Goal: Register for event/course

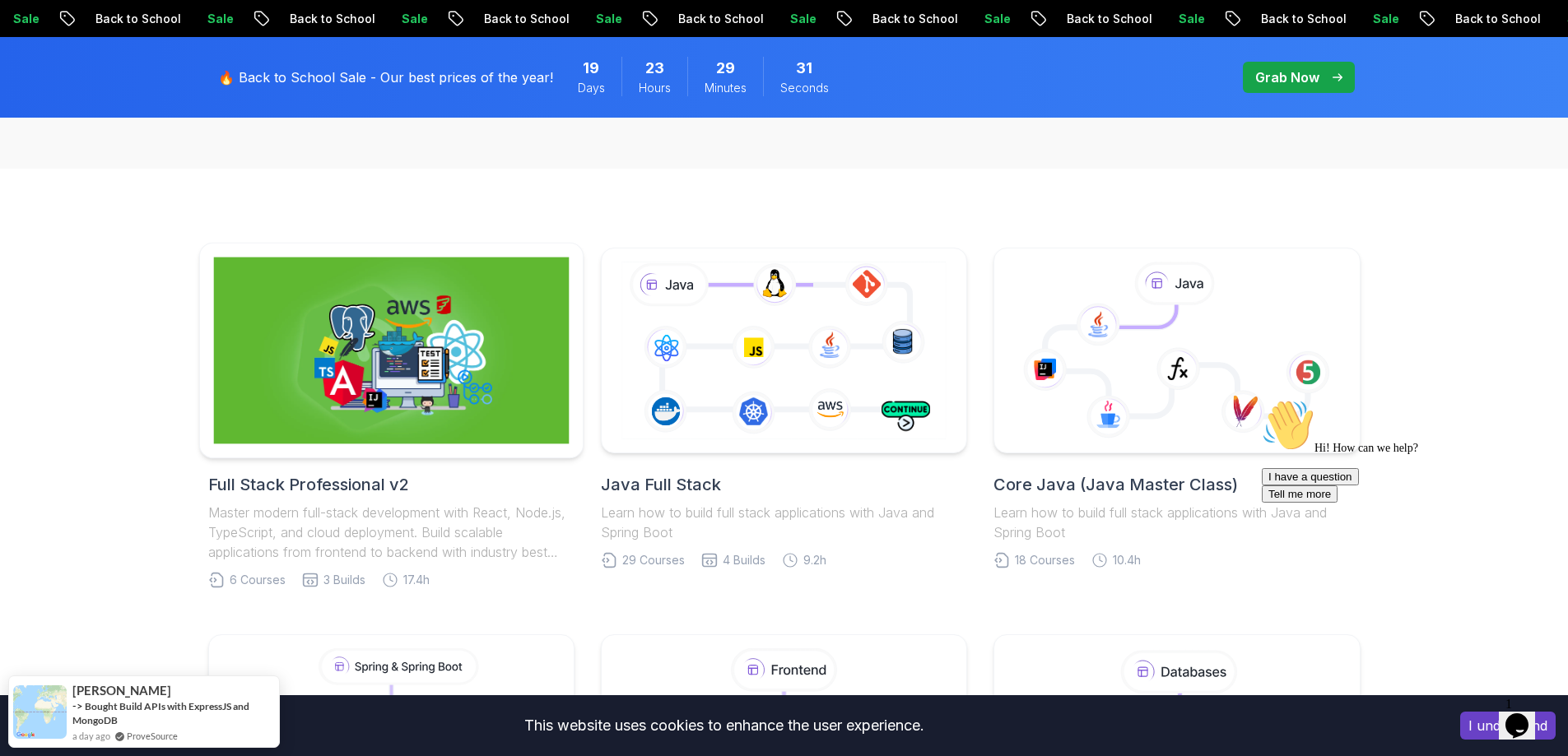
scroll to position [329, 0]
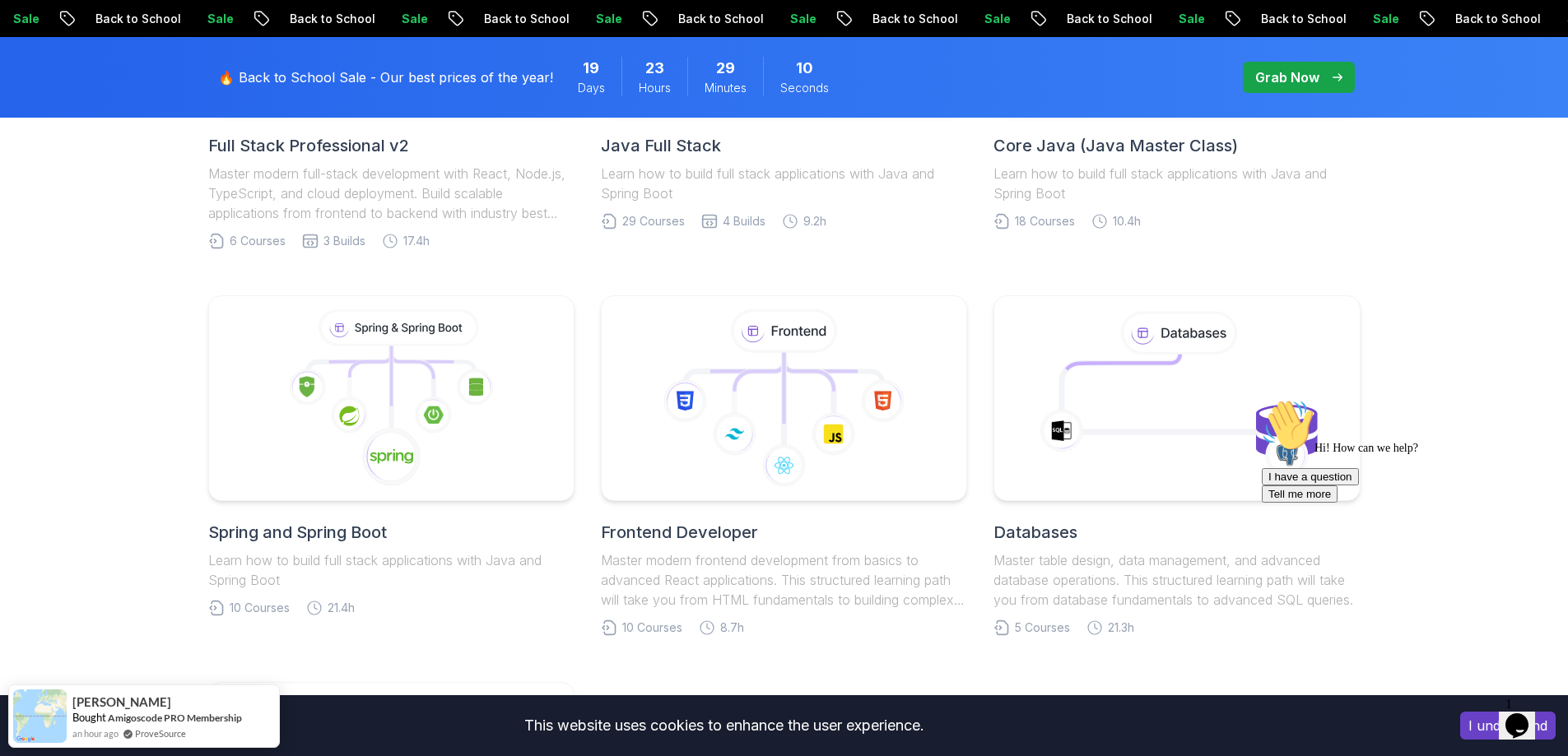
scroll to position [412, 0]
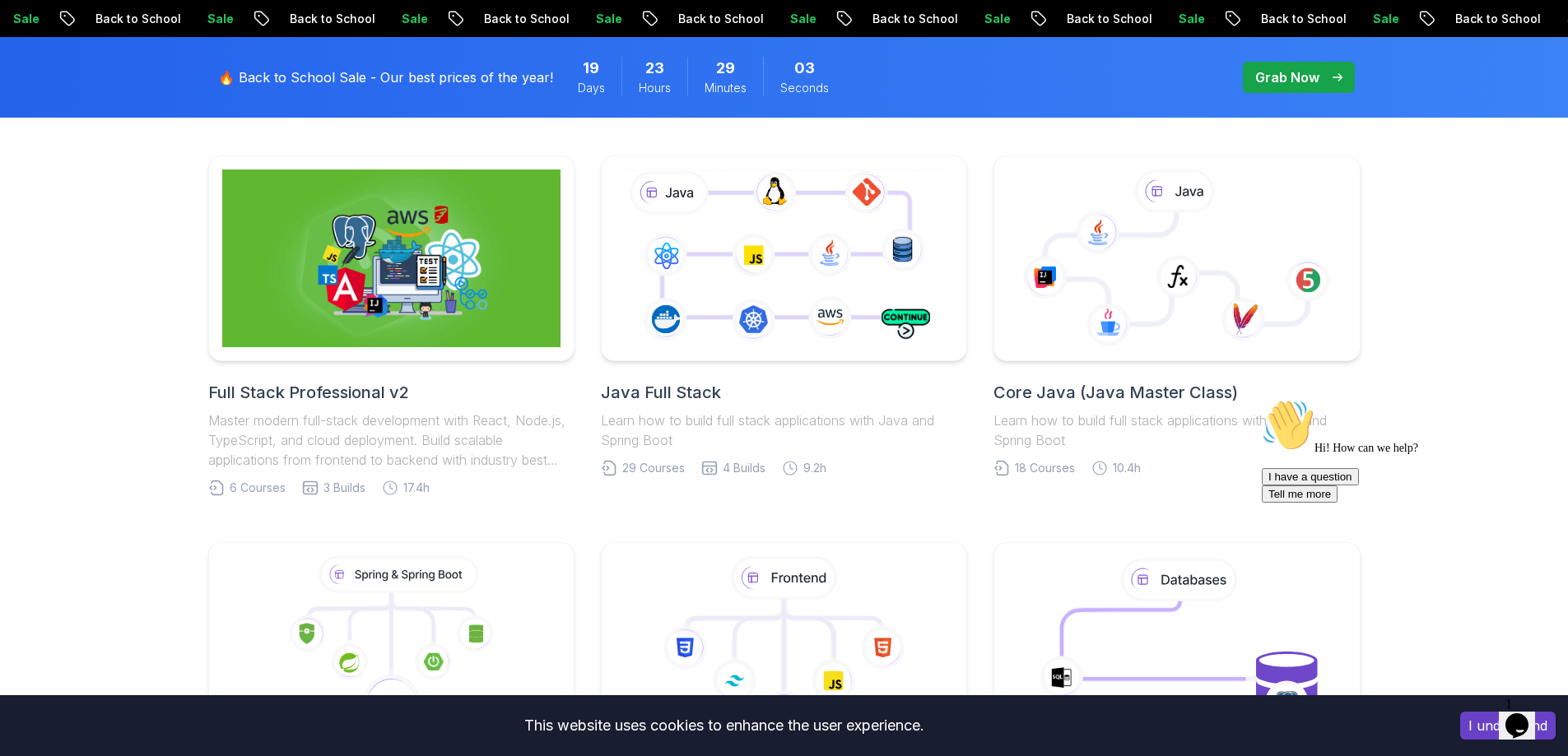
click at [1129, 388] on h2 "Core Java (Java Master Class)" at bounding box center [1176, 392] width 366 height 23
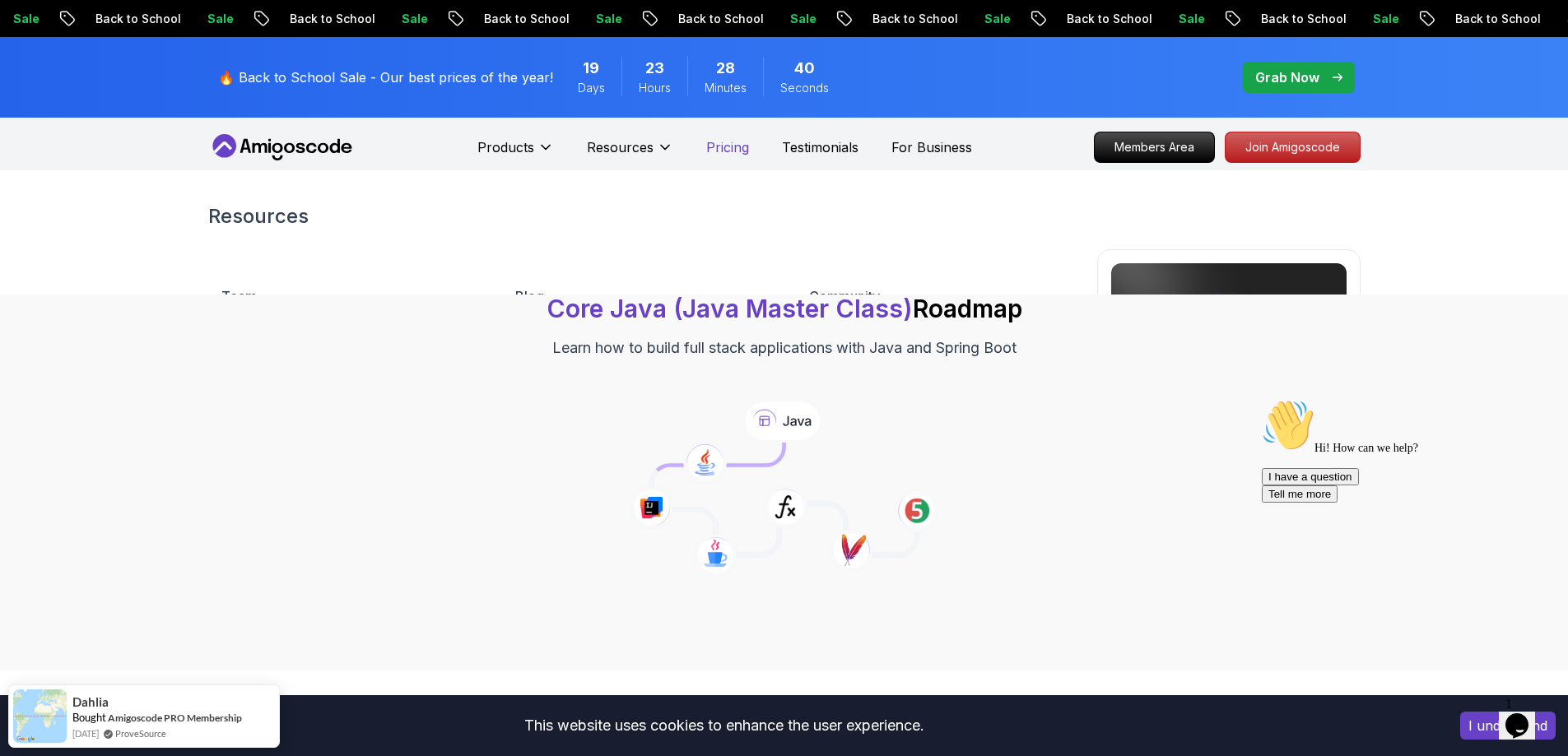
click at [721, 148] on p "Pricing" at bounding box center [727, 147] width 43 height 20
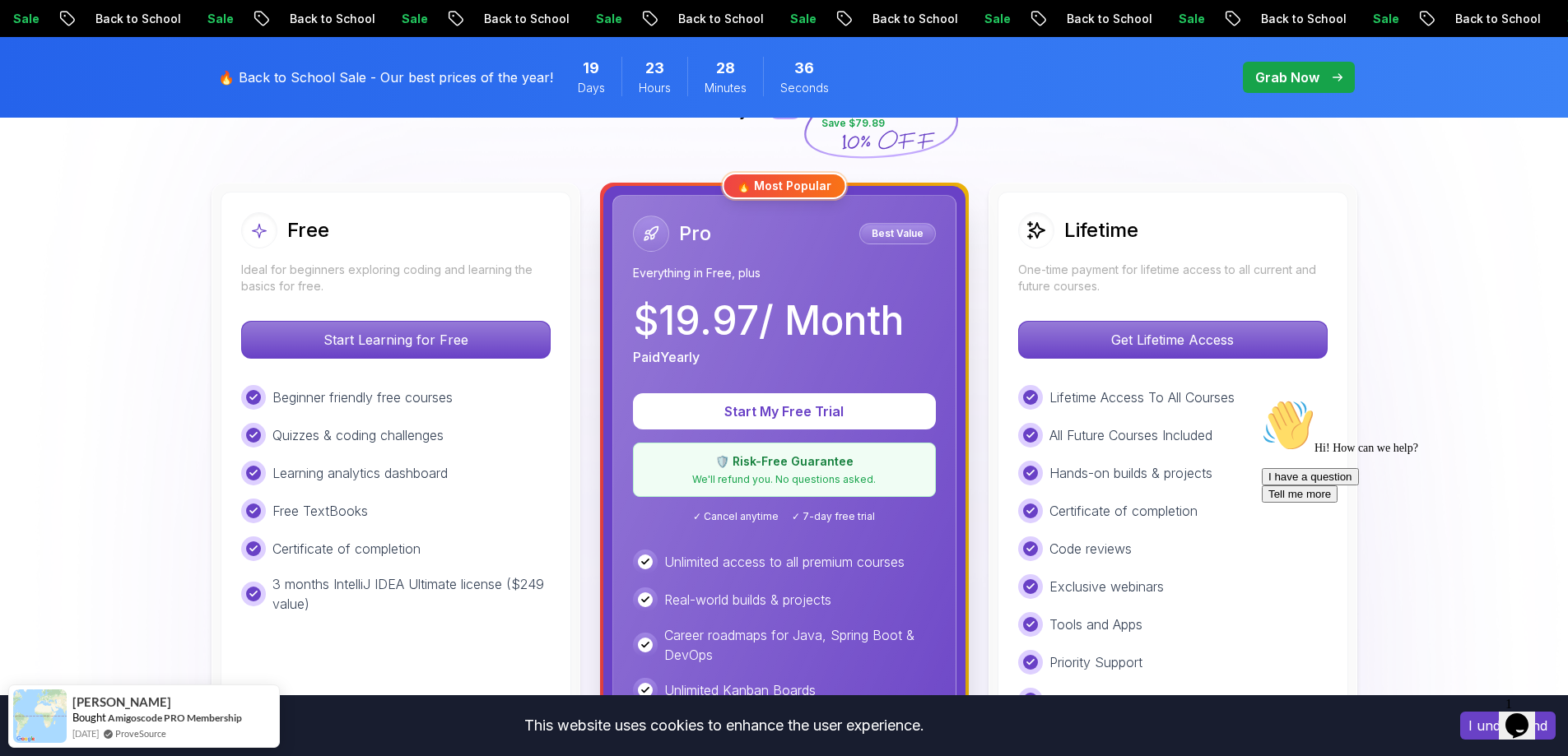
scroll to position [412, 0]
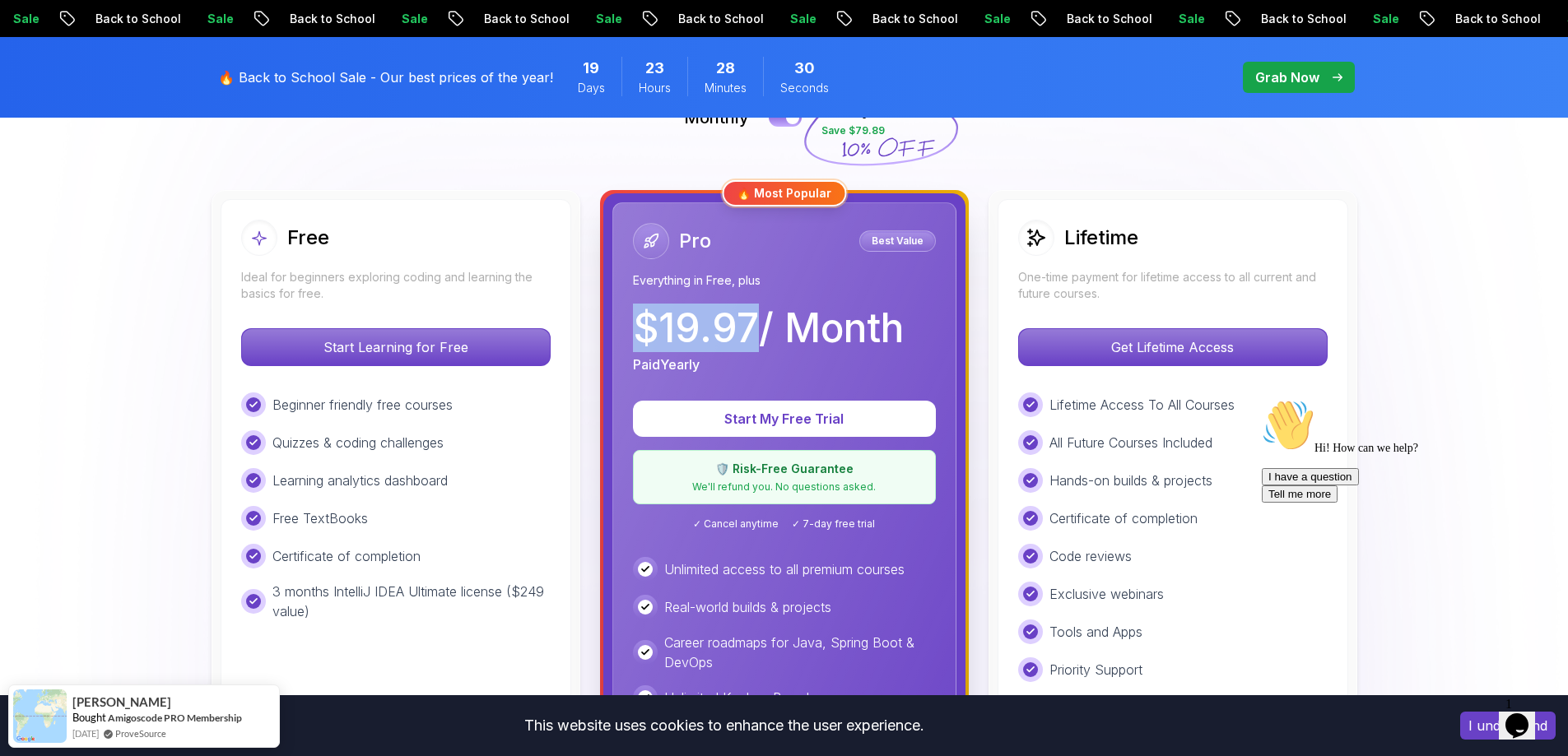
drag, startPoint x: 635, startPoint y: 331, endPoint x: 753, endPoint y: 332, distance: 118.0
click at [753, 332] on p "$ 19.97 / Month" at bounding box center [768, 328] width 271 height 39
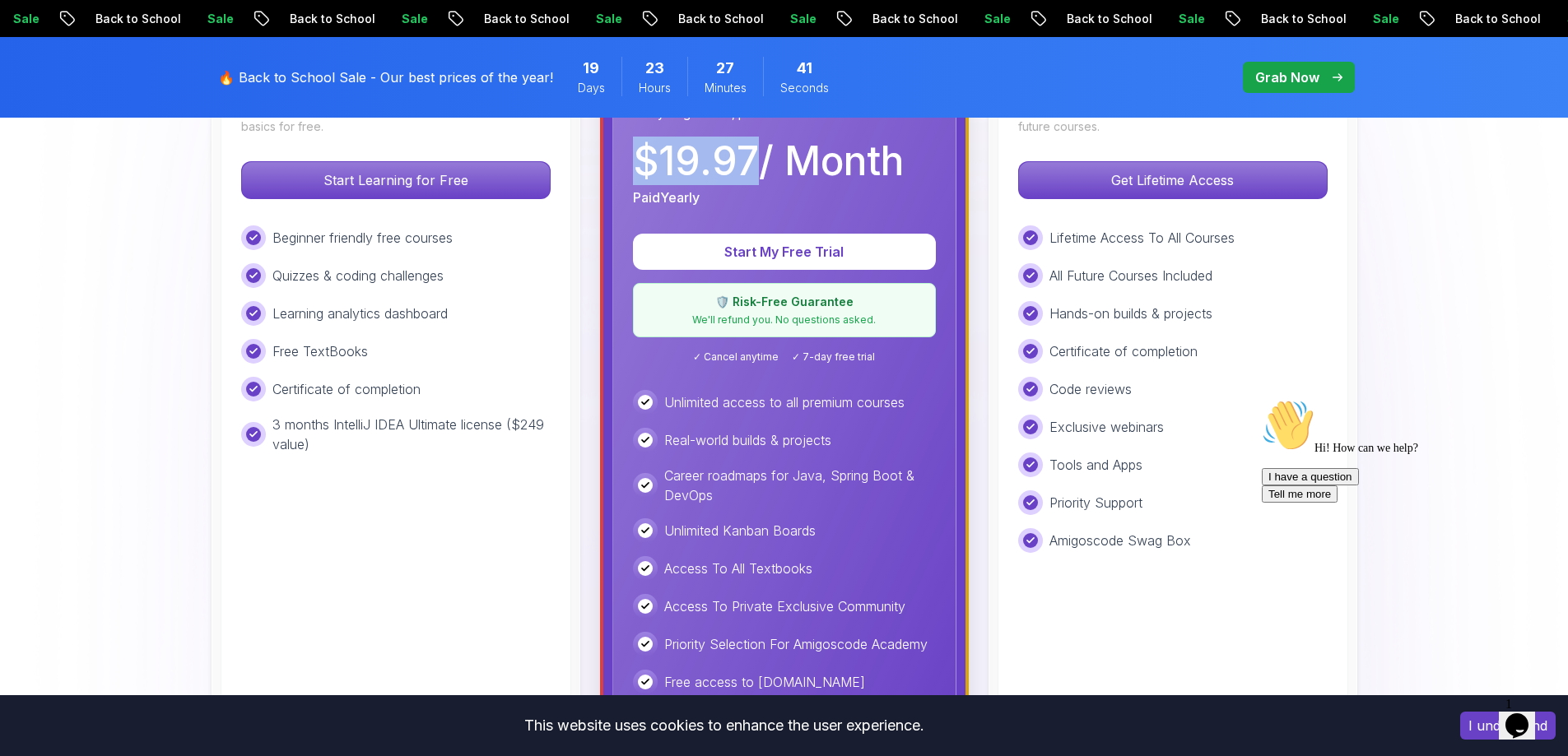
scroll to position [576, 0]
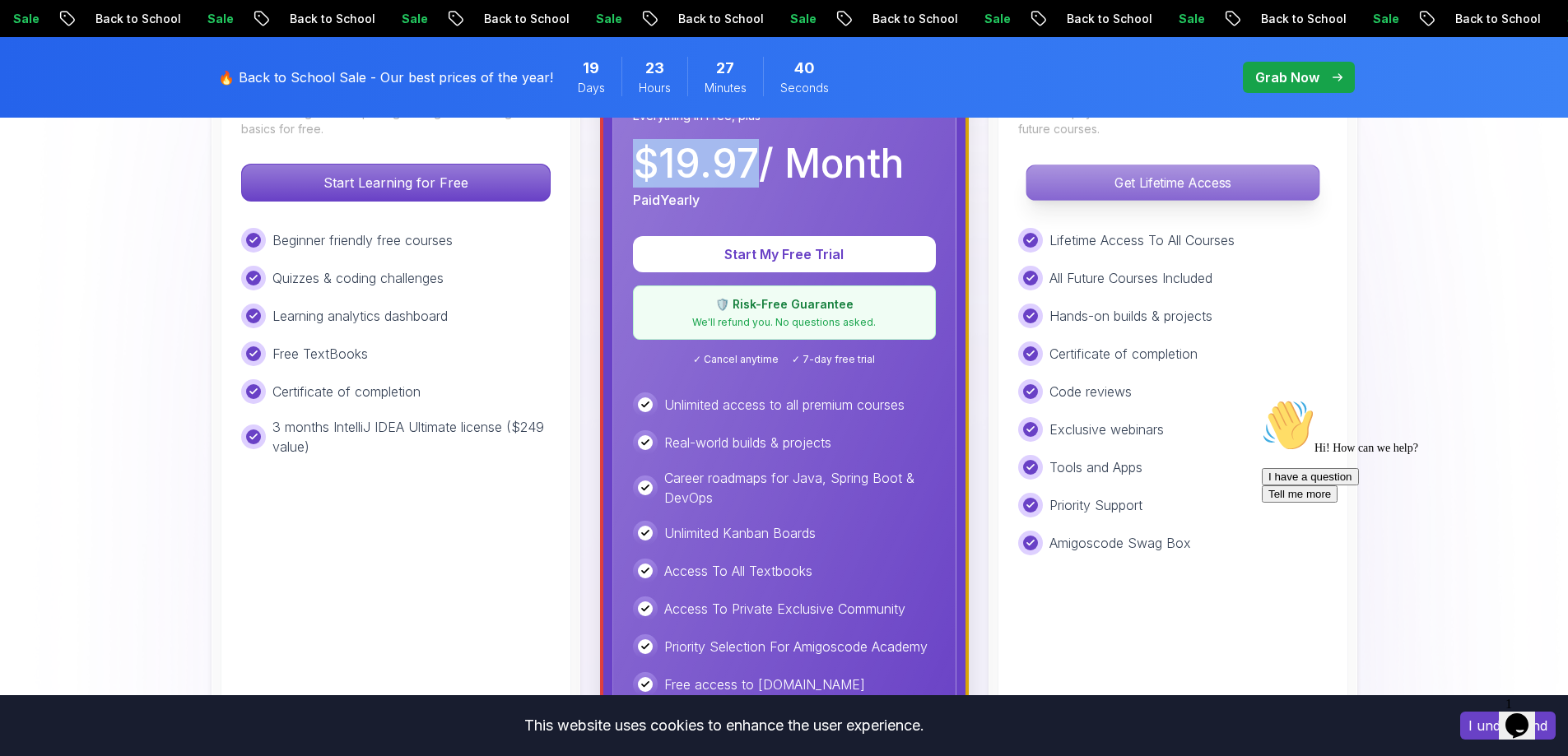
click at [1243, 192] on p "Get Lifetime Access" at bounding box center [1172, 183] width 292 height 35
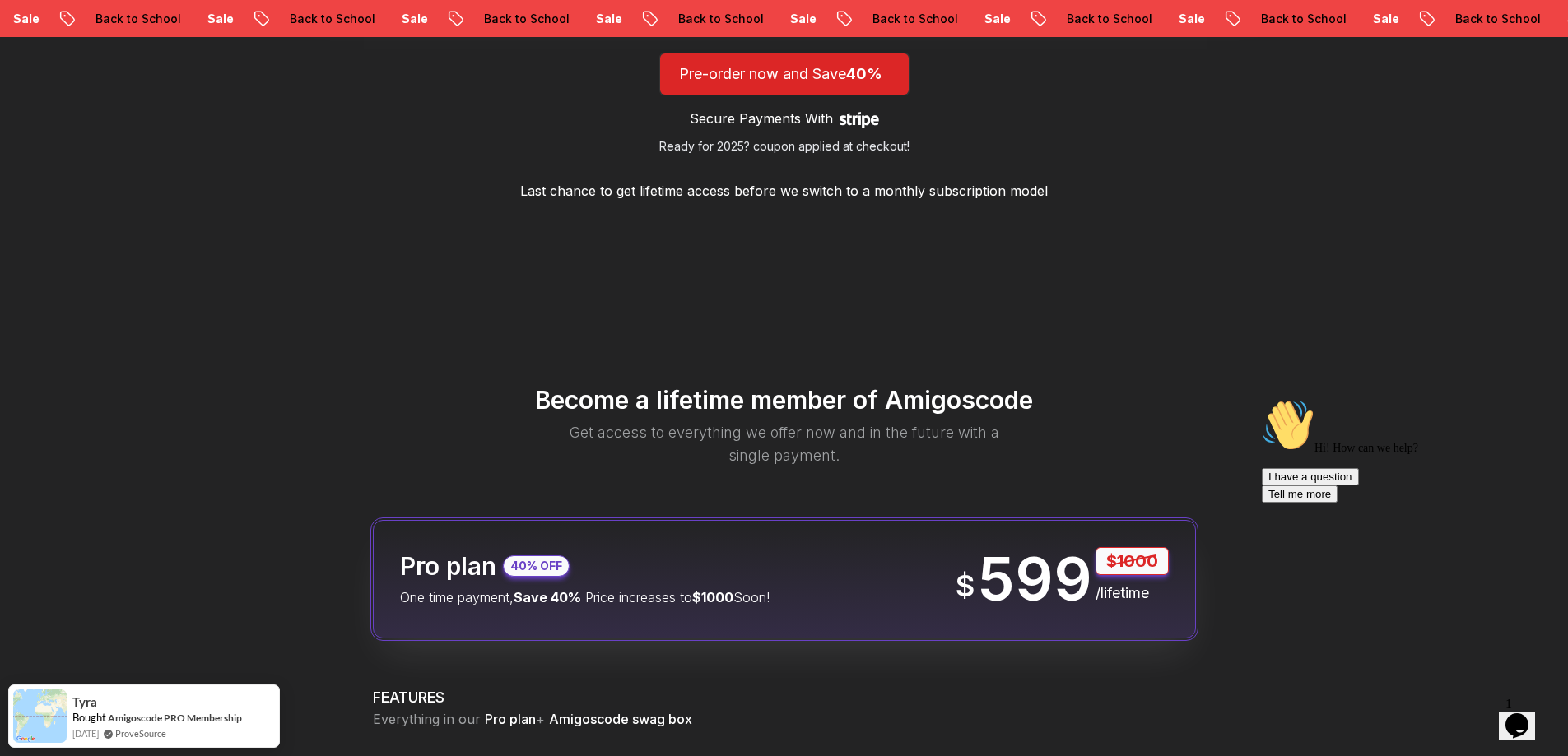
scroll to position [1646, 0]
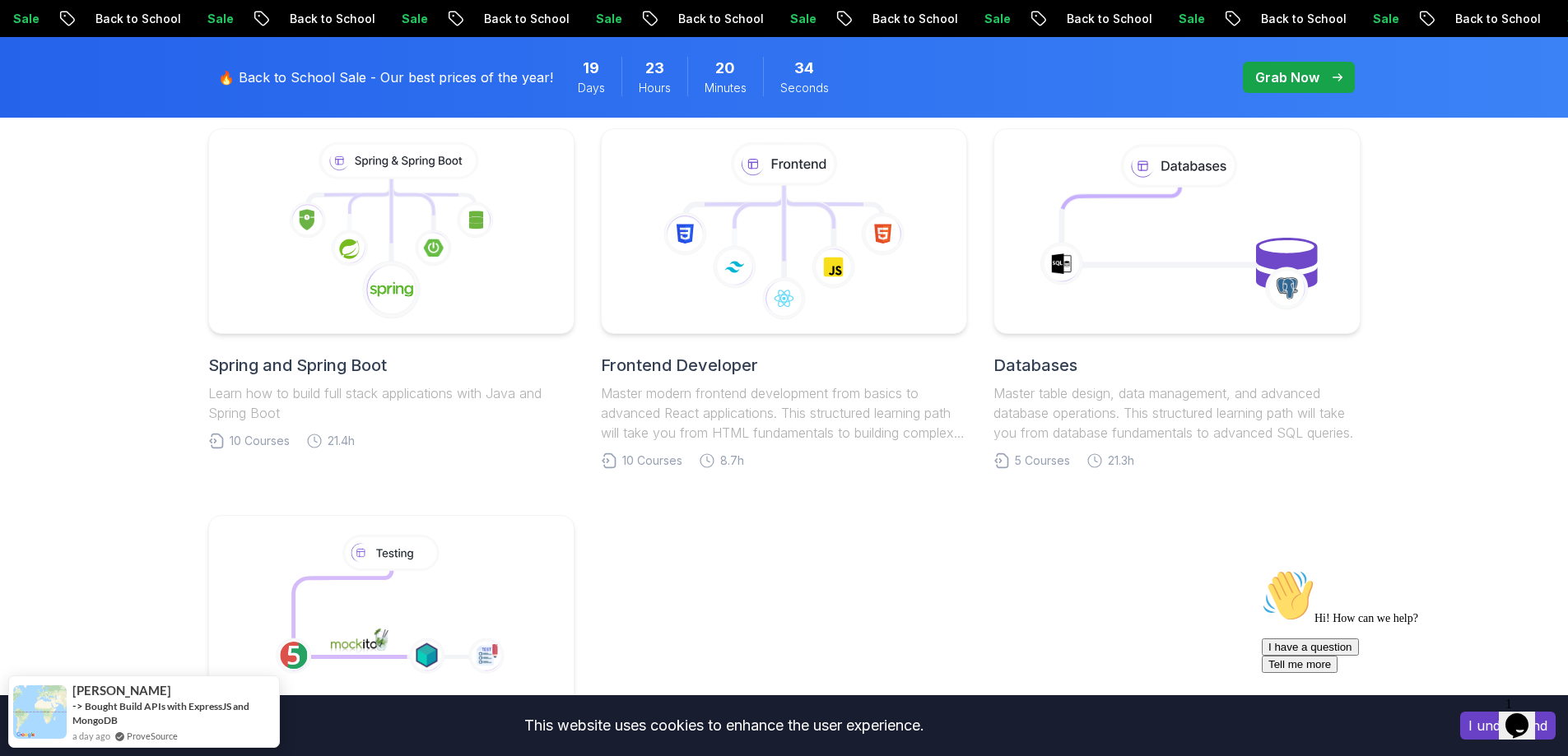
scroll to position [823, 0]
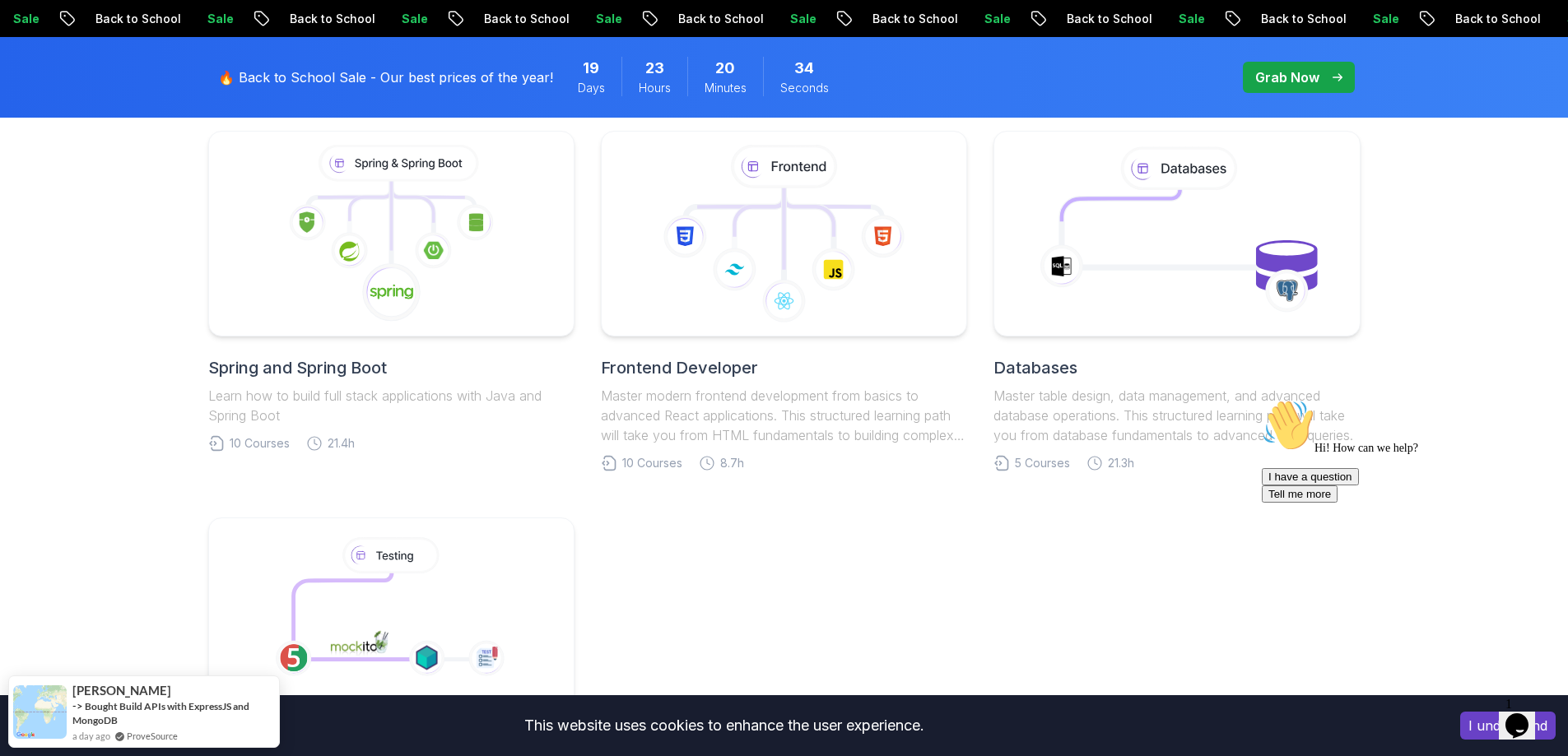
click at [291, 373] on h2 "Spring and Spring Boot" at bounding box center [391, 367] width 366 height 23
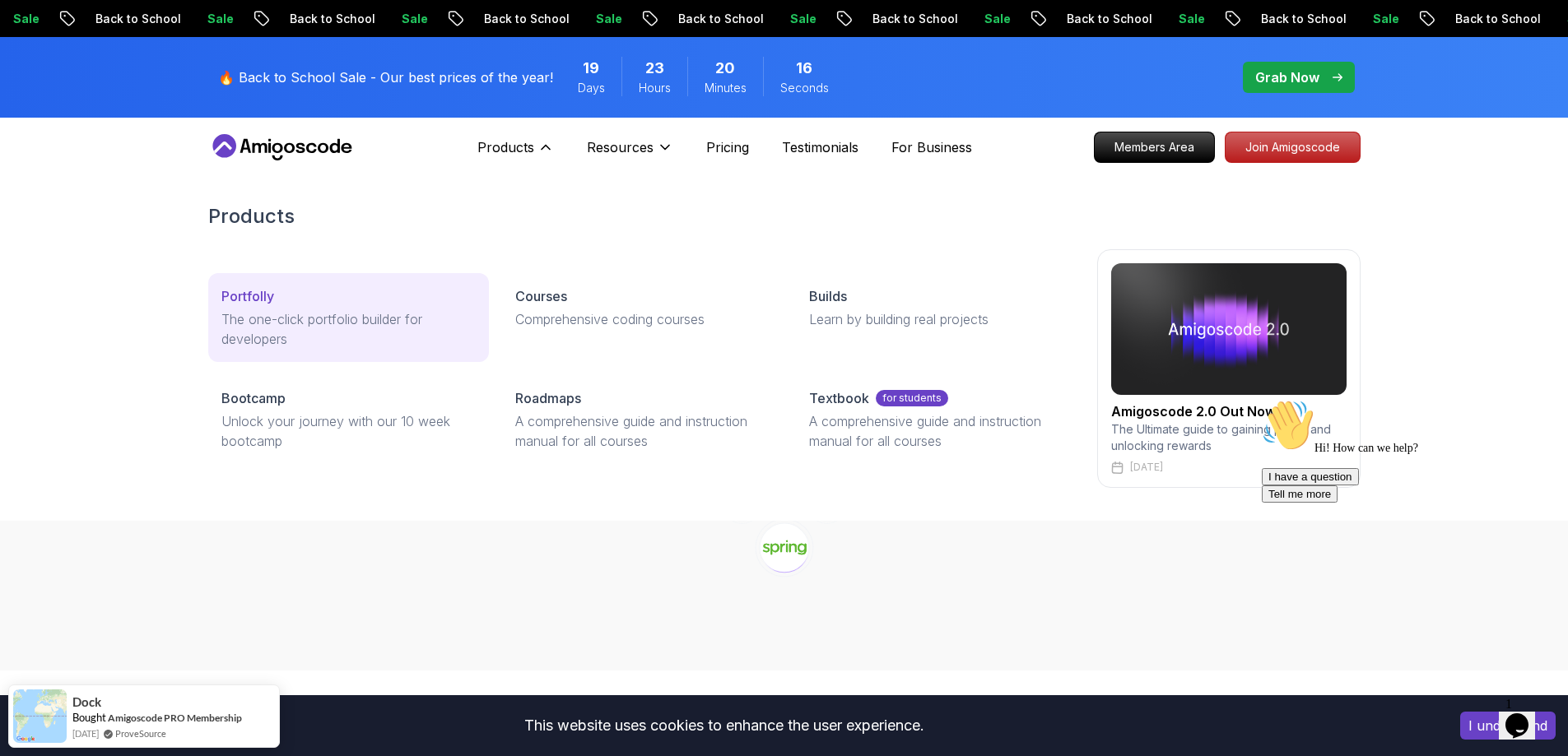
click at [245, 281] on link "Portfolly The one-click portfolio builder for developers" at bounding box center [348, 317] width 281 height 89
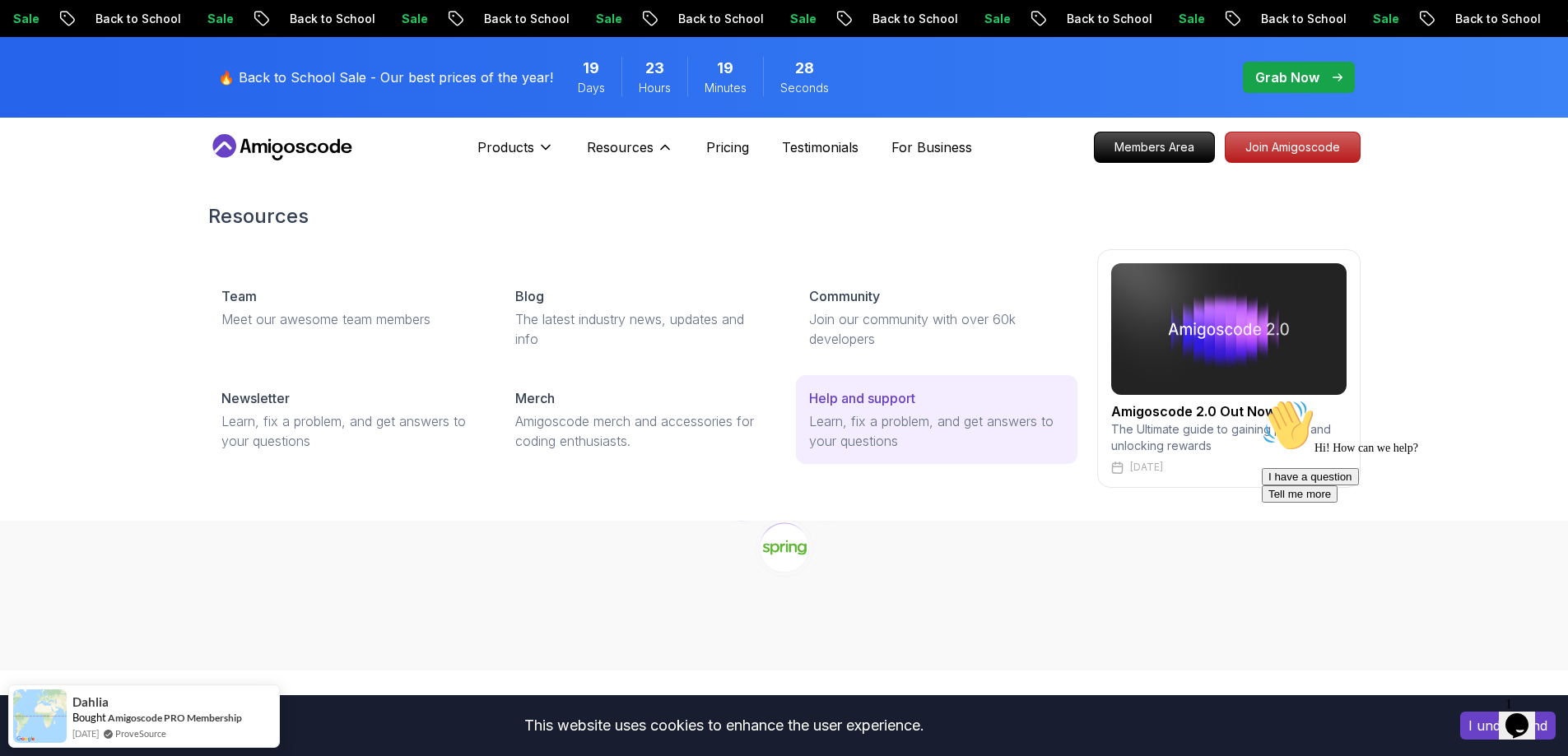
click at [877, 393] on p "Help and support" at bounding box center [862, 398] width 106 height 20
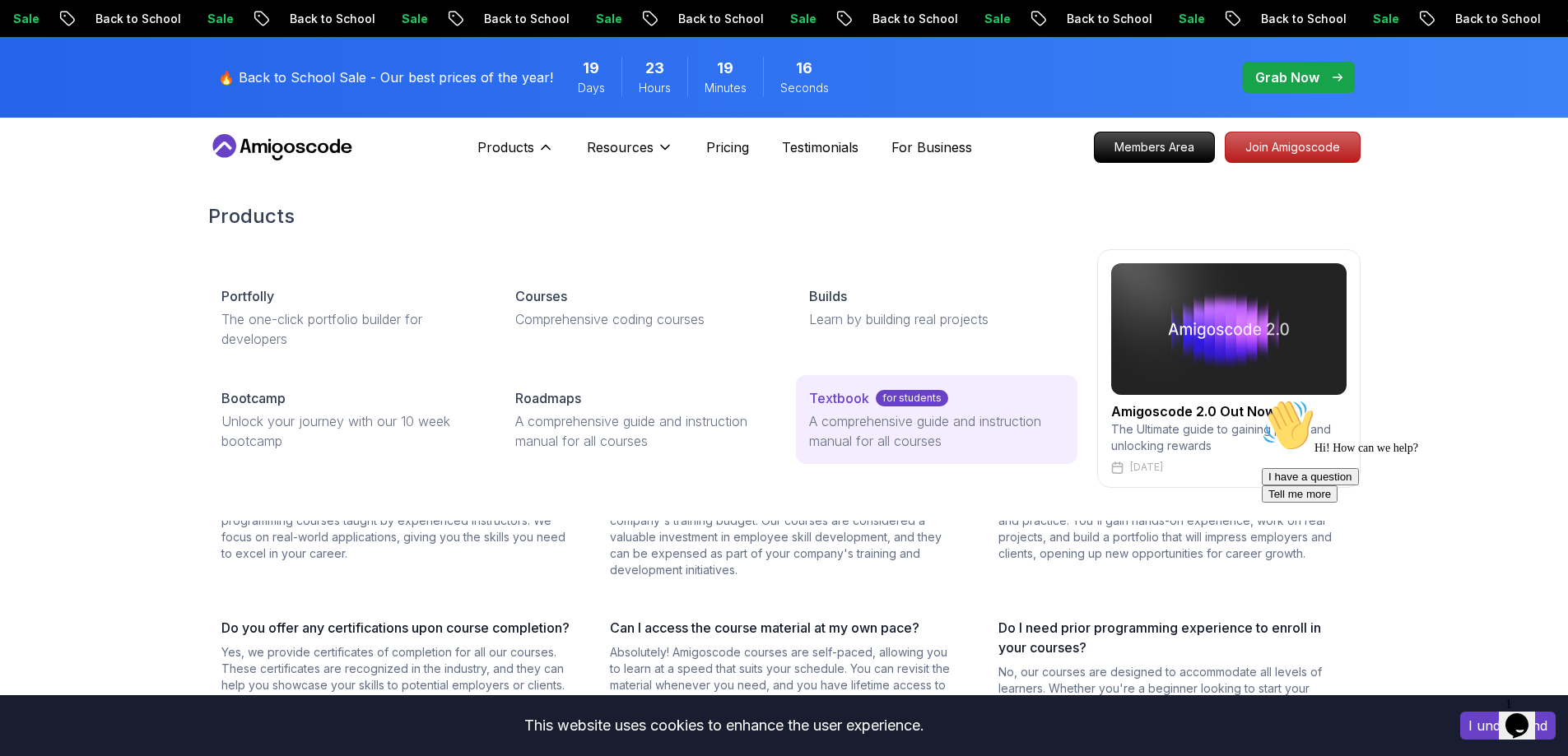
click at [855, 405] on p "Textbook" at bounding box center [839, 398] width 60 height 20
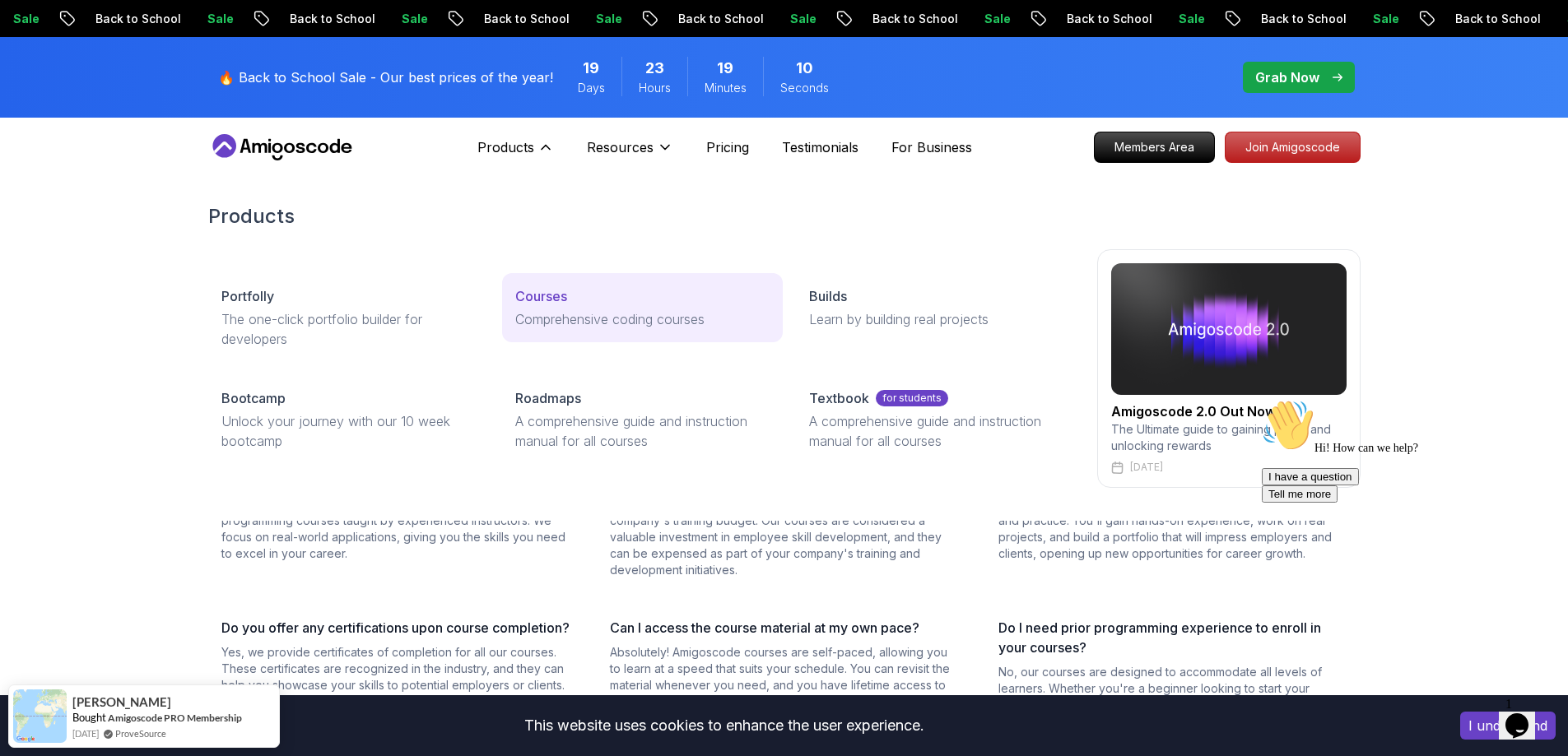
click at [550, 303] on p "Courses" at bounding box center [541, 297] width 52 height 20
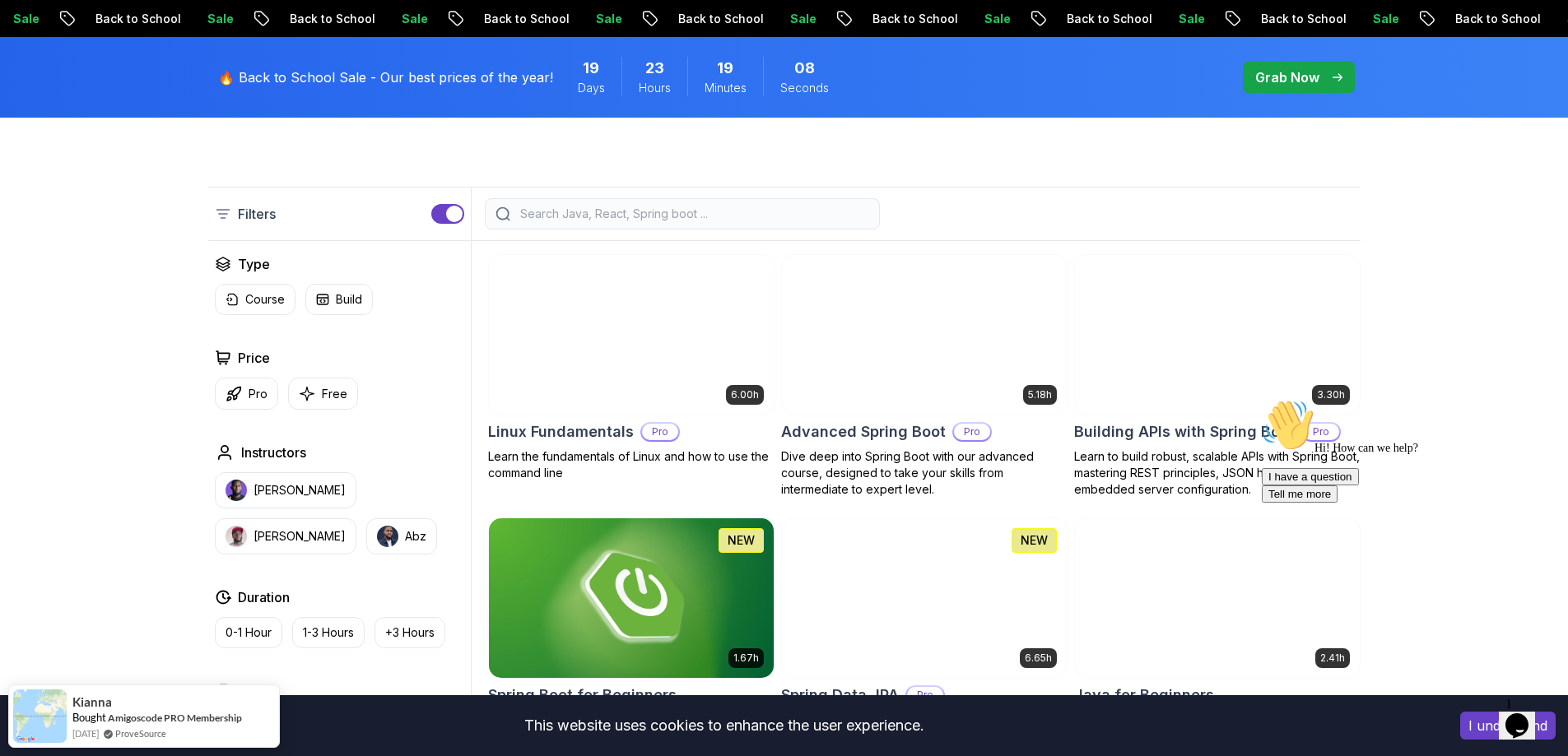
scroll to position [412, 0]
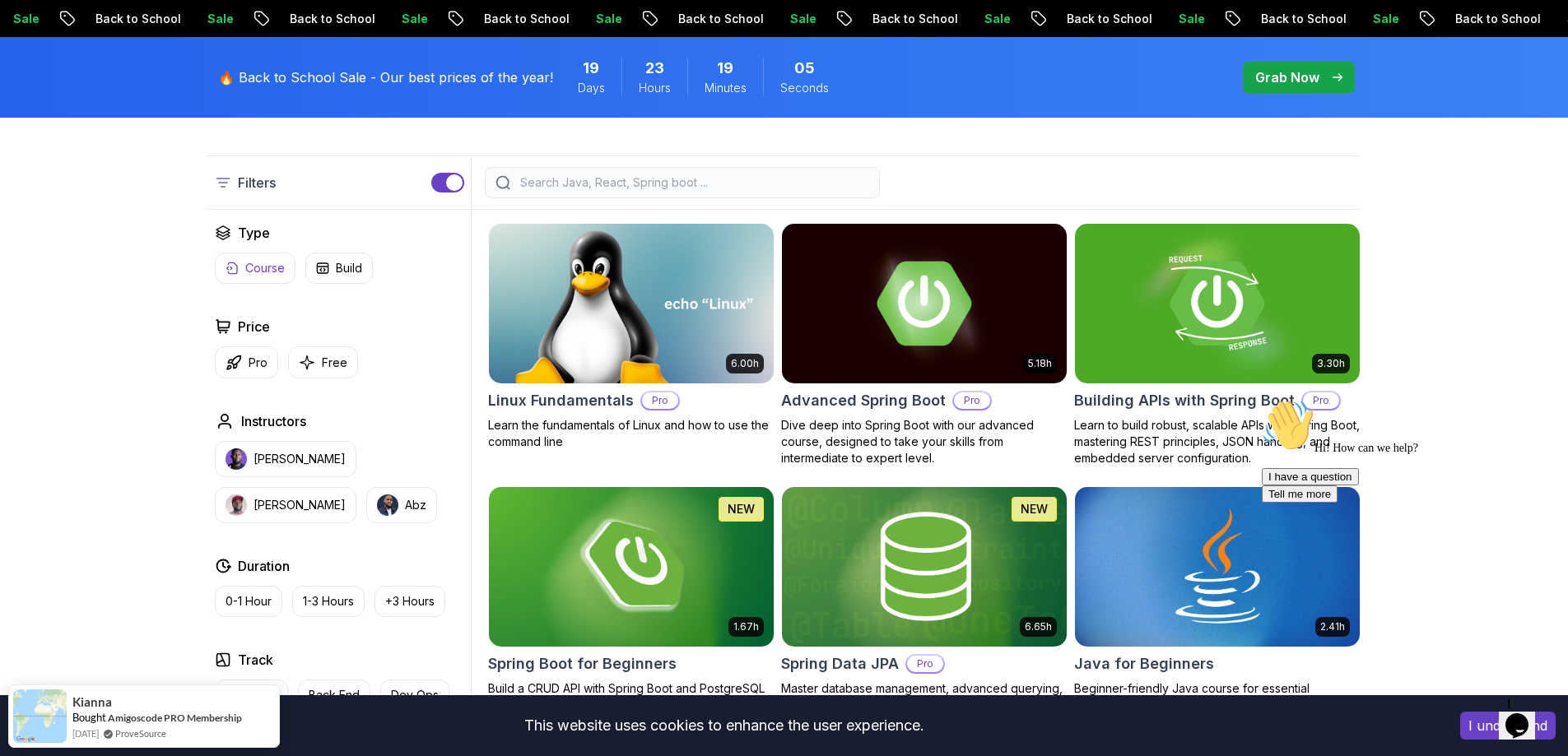
drag, startPoint x: 306, startPoint y: 362, endPoint x: 281, endPoint y: 363, distance: 25.0
click at [307, 362] on icon "button" at bounding box center [307, 362] width 16 height 17
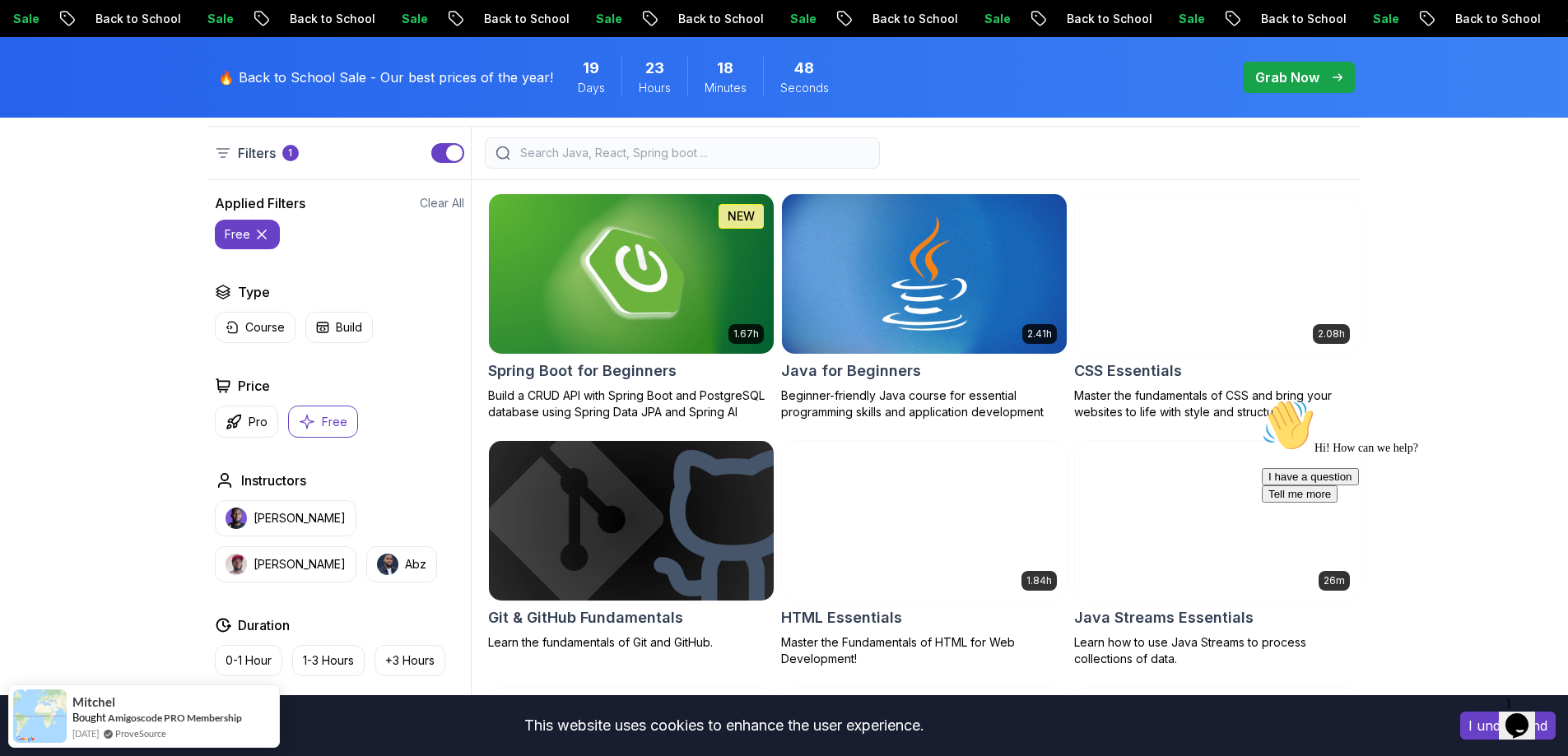
scroll to position [412, 0]
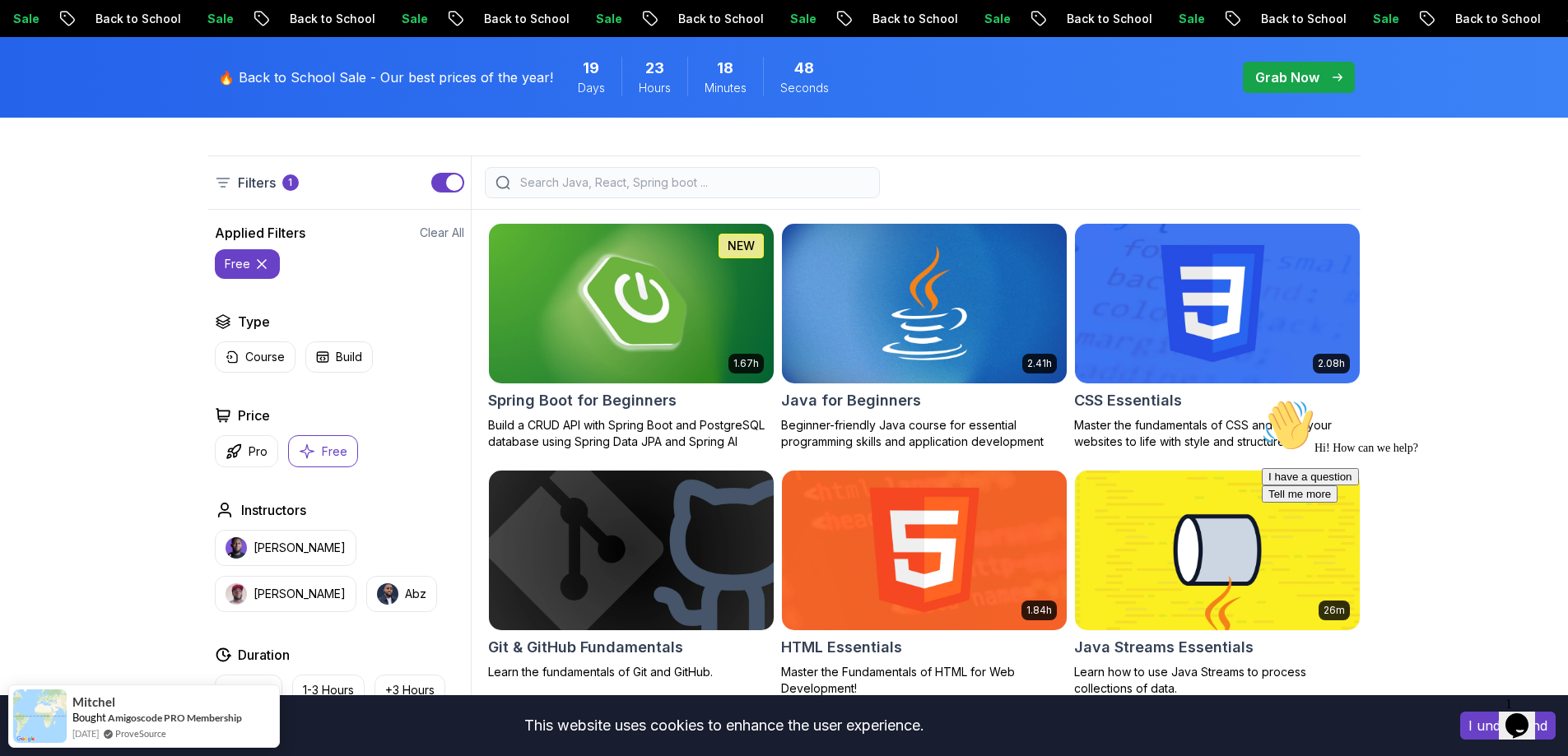
click at [533, 394] on h2 "Spring Boot for Beginners" at bounding box center [582, 400] width 189 height 23
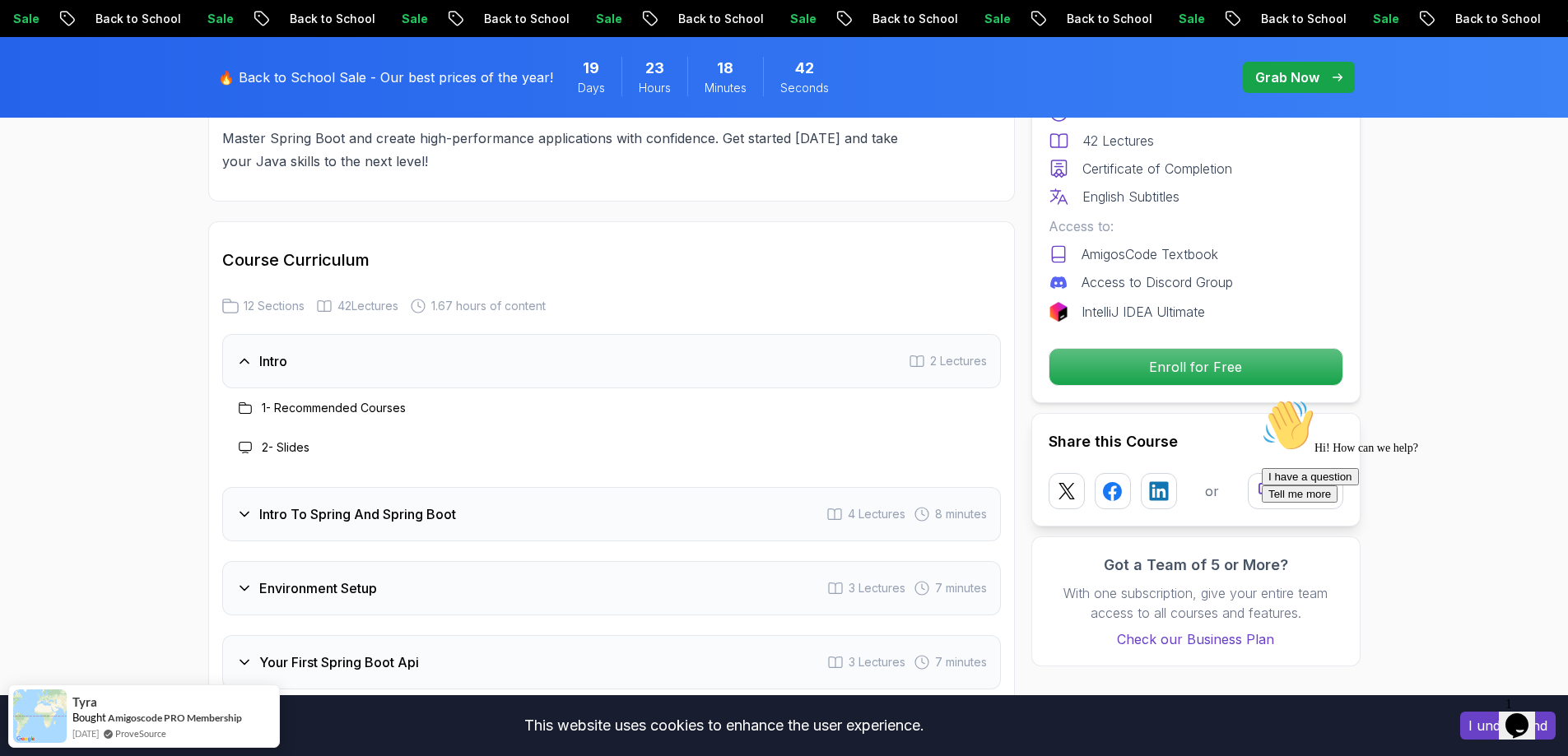
scroll to position [2057, 0]
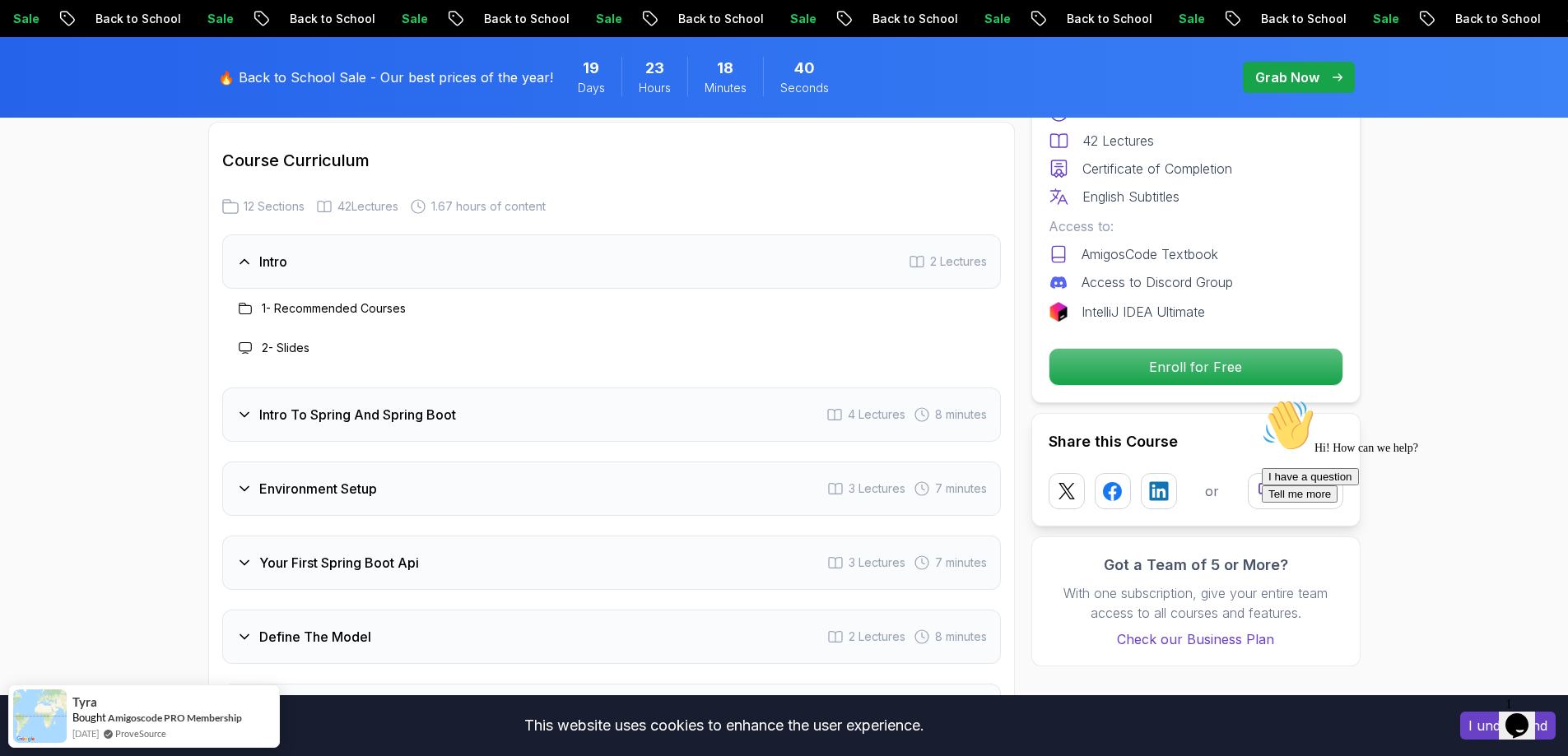
click at [290, 300] on h3 "1 - Recommended Courses" at bounding box center [333, 308] width 144 height 16
click at [286, 329] on div "2 - Slides" at bounding box center [611, 348] width 778 height 39
click at [316, 249] on div "Intro 2 Lectures" at bounding box center [611, 261] width 778 height 54
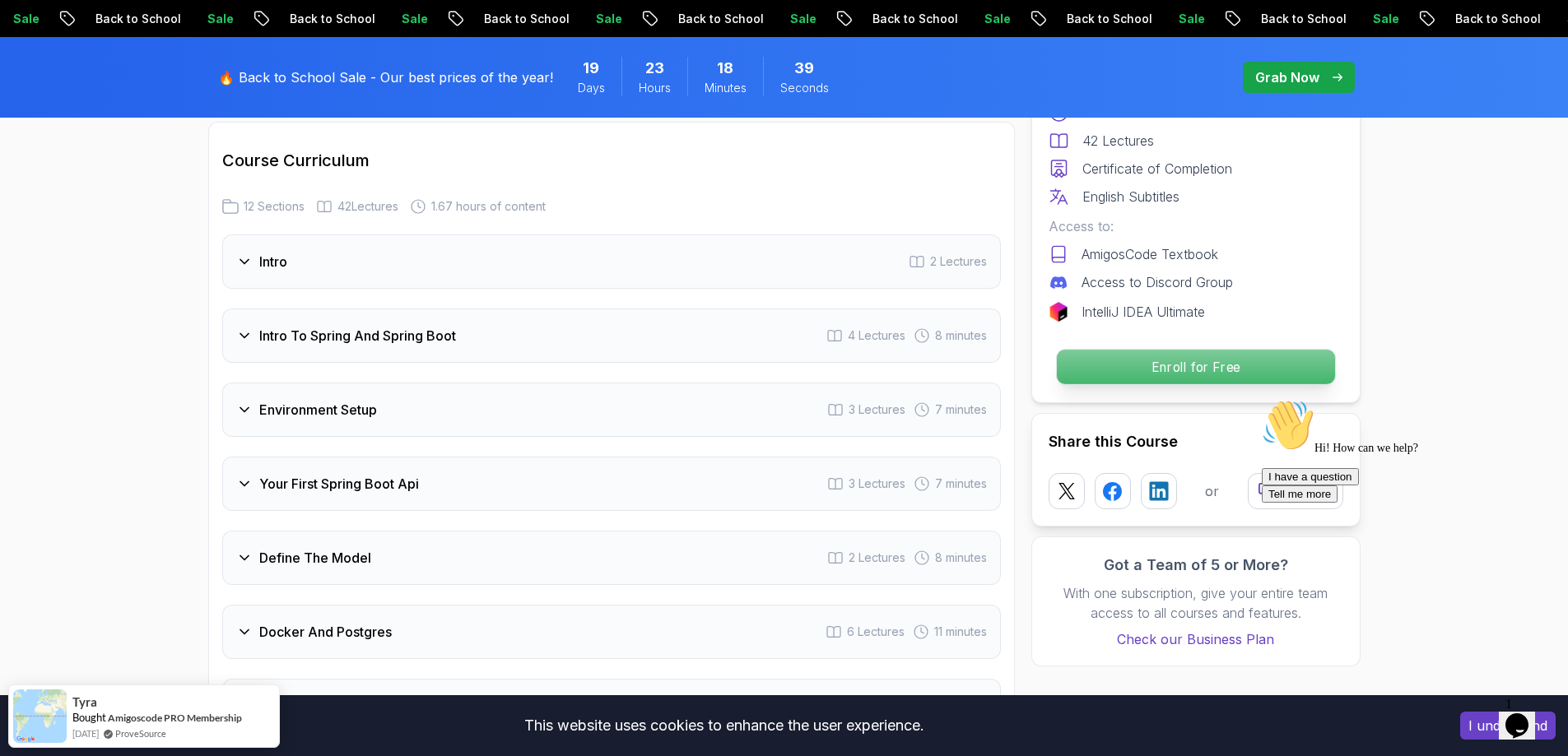
click at [1120, 362] on p "Enroll for Free" at bounding box center [1195, 367] width 278 height 35
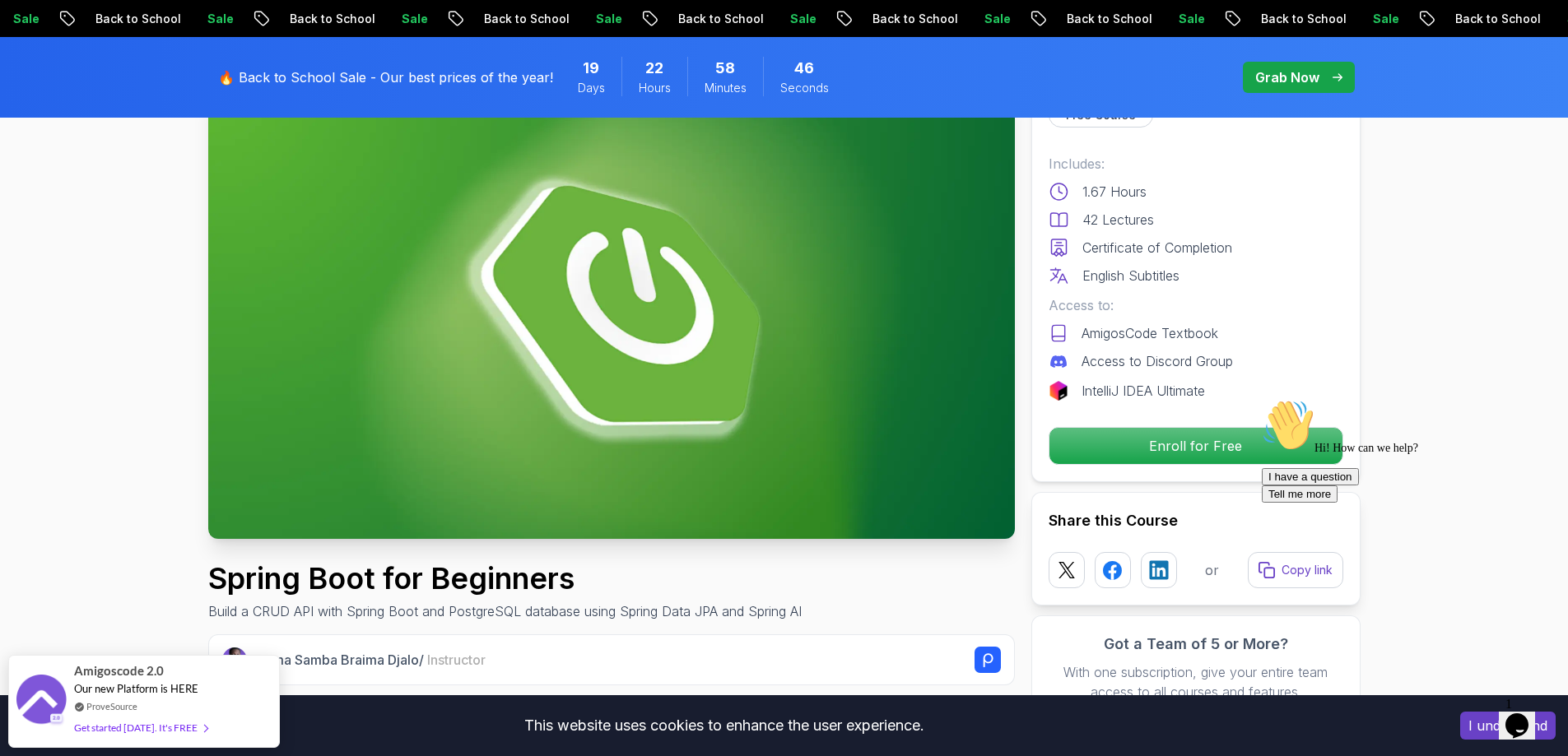
scroll to position [0, 0]
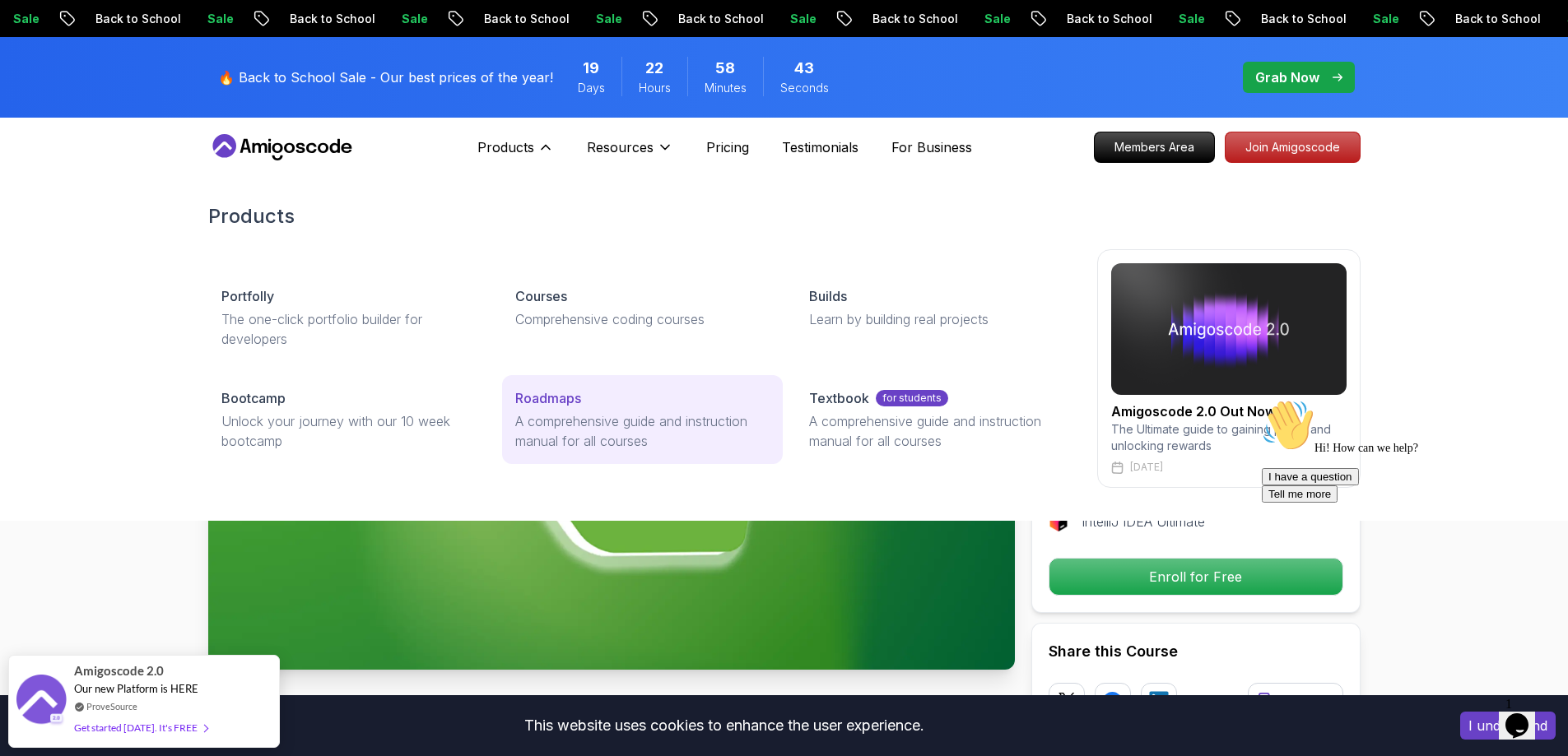
click at [544, 397] on p "Roadmaps" at bounding box center [548, 398] width 66 height 20
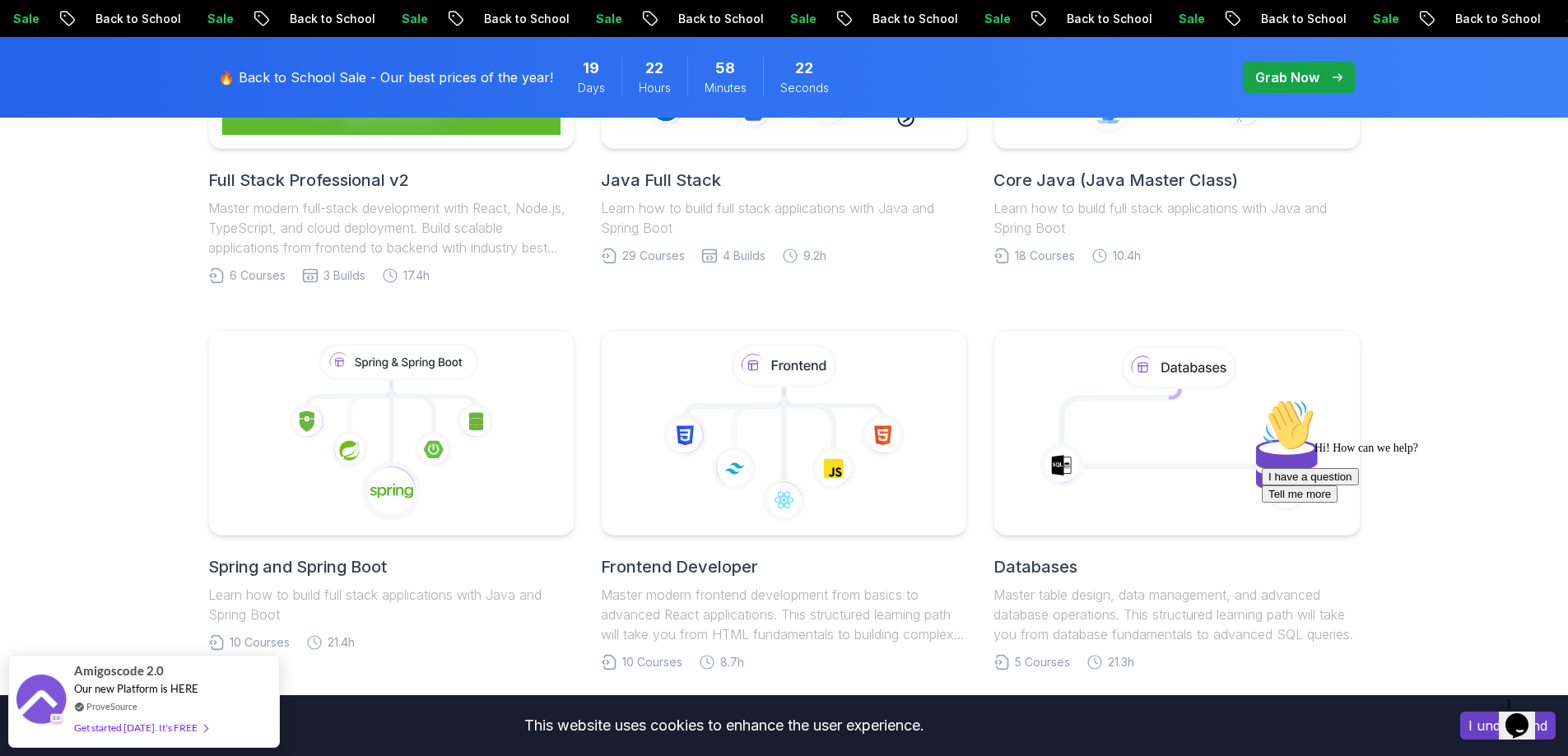
scroll to position [576, 0]
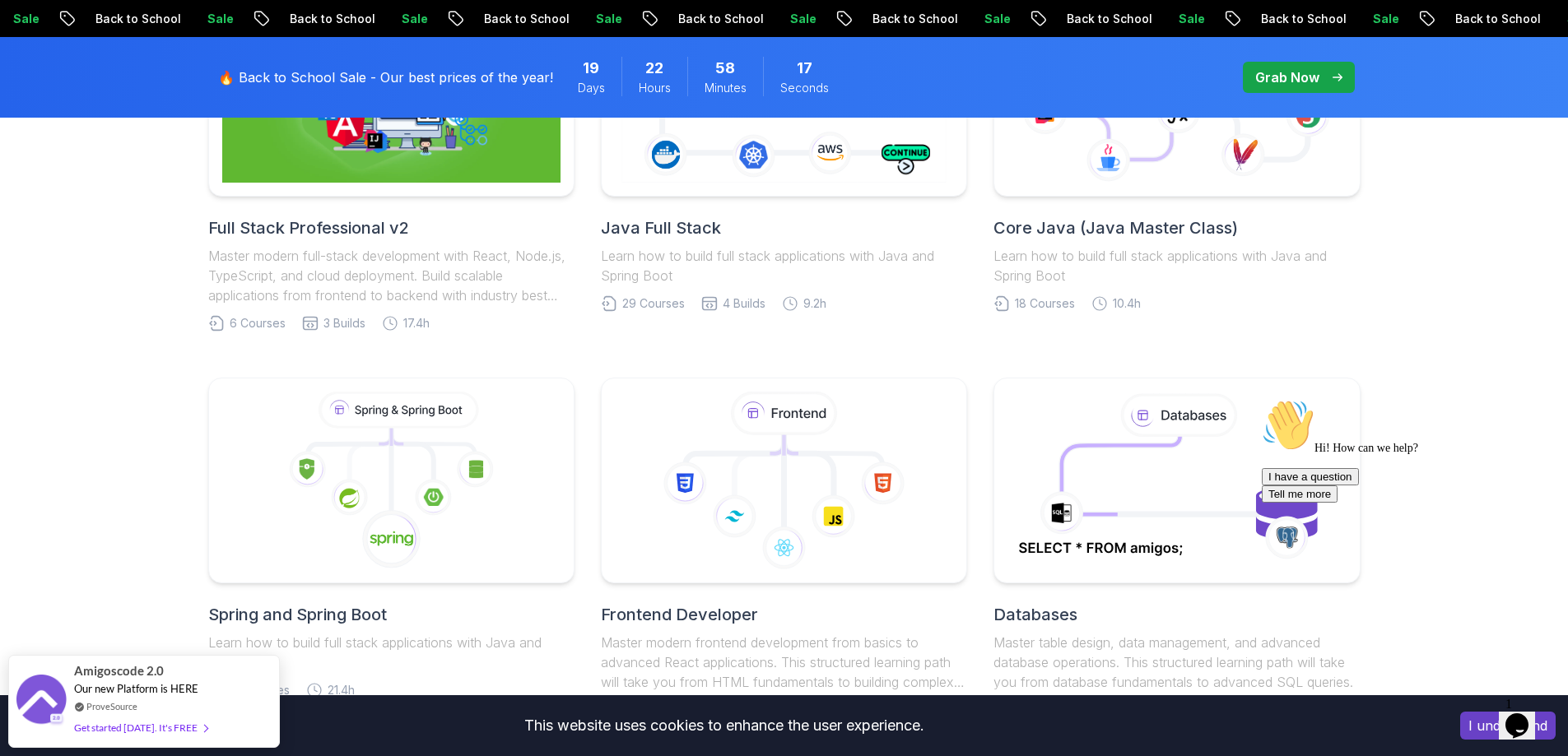
click at [338, 615] on h2 "Spring and Spring Boot" at bounding box center [391, 614] width 366 height 23
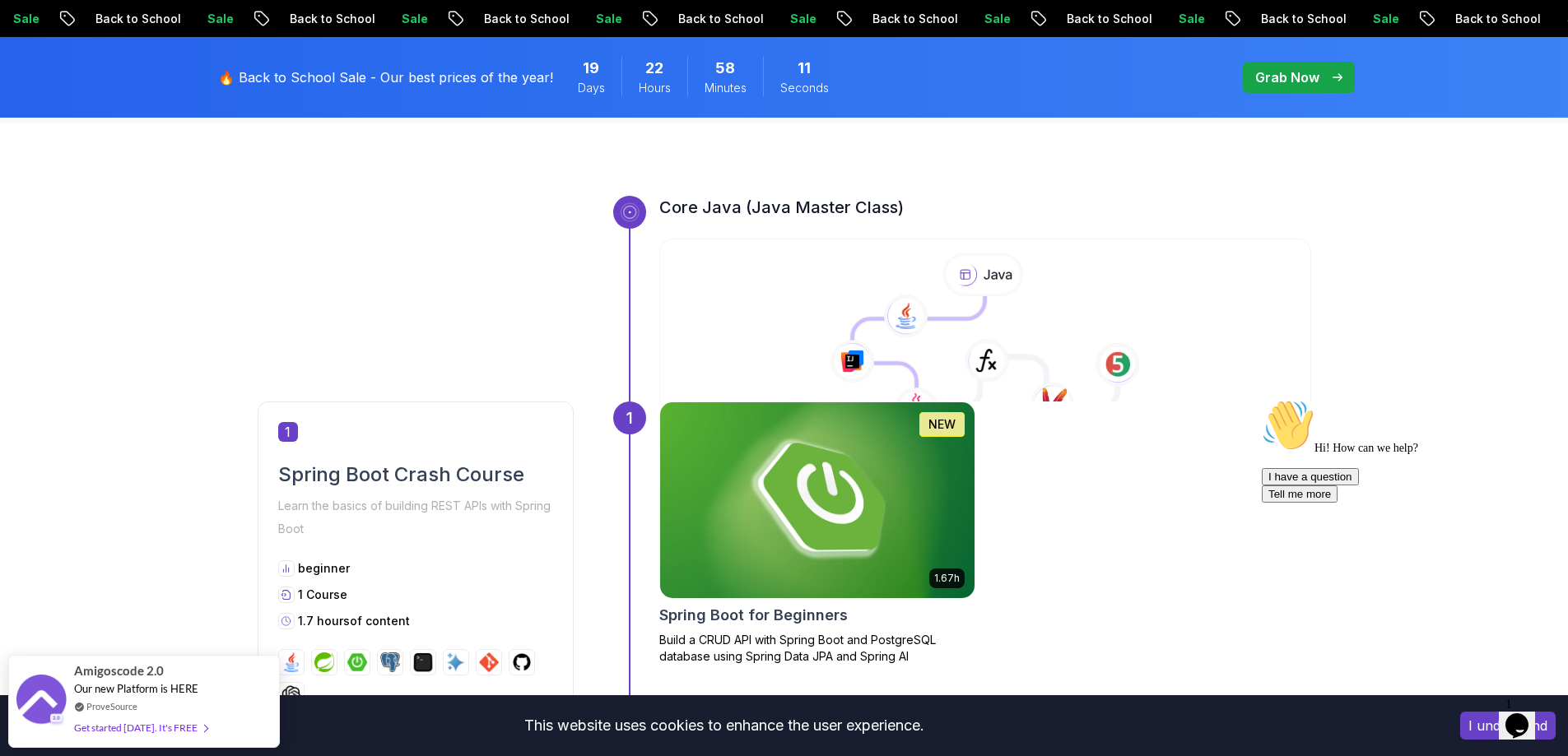
scroll to position [576, 0]
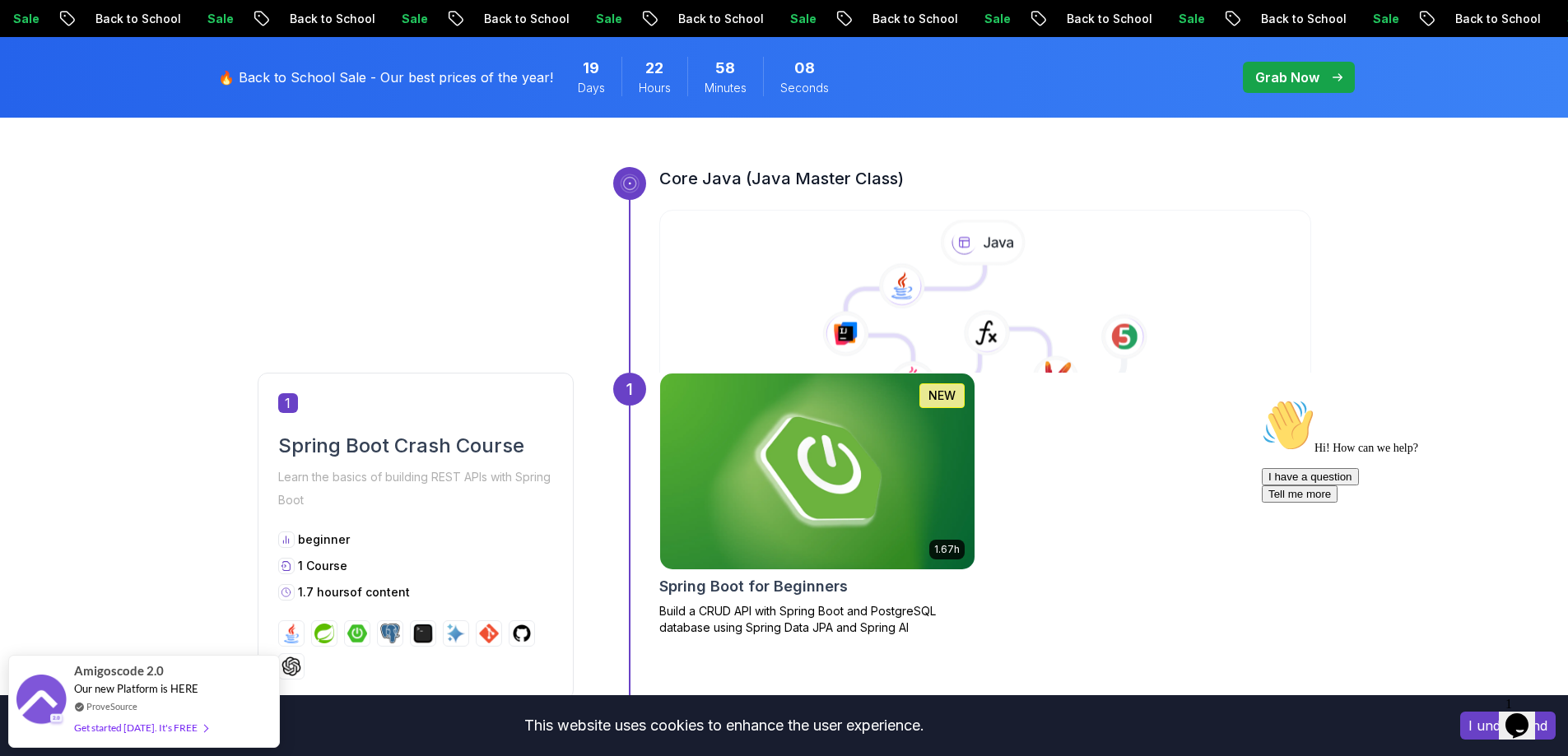
click at [1203, 314] on icon at bounding box center [985, 314] width 655 height 189
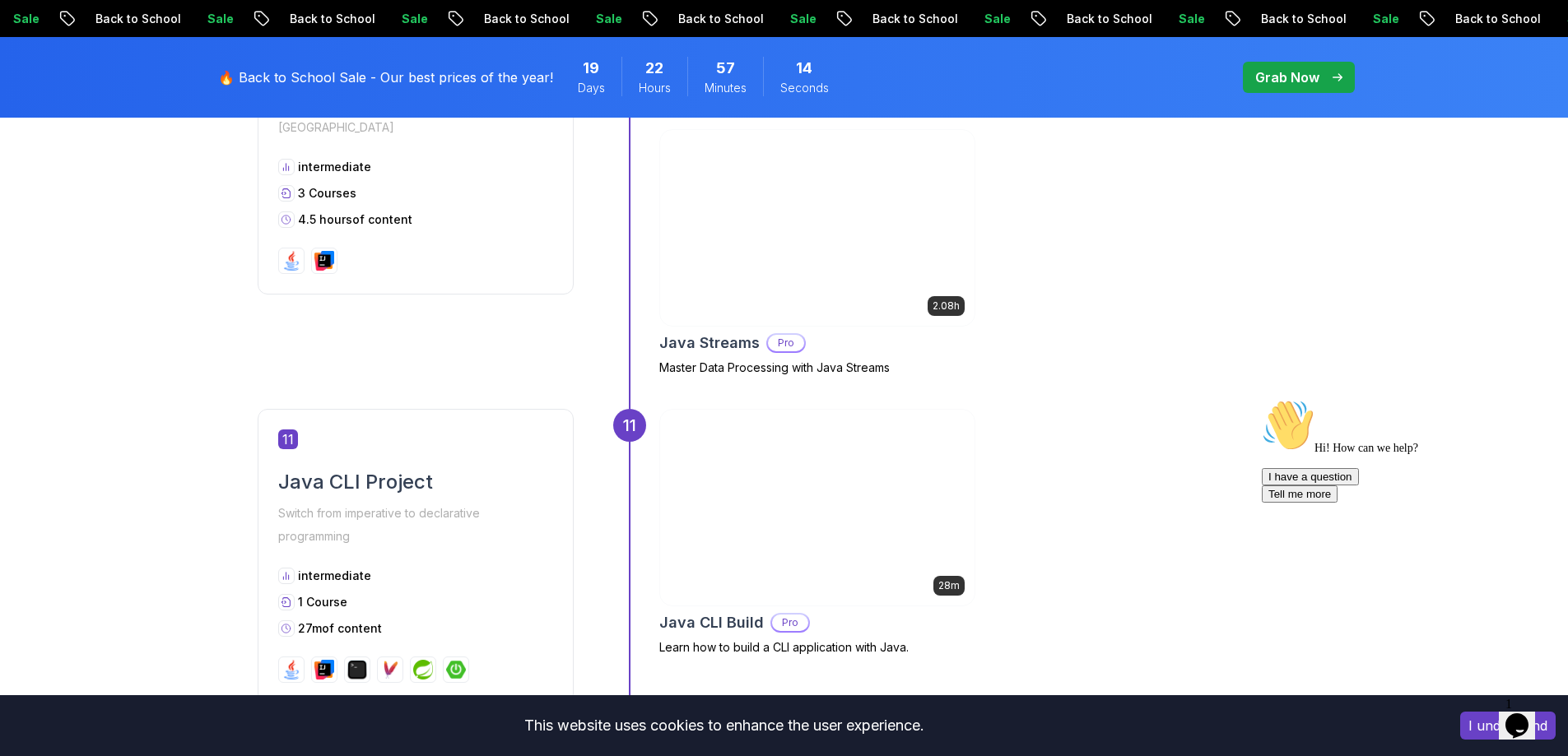
scroll to position [4032, 0]
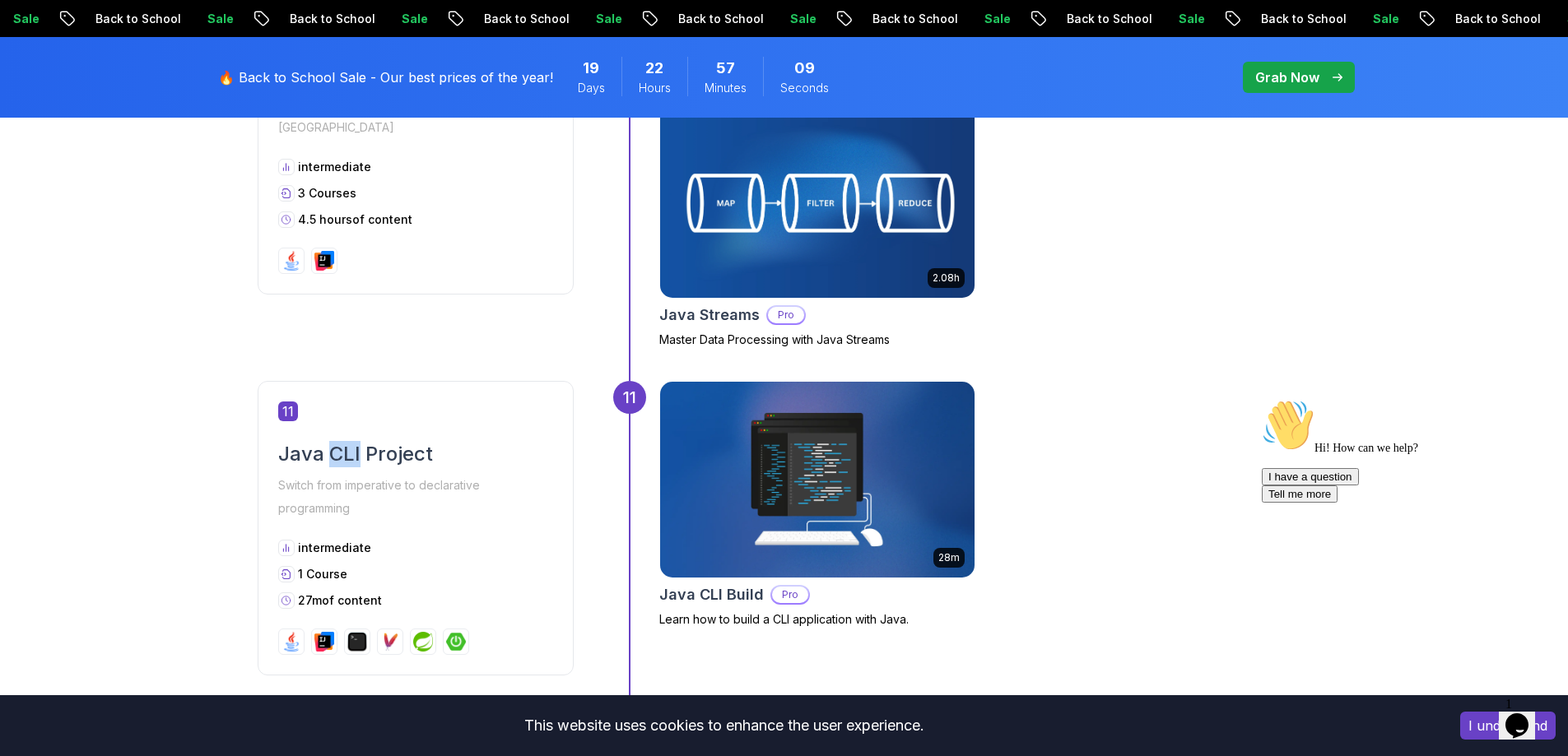
drag, startPoint x: 328, startPoint y: 408, endPoint x: 363, endPoint y: 408, distance: 35.0
click at [363, 441] on h2 "Java CLI Project" at bounding box center [416, 454] width 275 height 27
click at [351, 441] on h2 "Java CLI Project" at bounding box center [416, 454] width 275 height 27
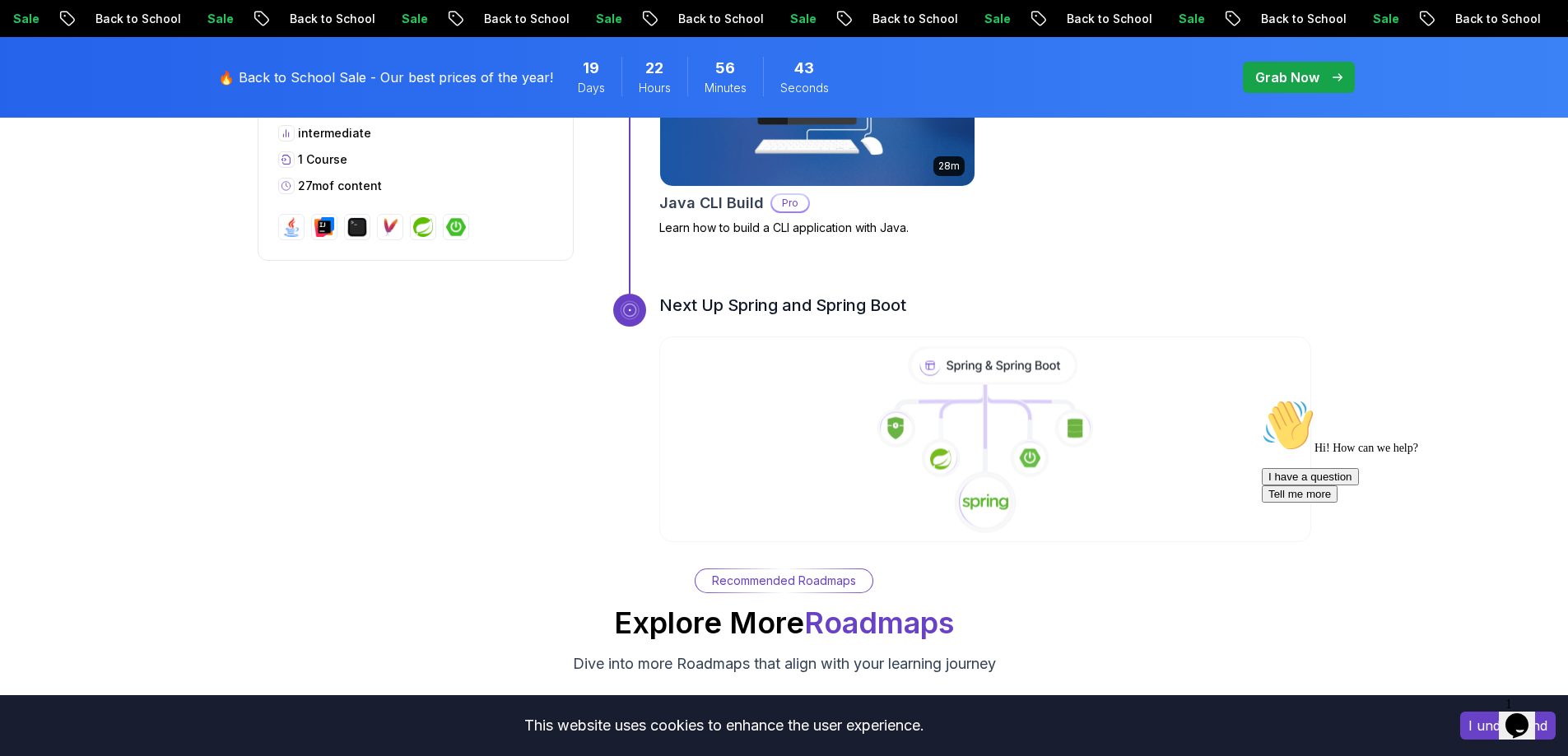
scroll to position [5677, 0]
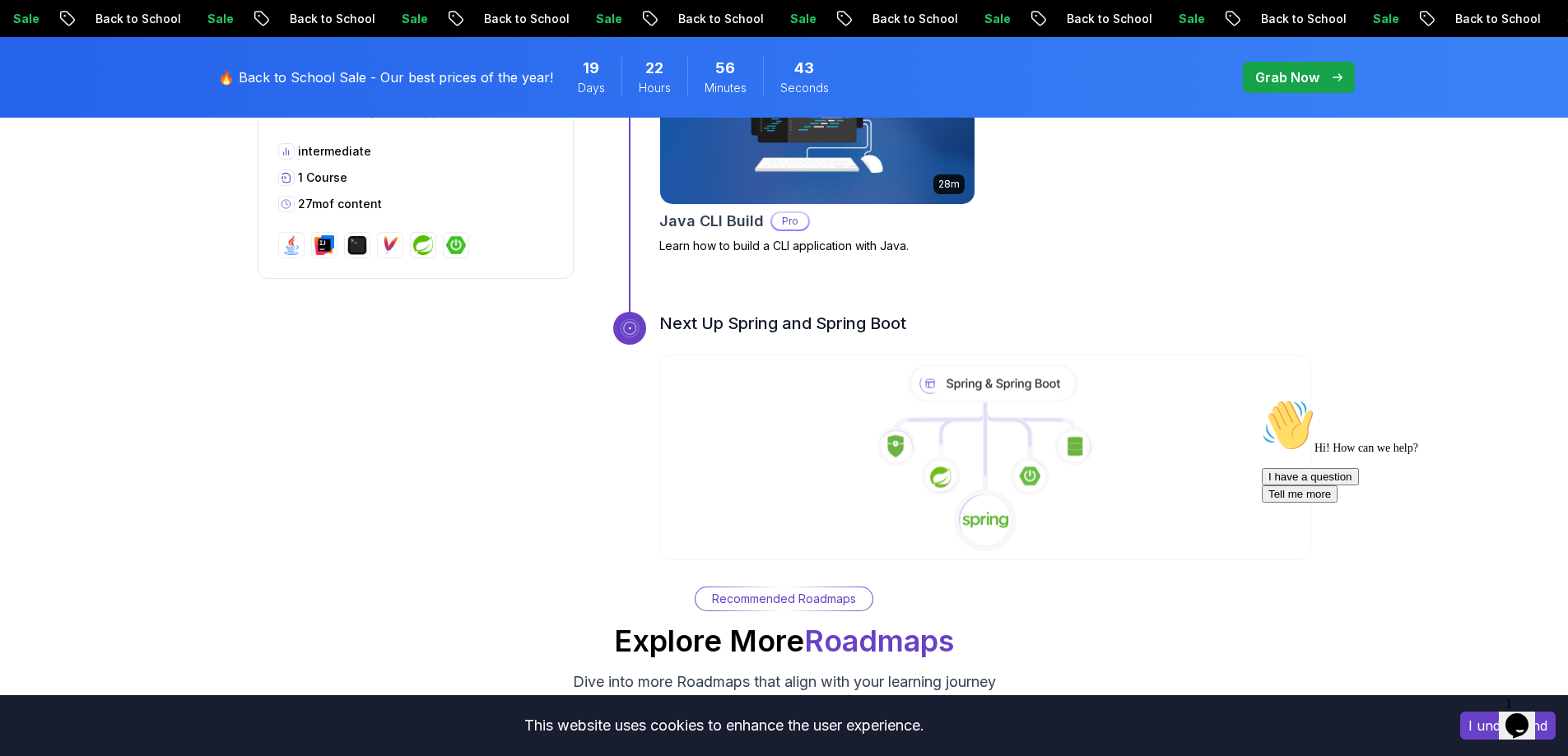
click at [889, 364] on icon at bounding box center [985, 459] width 655 height 189
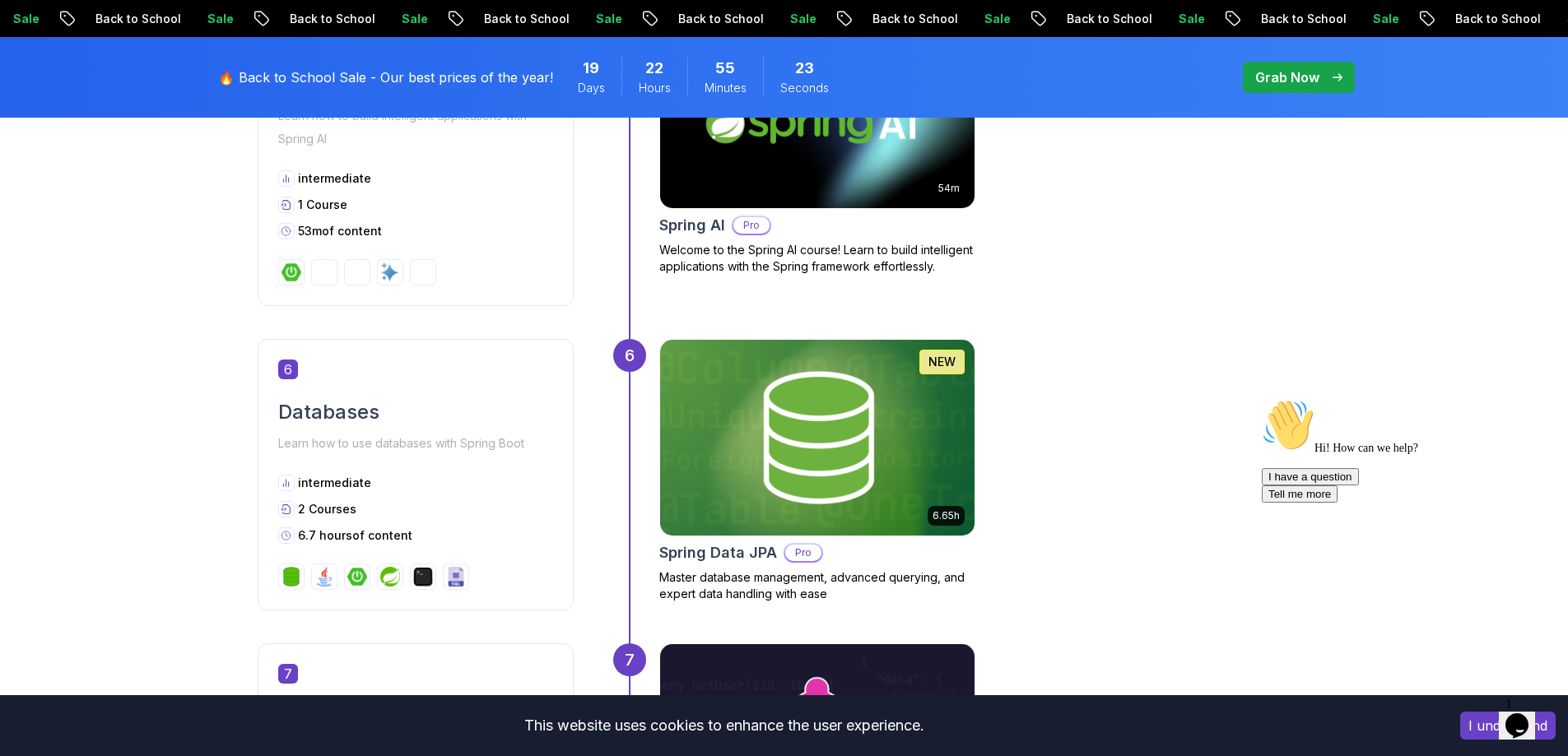
scroll to position [2304, 0]
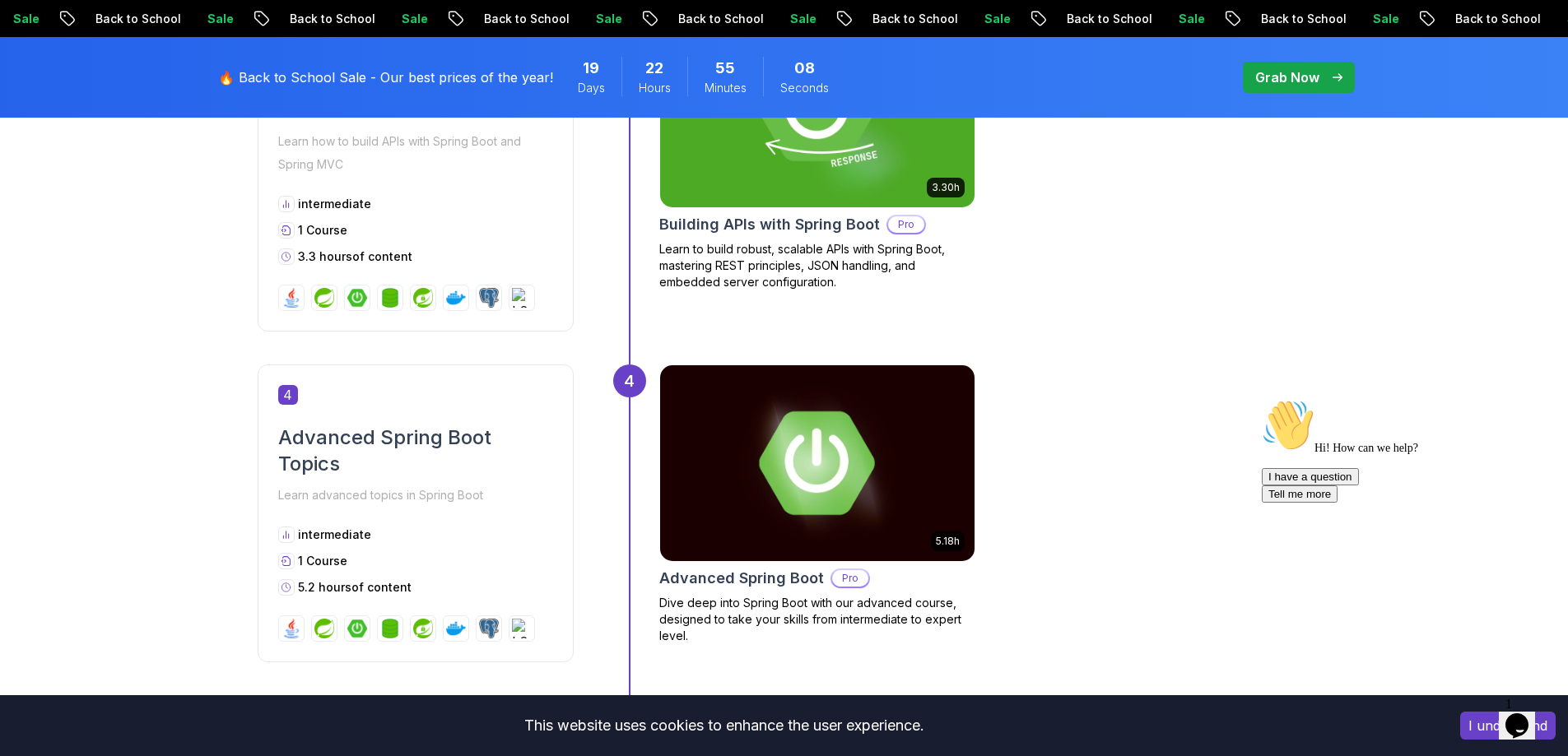
scroll to position [1646, 0]
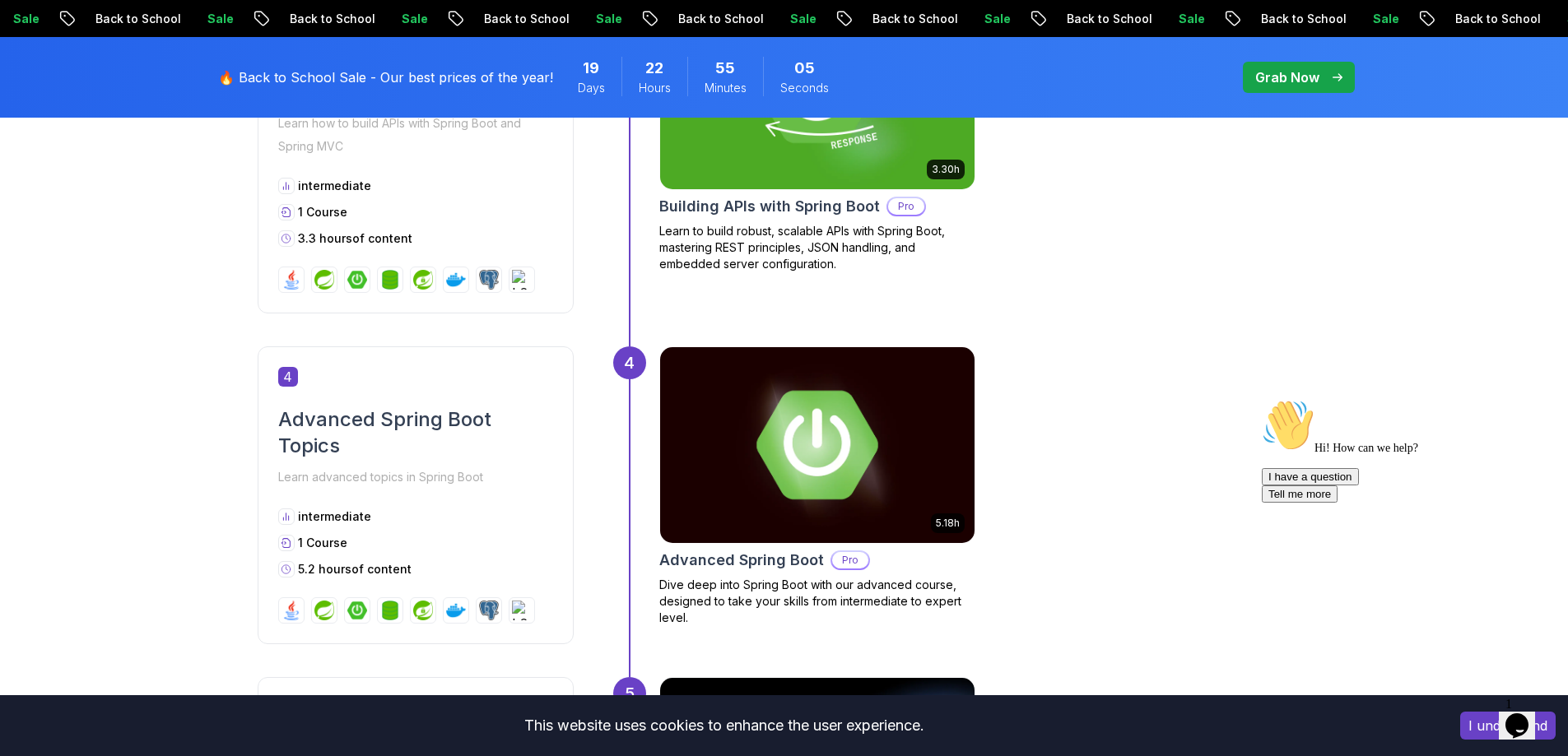
click at [874, 432] on img at bounding box center [816, 445] width 330 height 206
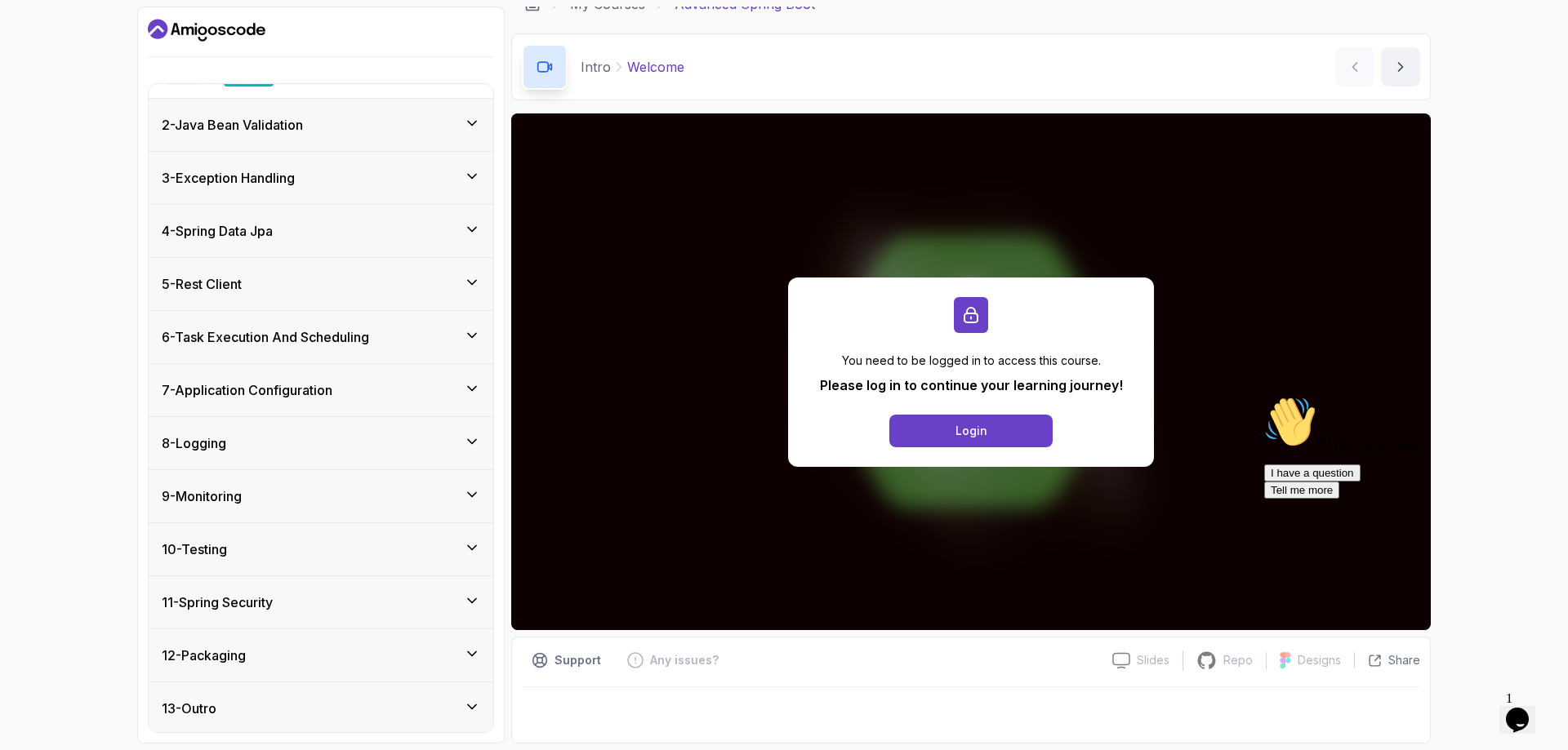
scroll to position [247, 0]
click at [469, 544] on icon at bounding box center [471, 545] width 8 height 4
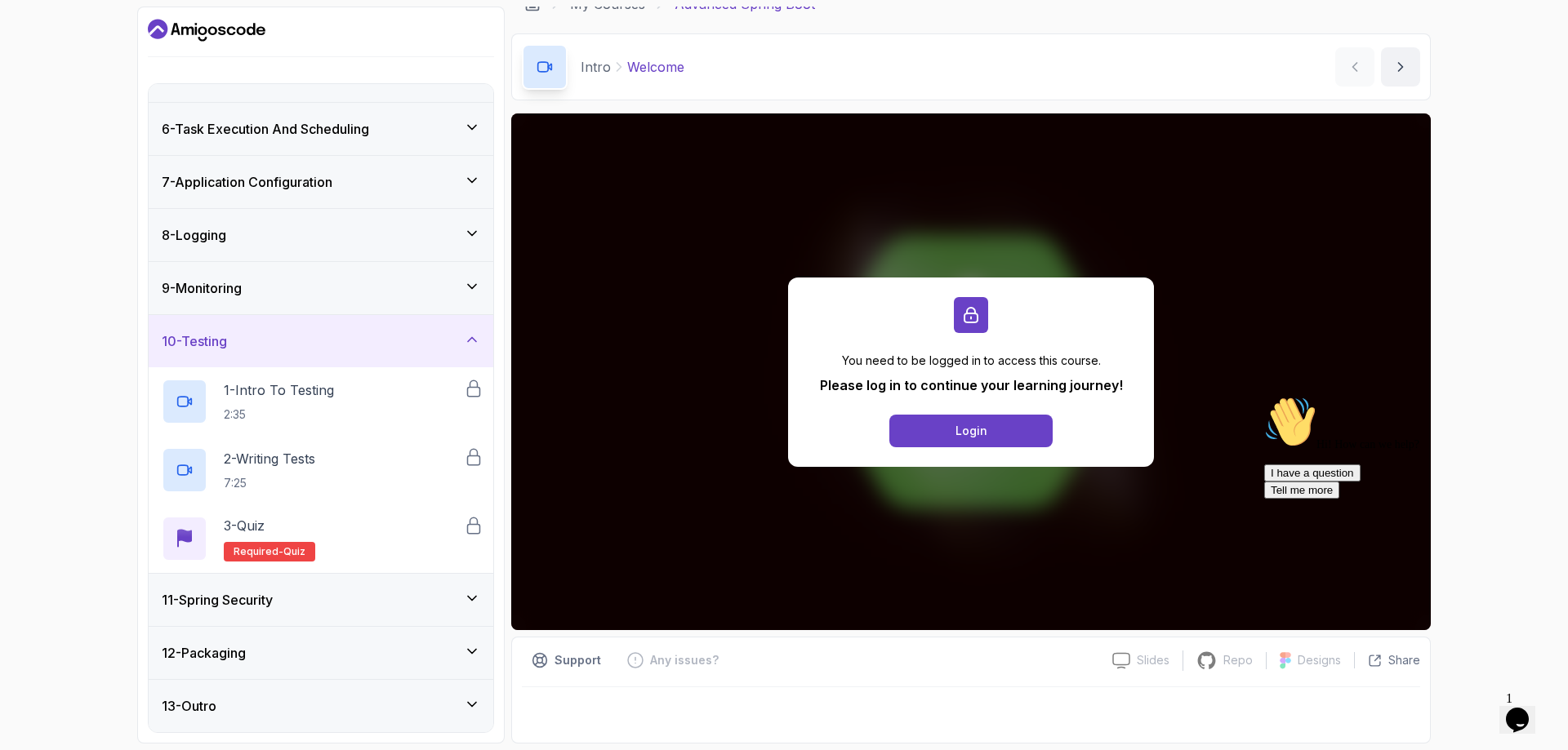
click at [469, 591] on icon at bounding box center [472, 598] width 16 height 16
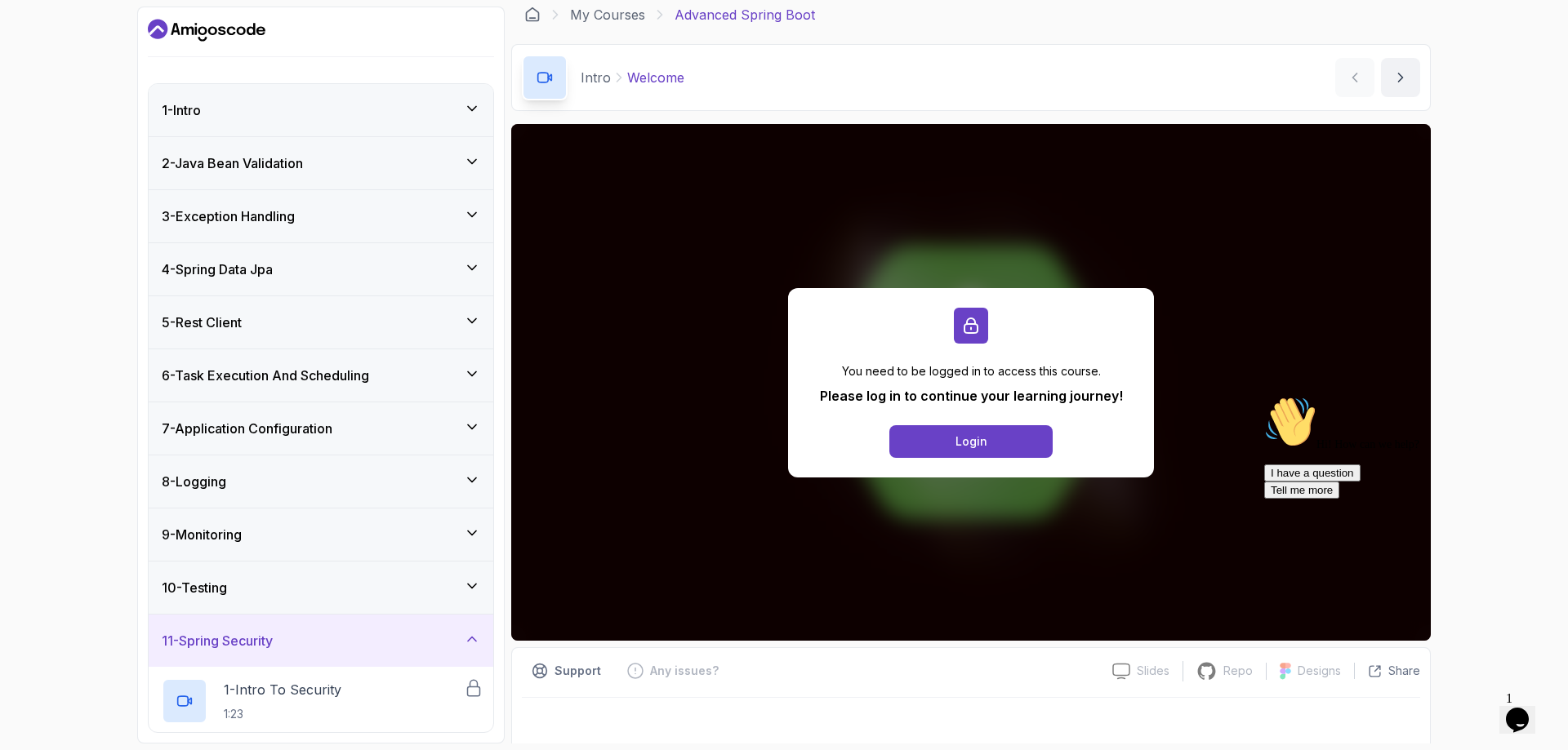
scroll to position [0, 0]
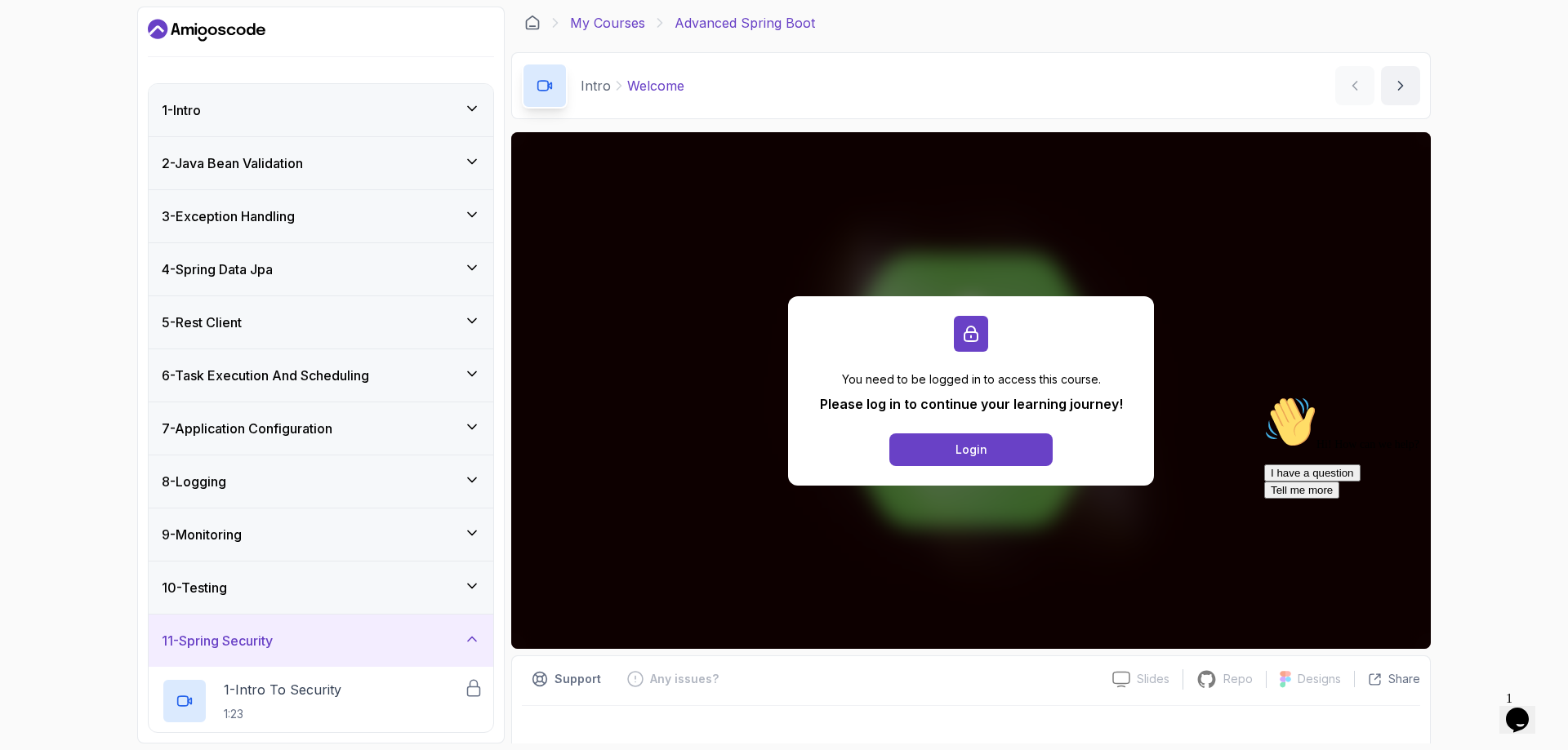
click at [598, 17] on link "My Courses" at bounding box center [608, 23] width 75 height 20
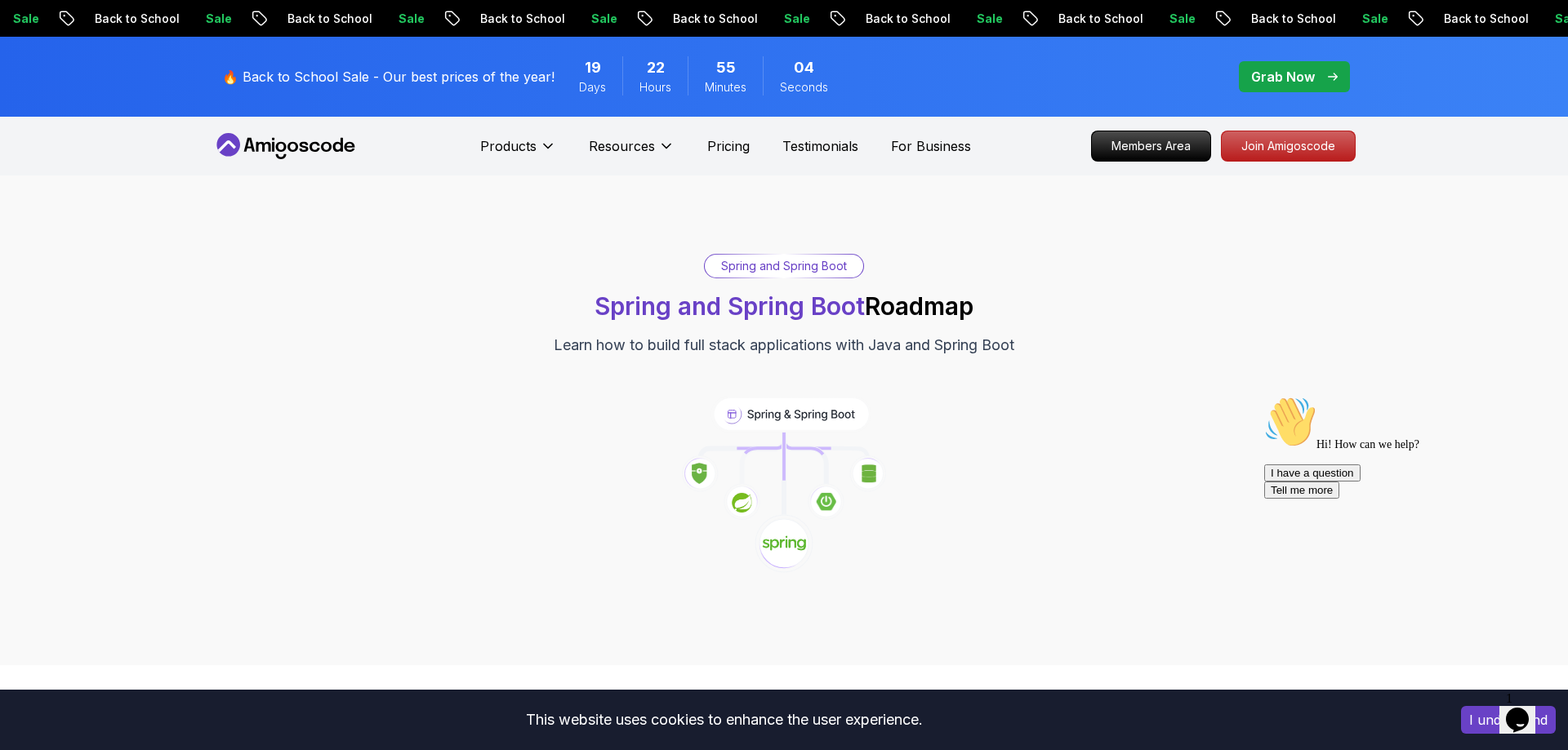
click at [342, 234] on div "Spring and Spring Boot Spring and Spring Boot Roadmap Learn how to build full s…" at bounding box center [784, 419] width 1568 height 489
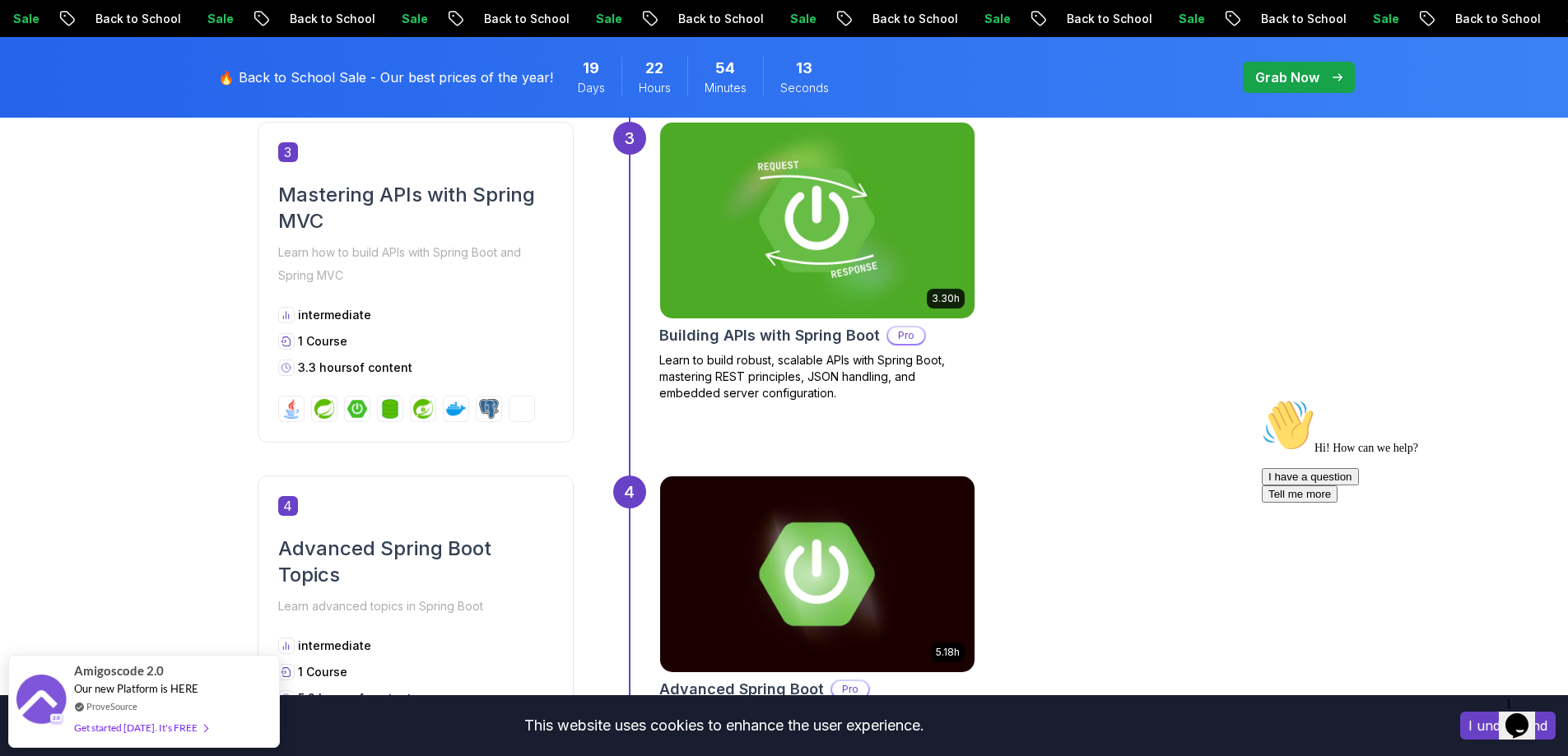
scroll to position [1481, 0]
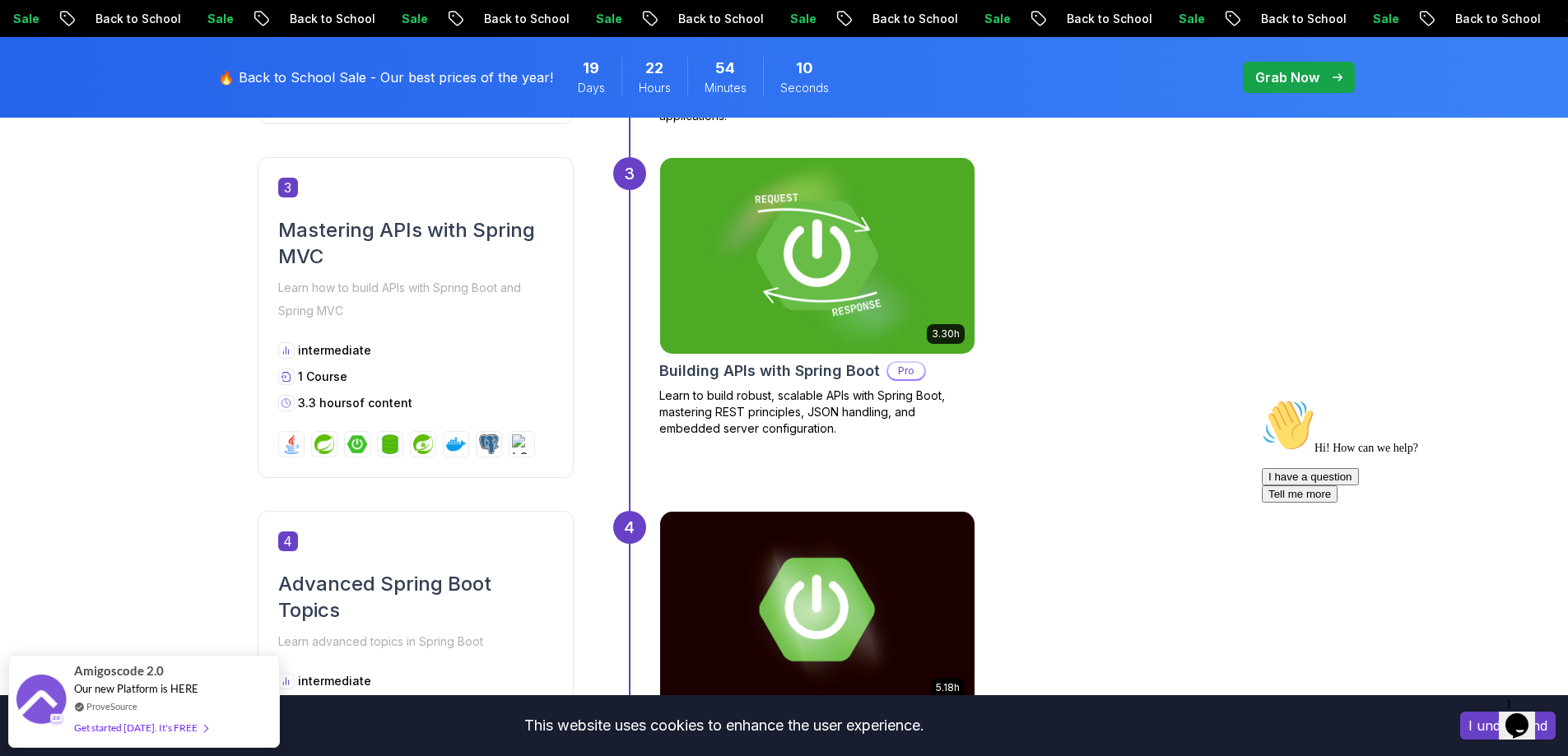
click at [797, 363] on h2 "Building APIs with Spring Boot" at bounding box center [769, 371] width 221 height 23
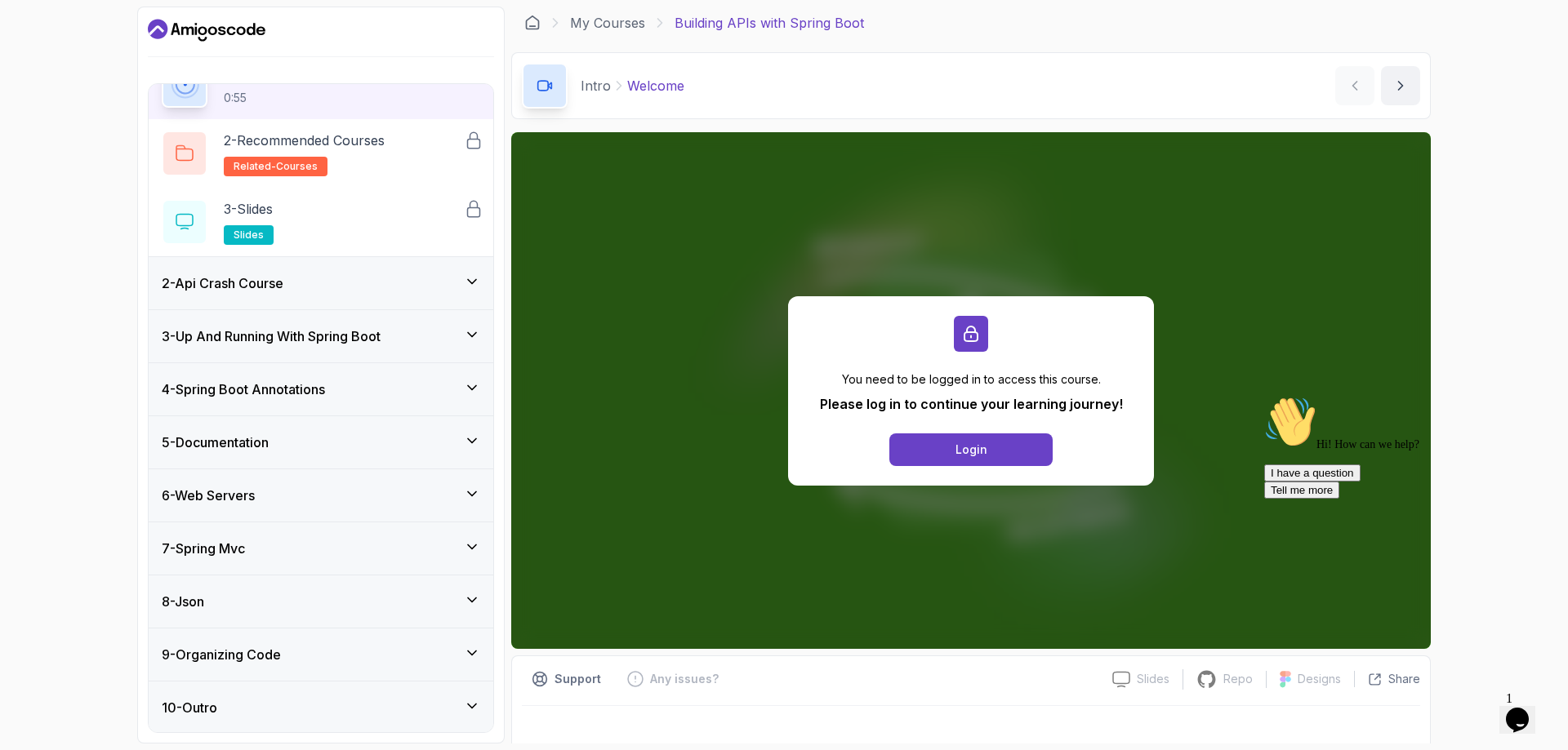
scroll to position [87, 0]
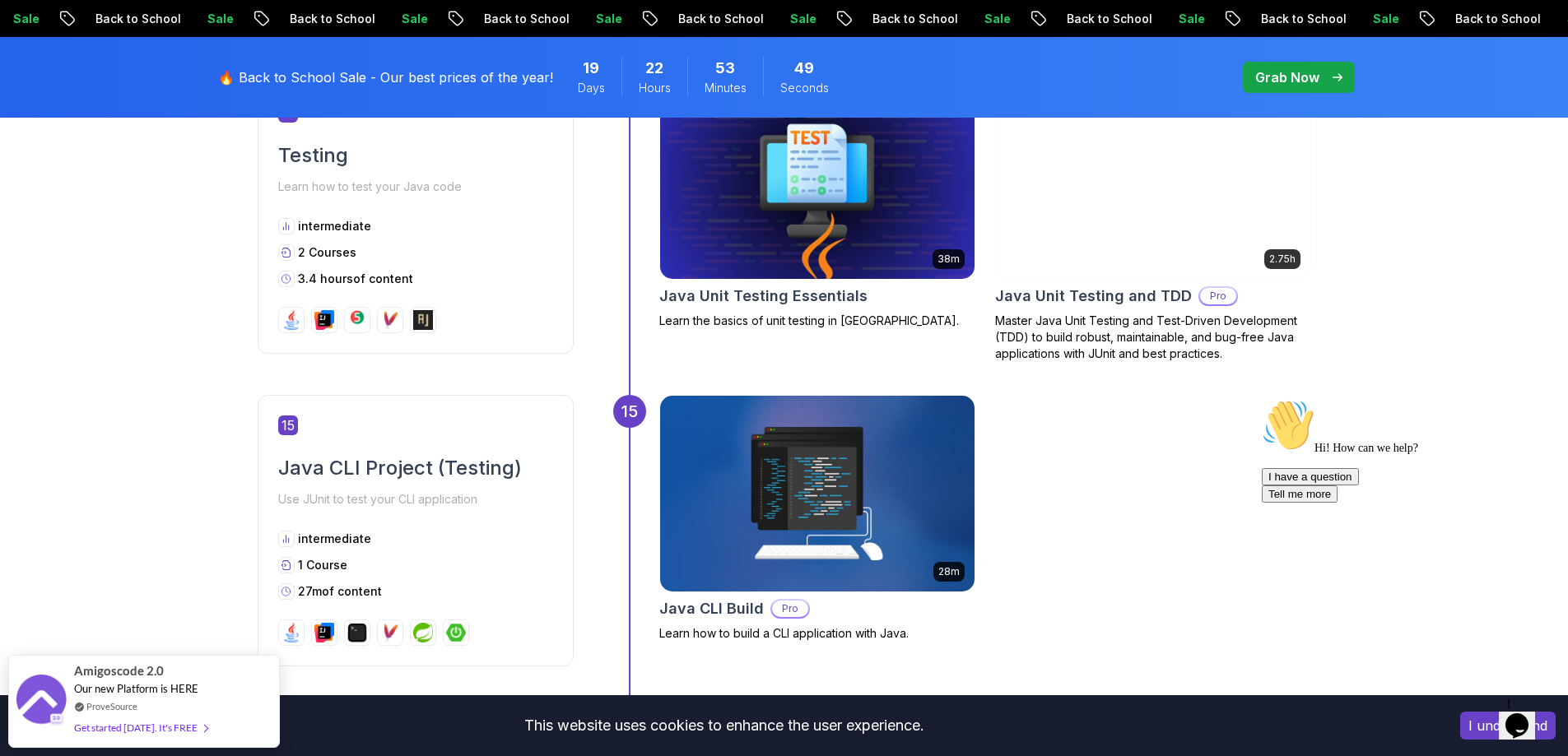
scroll to position [5019, 0]
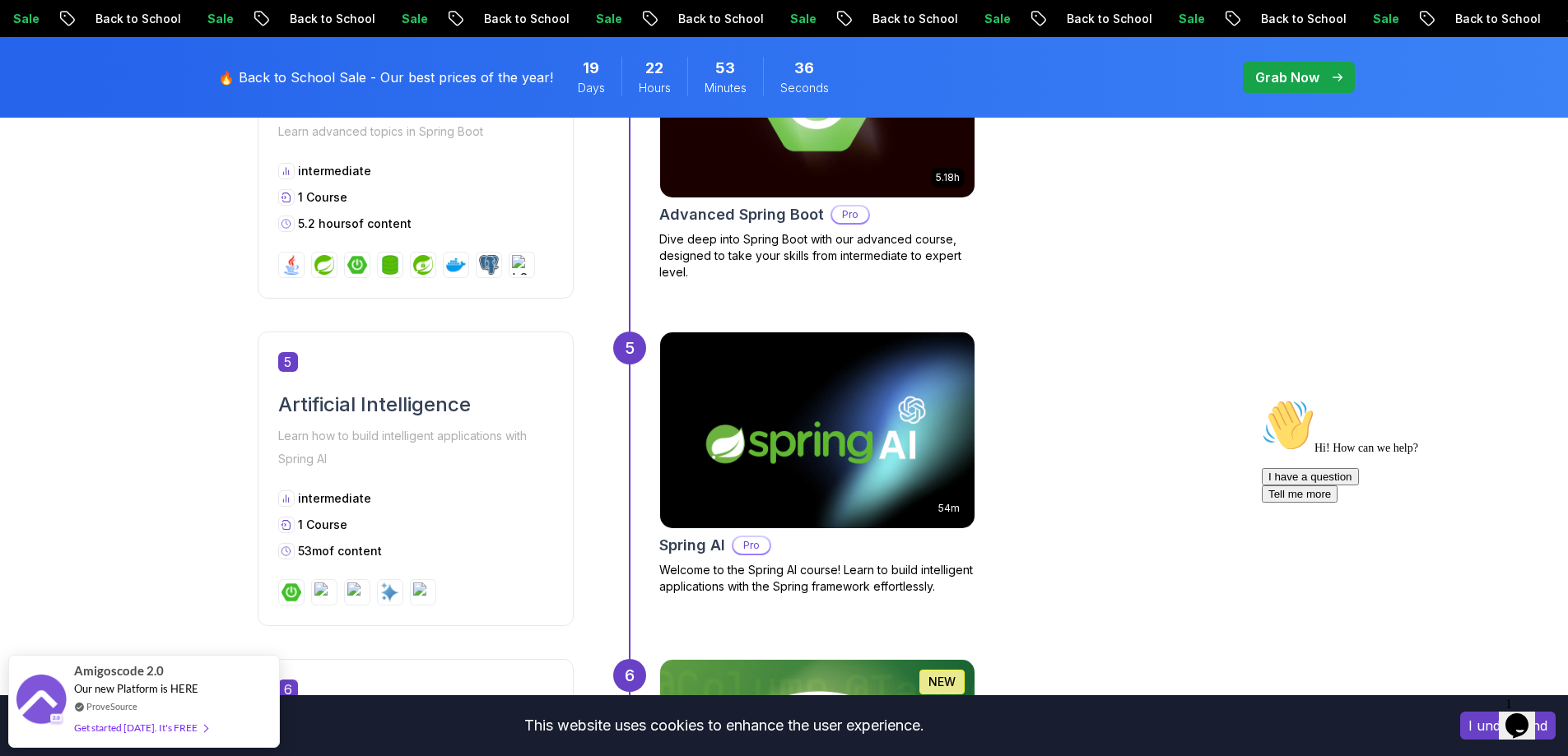
scroll to position [1988, 0]
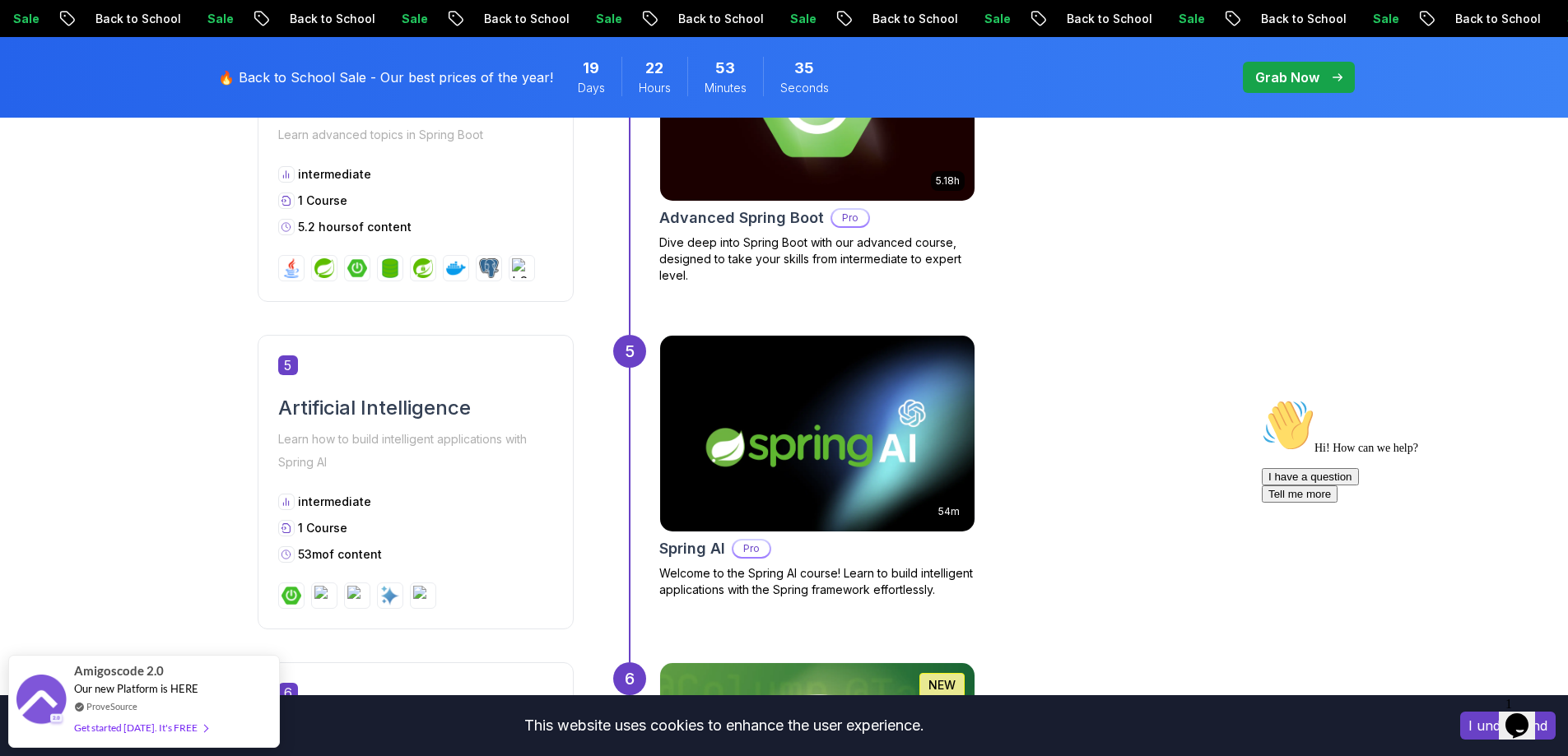
click at [712, 221] on h2 "Advanced Spring Boot" at bounding box center [741, 218] width 165 height 23
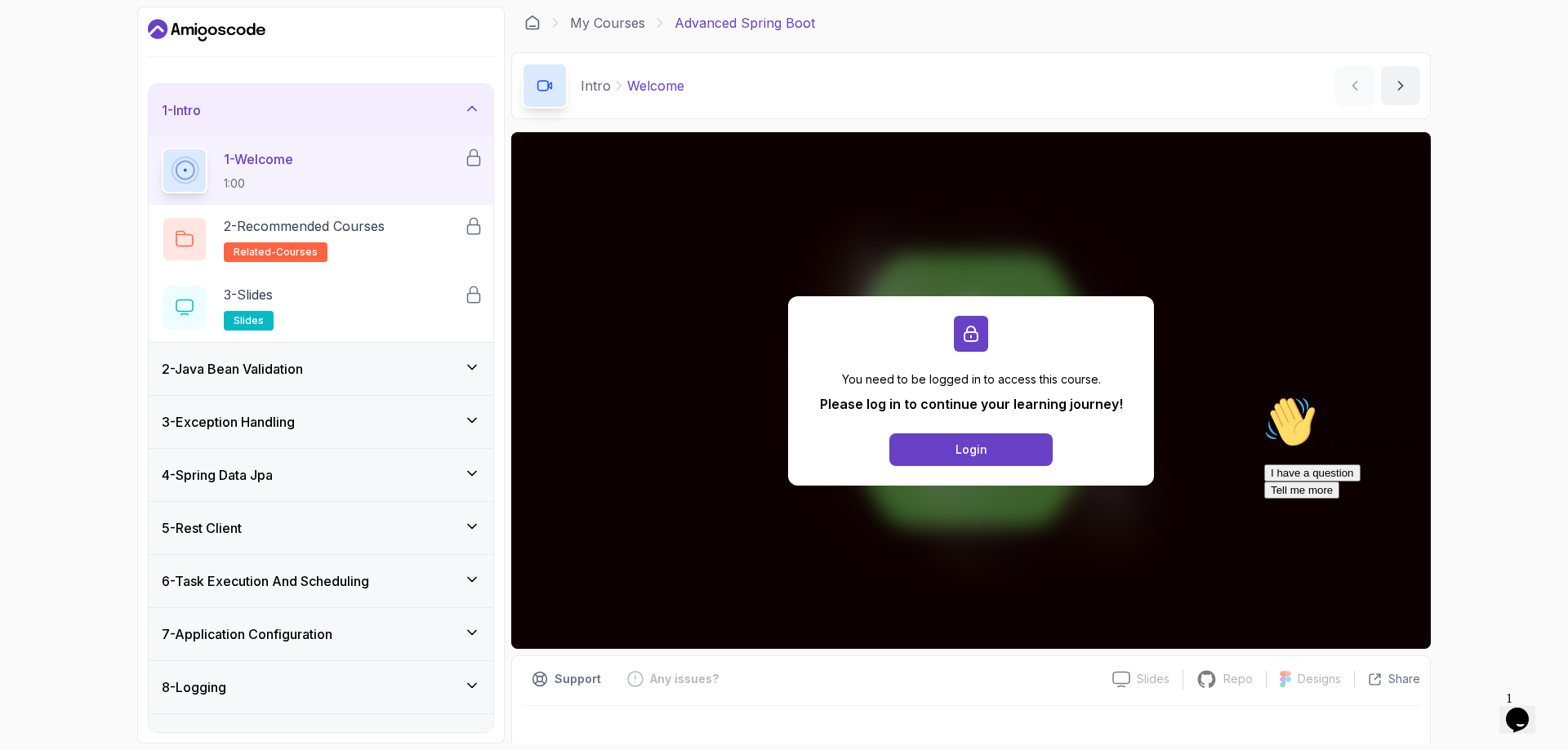
click at [363, 360] on div "2 - Java Bean Validation" at bounding box center [321, 370] width 319 height 20
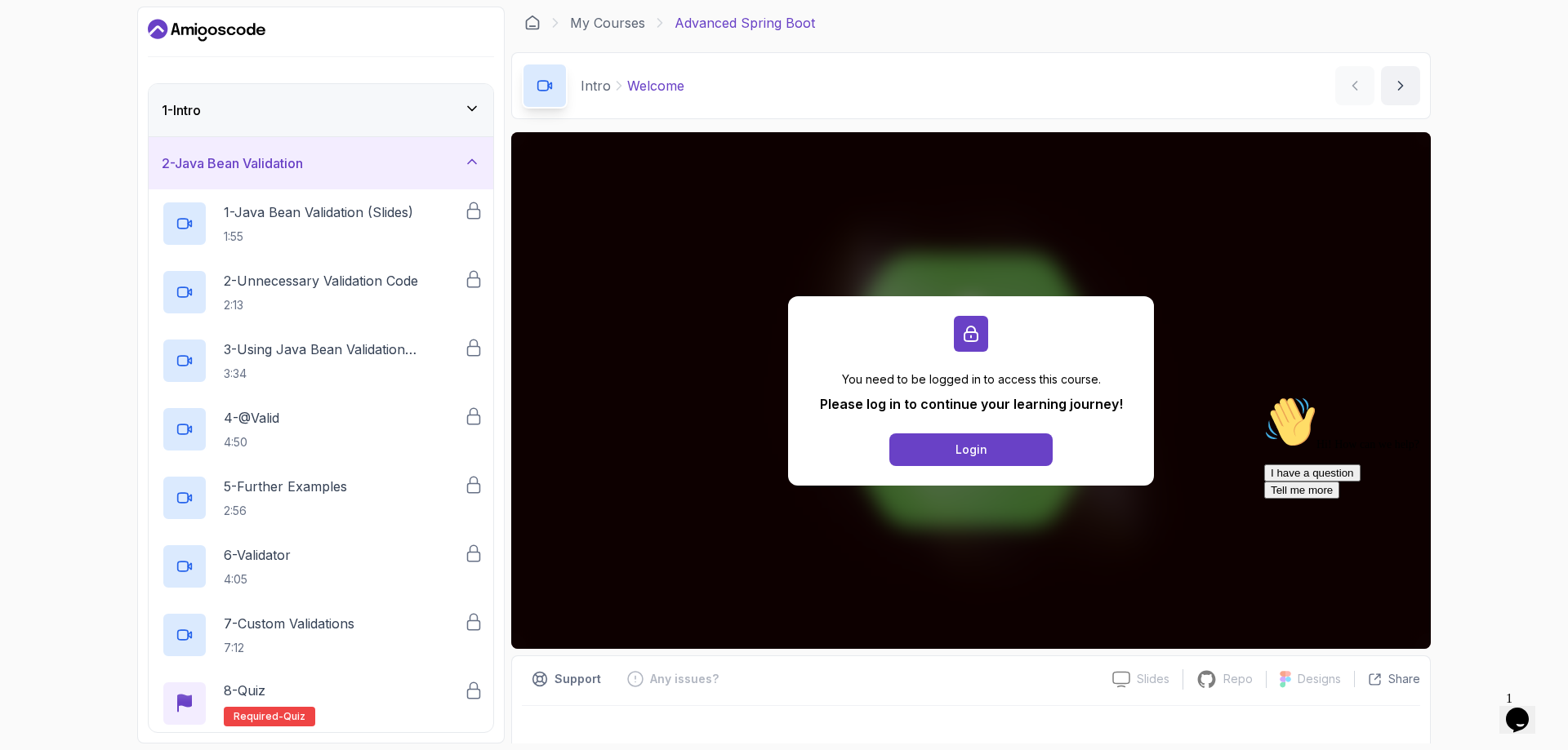
click at [287, 106] on div "1 - Intro" at bounding box center [321, 111] width 319 height 20
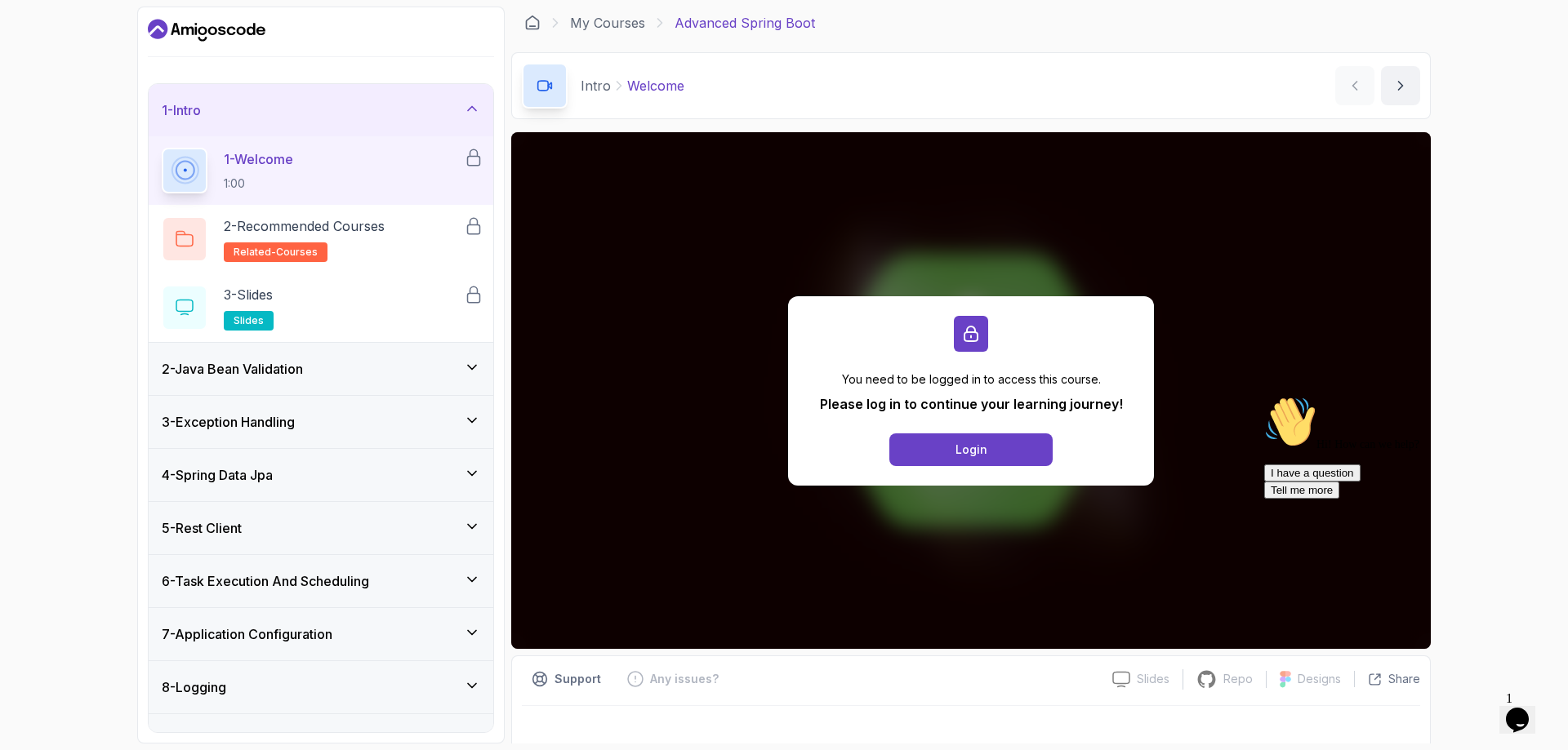
click at [311, 479] on div "4 - Spring Data Jpa" at bounding box center [321, 475] width 319 height 20
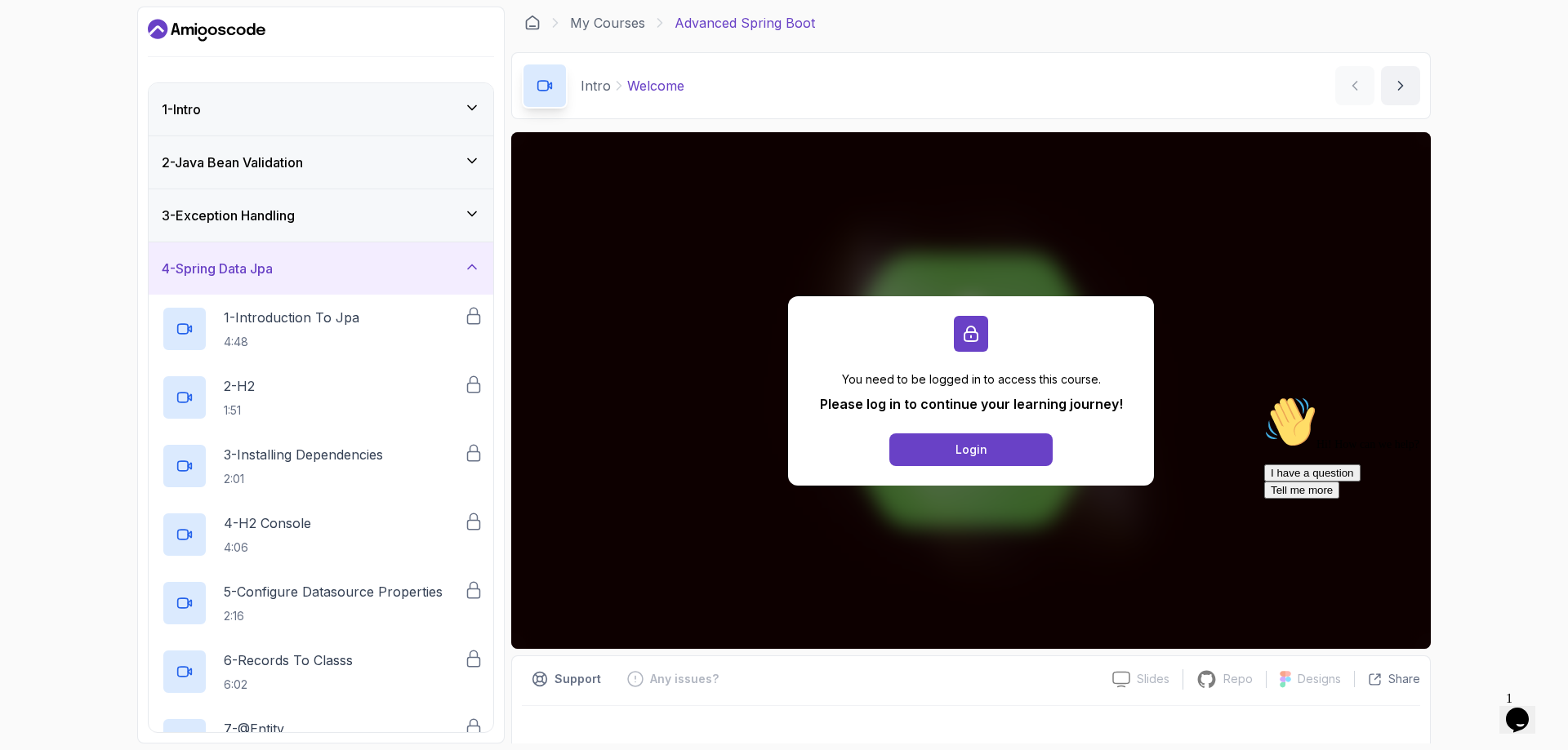
click at [314, 265] on div "4 - Spring Data Jpa" at bounding box center [321, 269] width 319 height 20
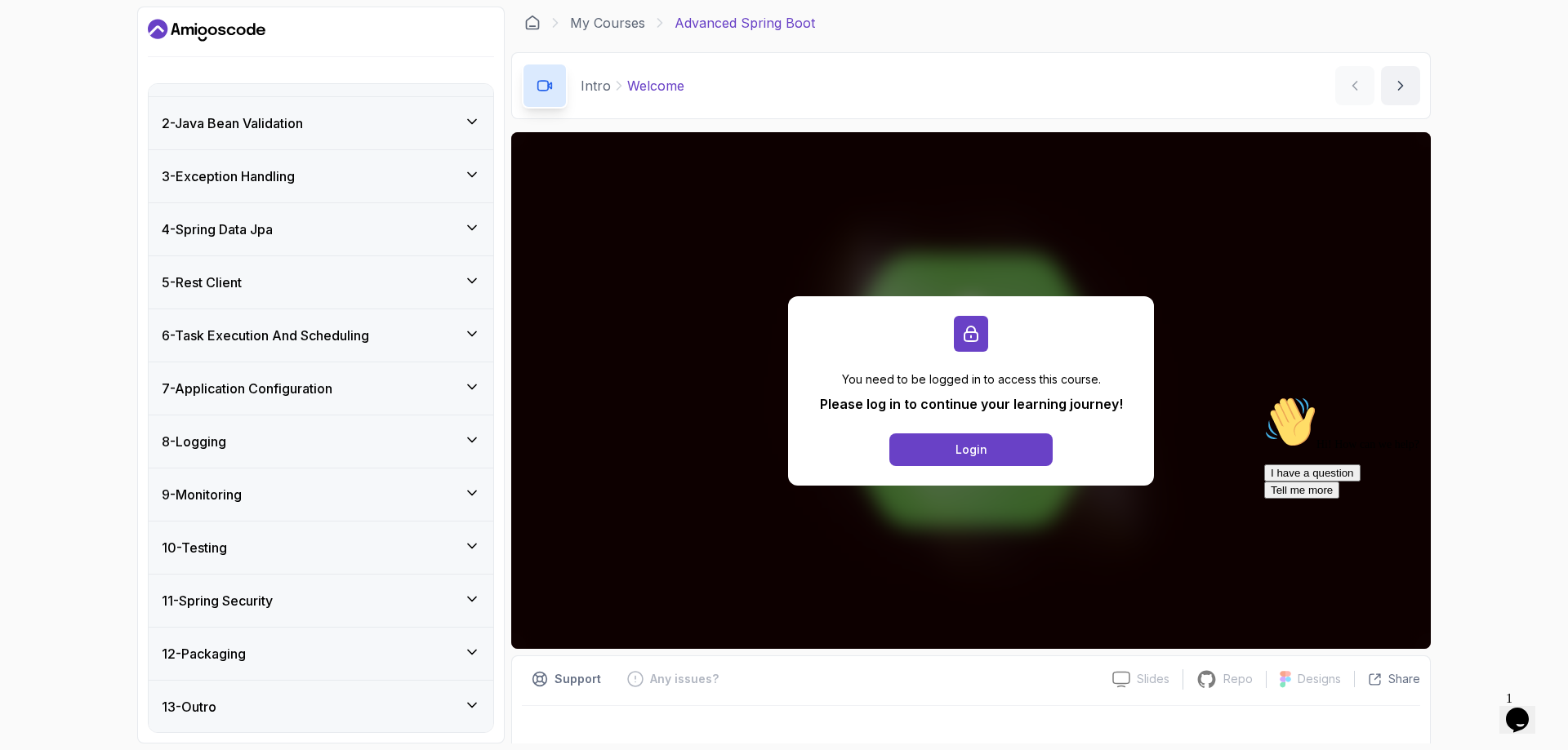
scroll to position [41, 0]
click at [295, 536] on div "10 - Testing" at bounding box center [321, 548] width 344 height 53
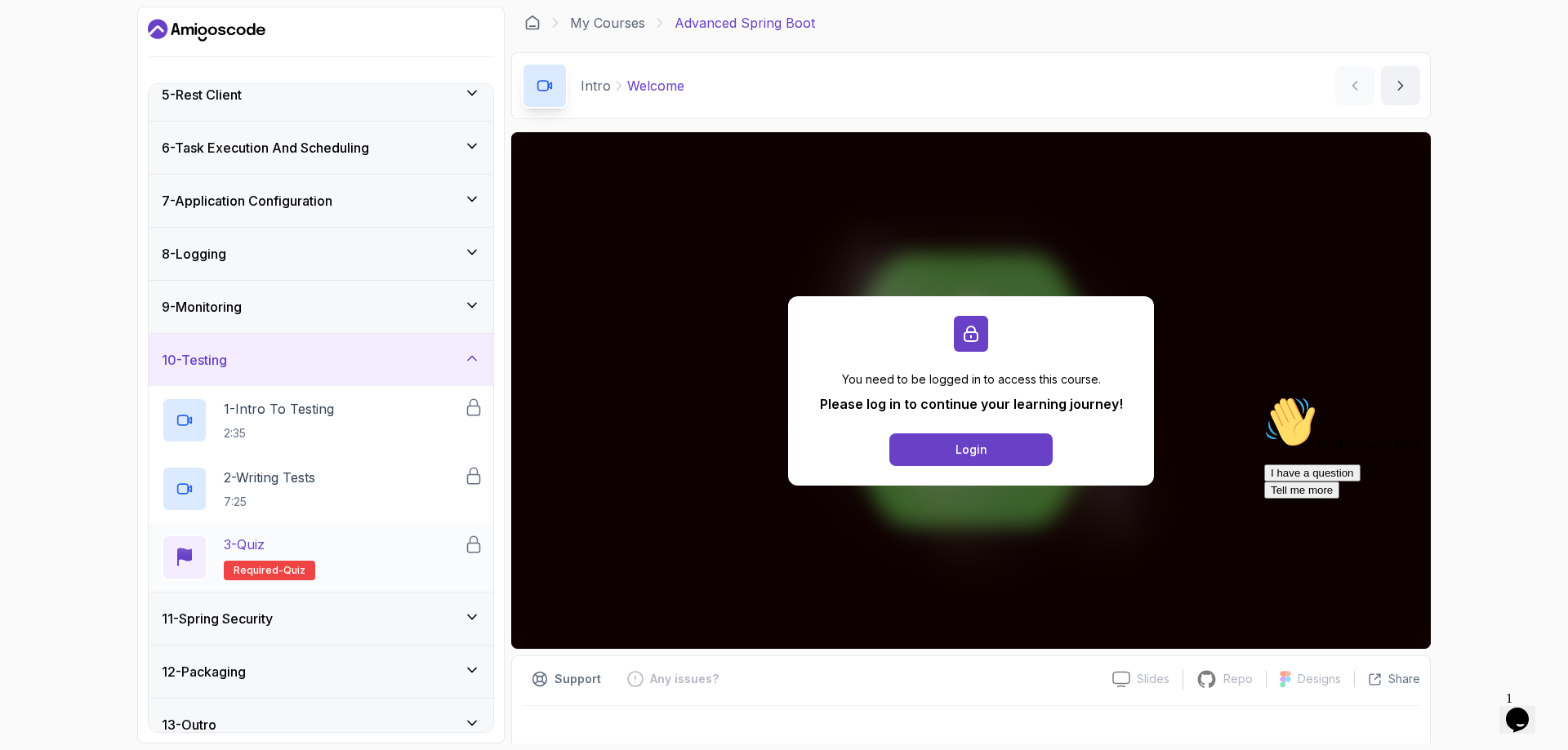
scroll to position [247, 0]
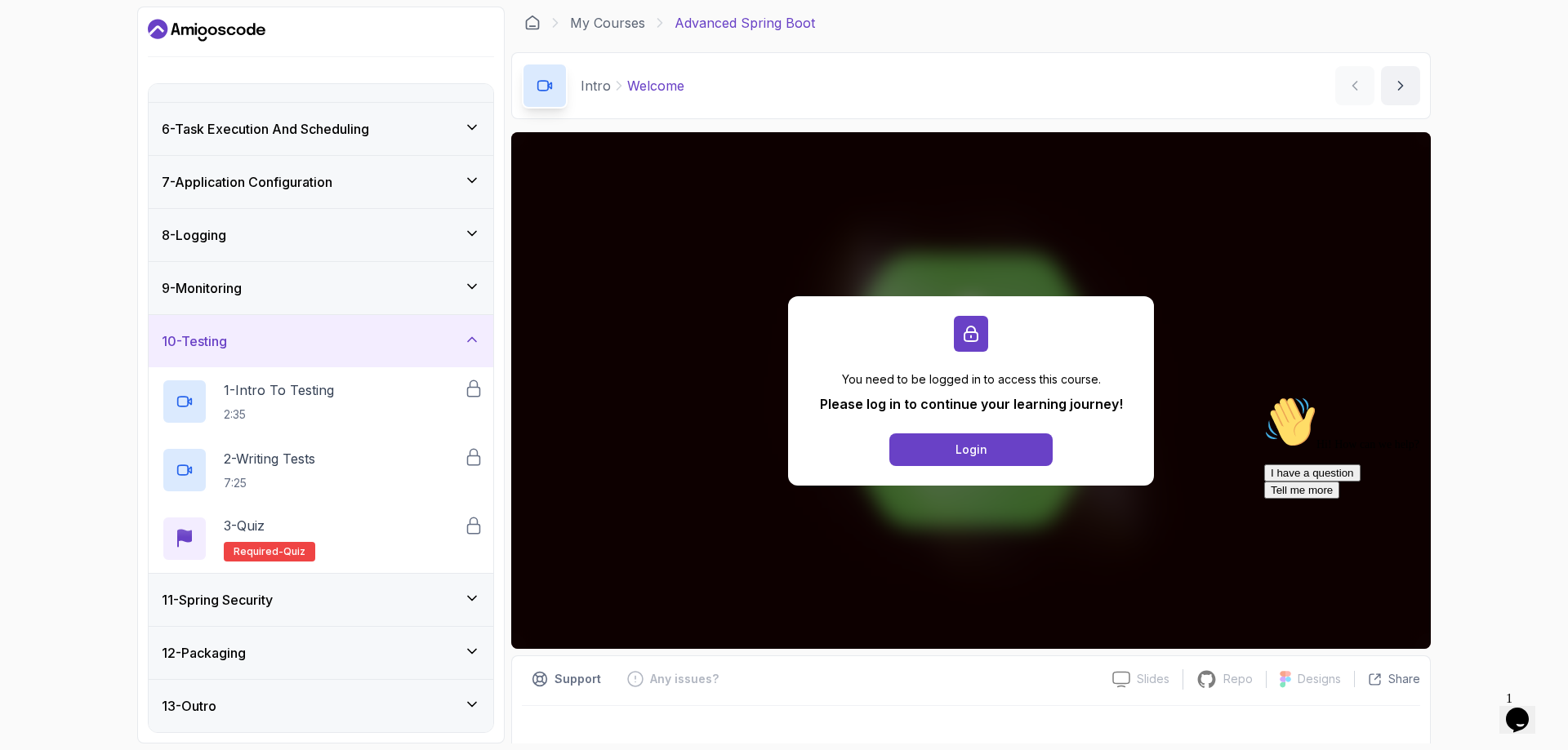
click at [317, 351] on div "10 - Testing" at bounding box center [321, 341] width 344 height 53
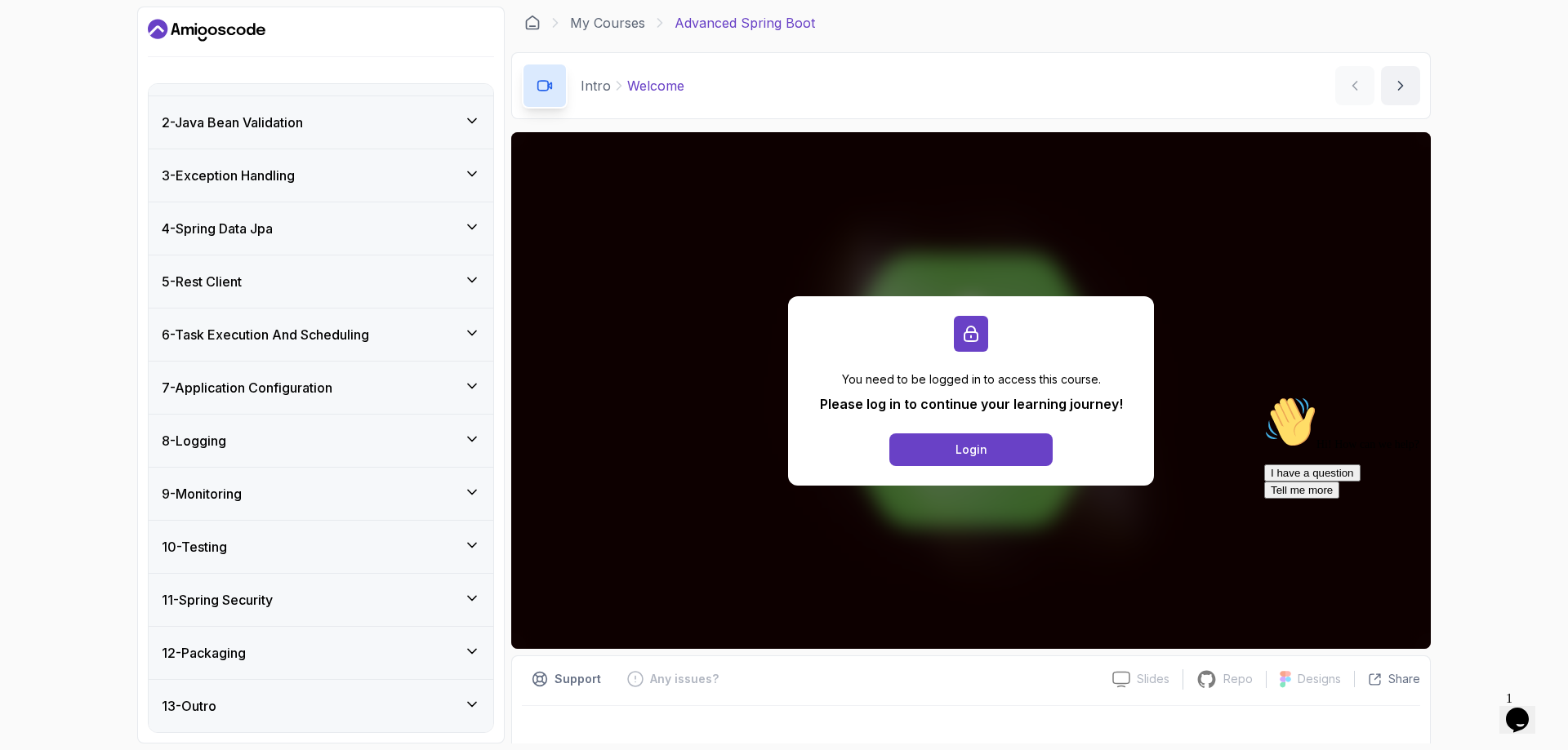
scroll to position [41, 0]
click at [273, 603] on h3 "11 - Spring Security" at bounding box center [217, 600] width 111 height 20
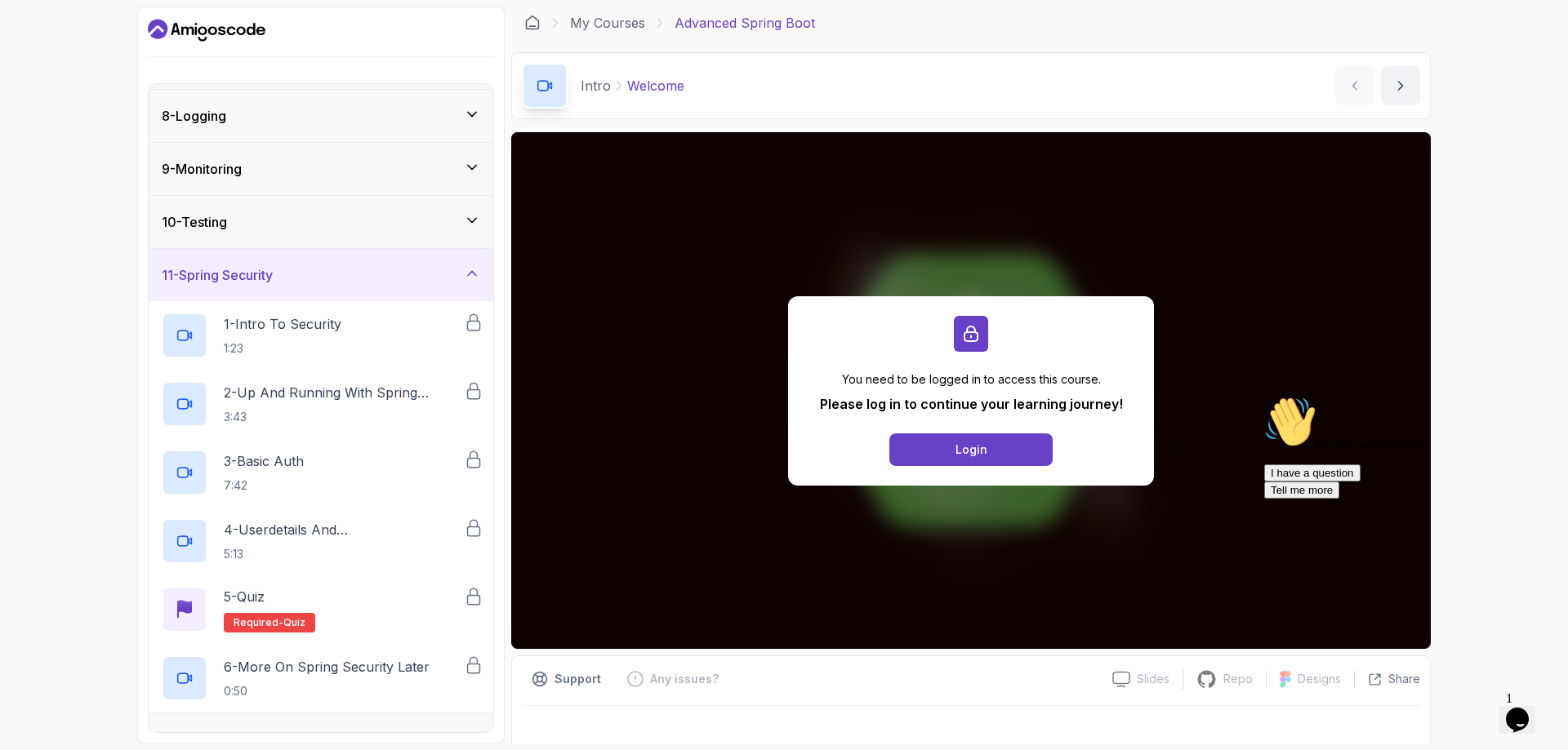
scroll to position [368, 0]
click at [475, 271] on icon at bounding box center [472, 271] width 16 height 16
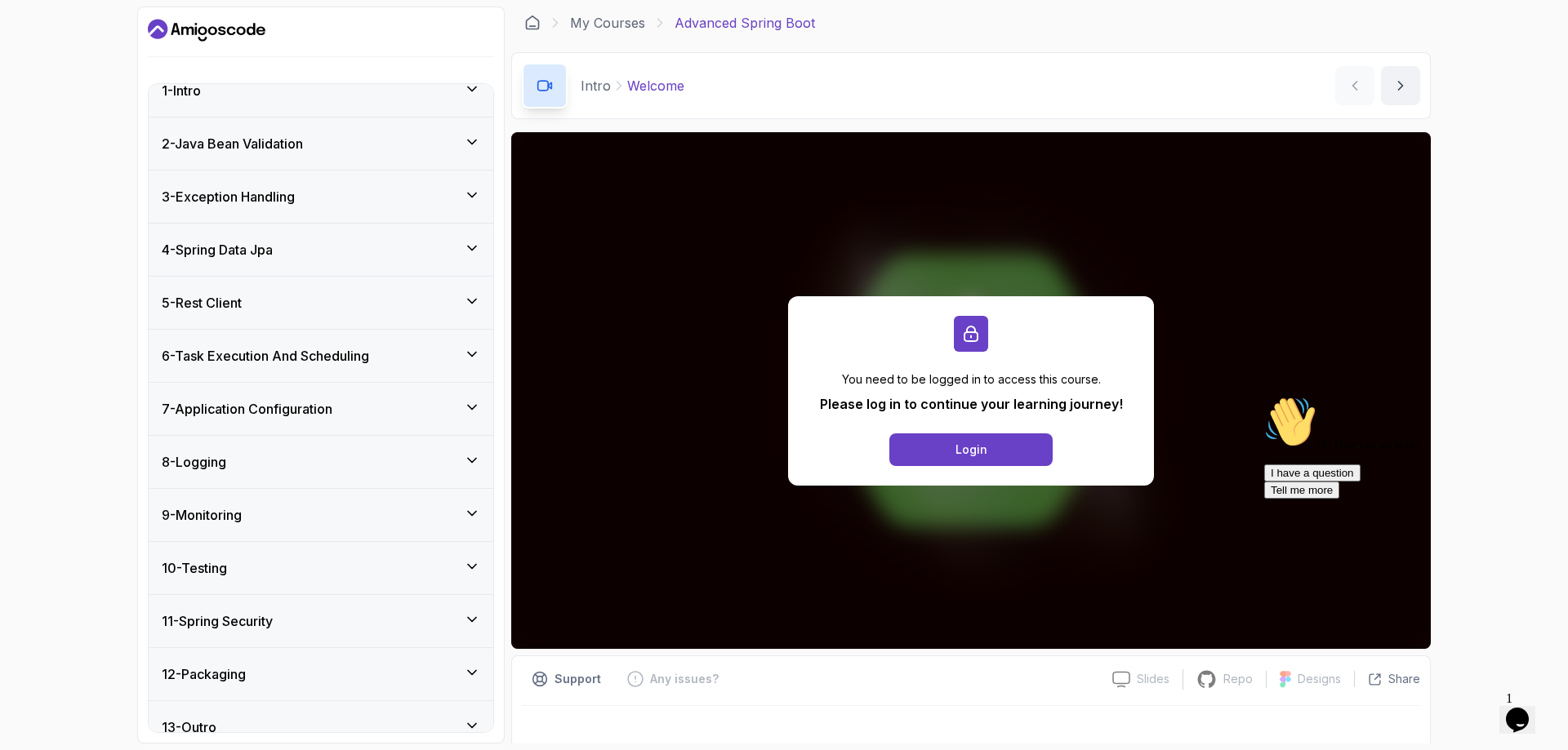
scroll to position [0, 0]
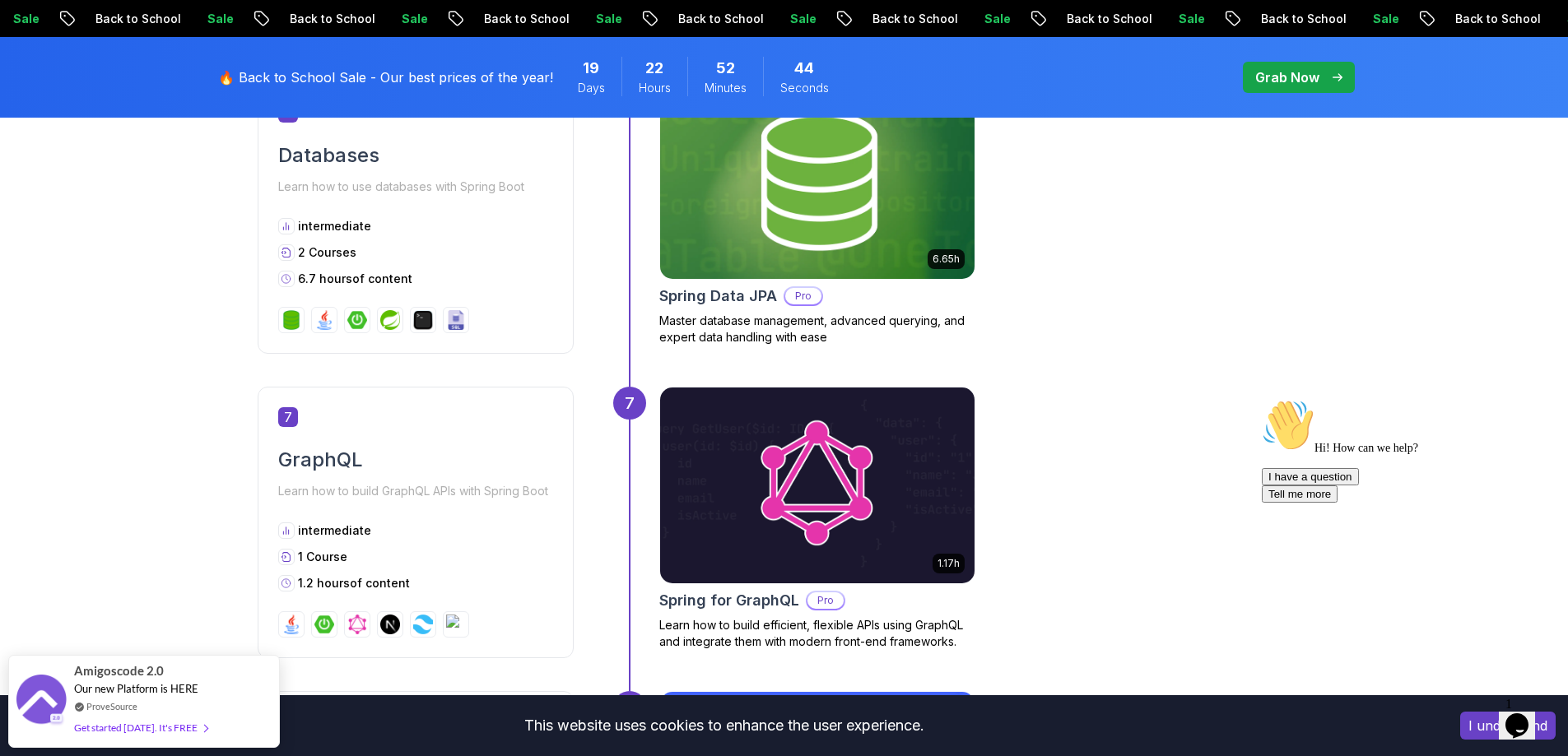
scroll to position [2564, 0]
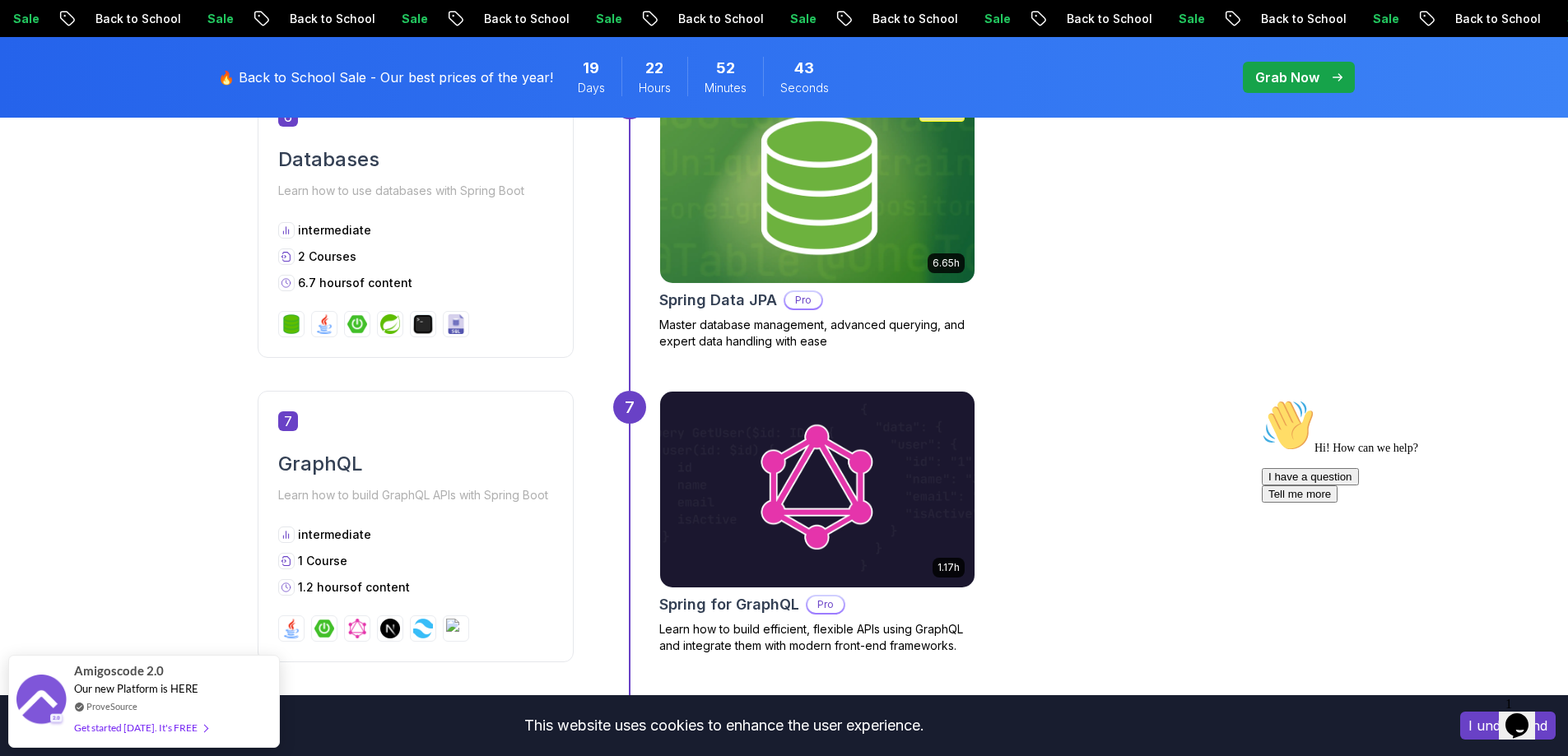
click at [723, 302] on h2 "Spring Data JPA" at bounding box center [718, 300] width 118 height 23
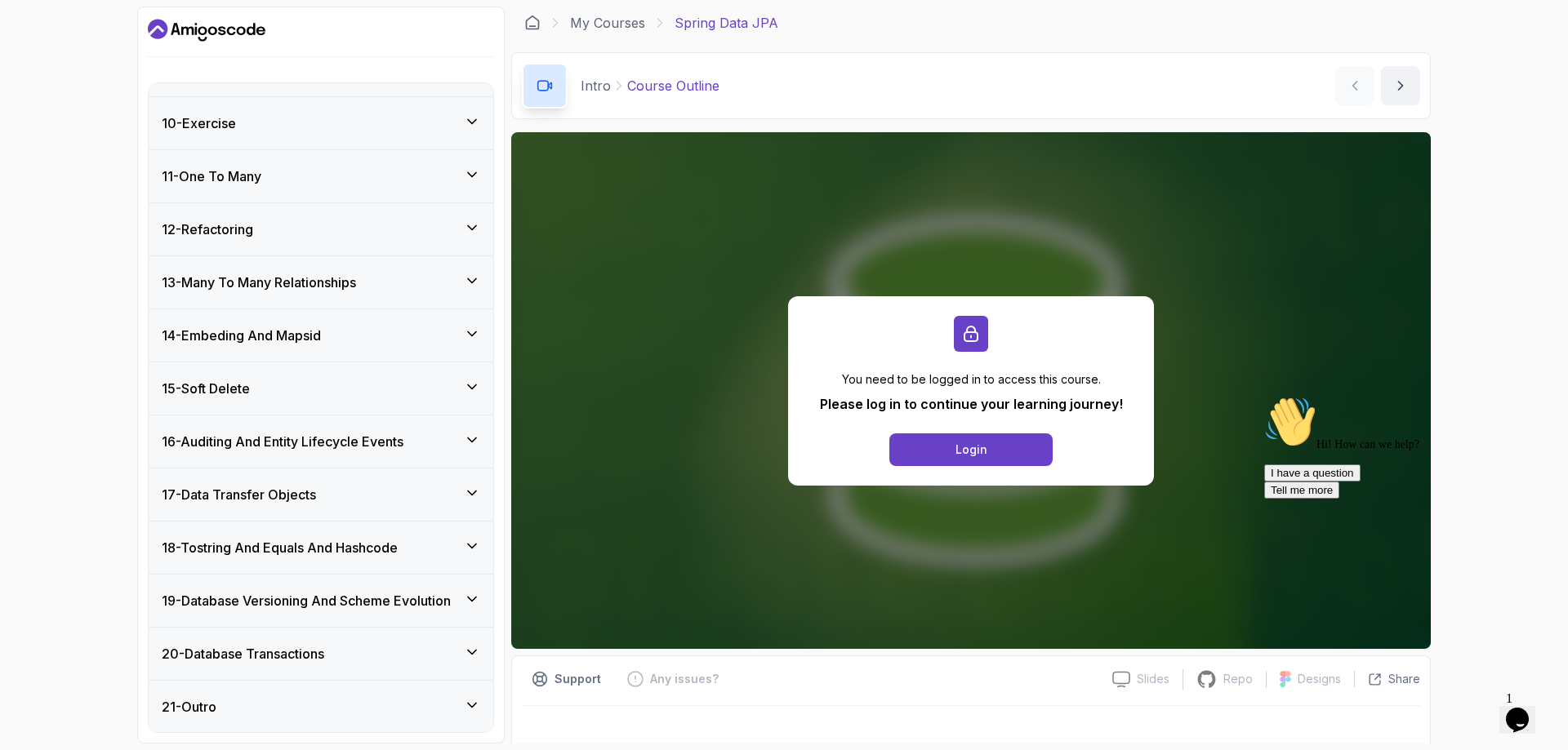
scroll to position [739, 0]
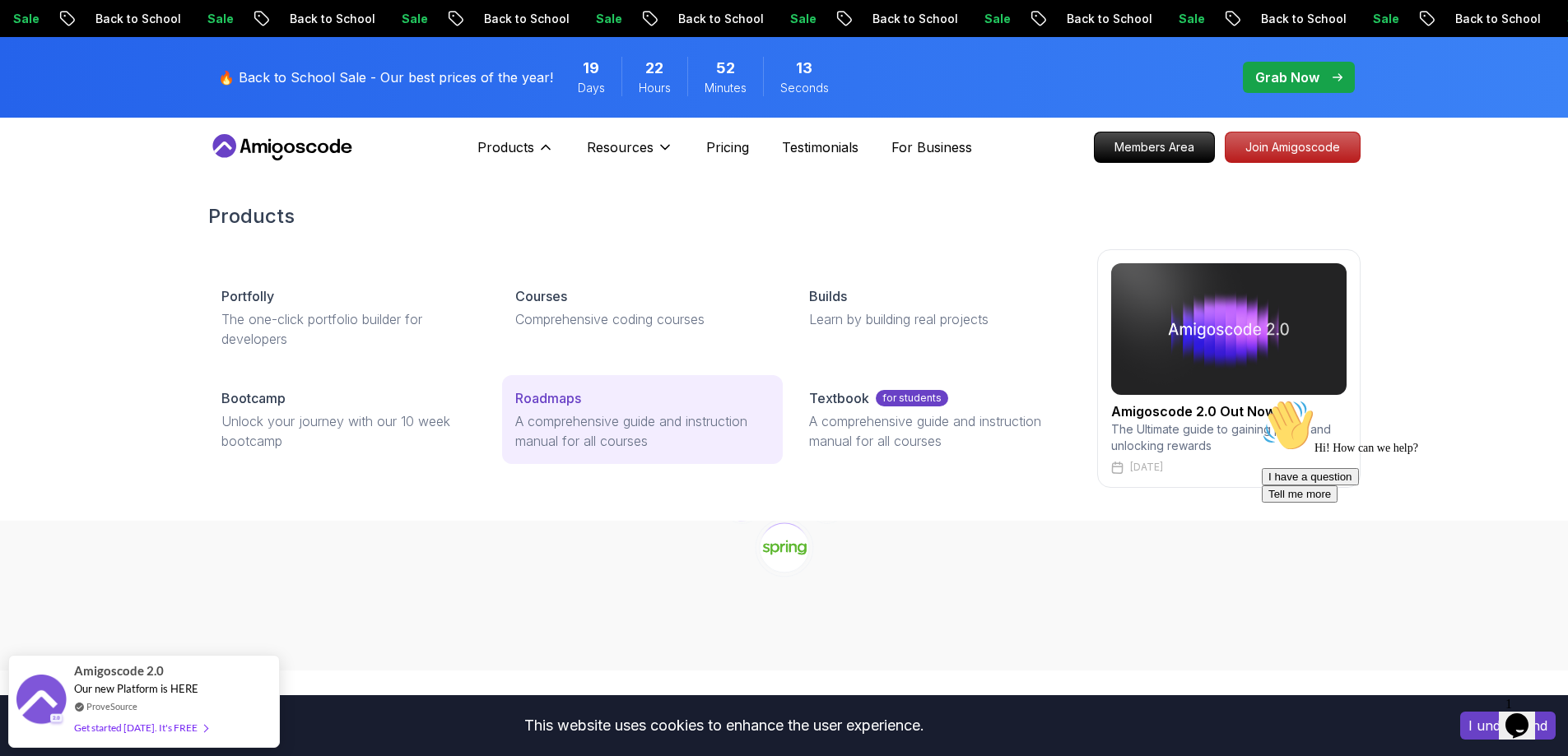
click at [558, 390] on p "Roadmaps" at bounding box center [548, 398] width 66 height 20
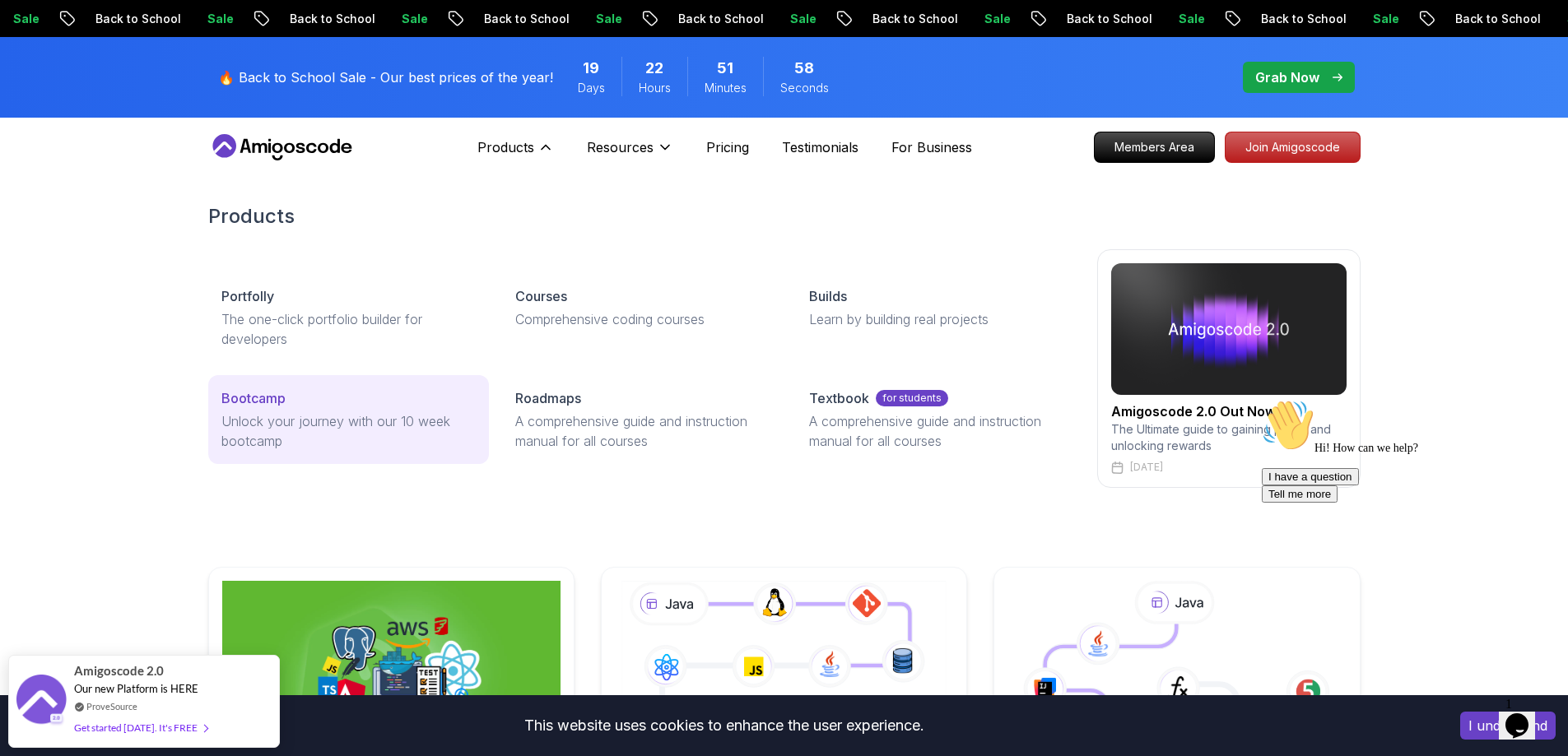
click at [262, 396] on p "Bootcamp" at bounding box center [254, 398] width 64 height 20
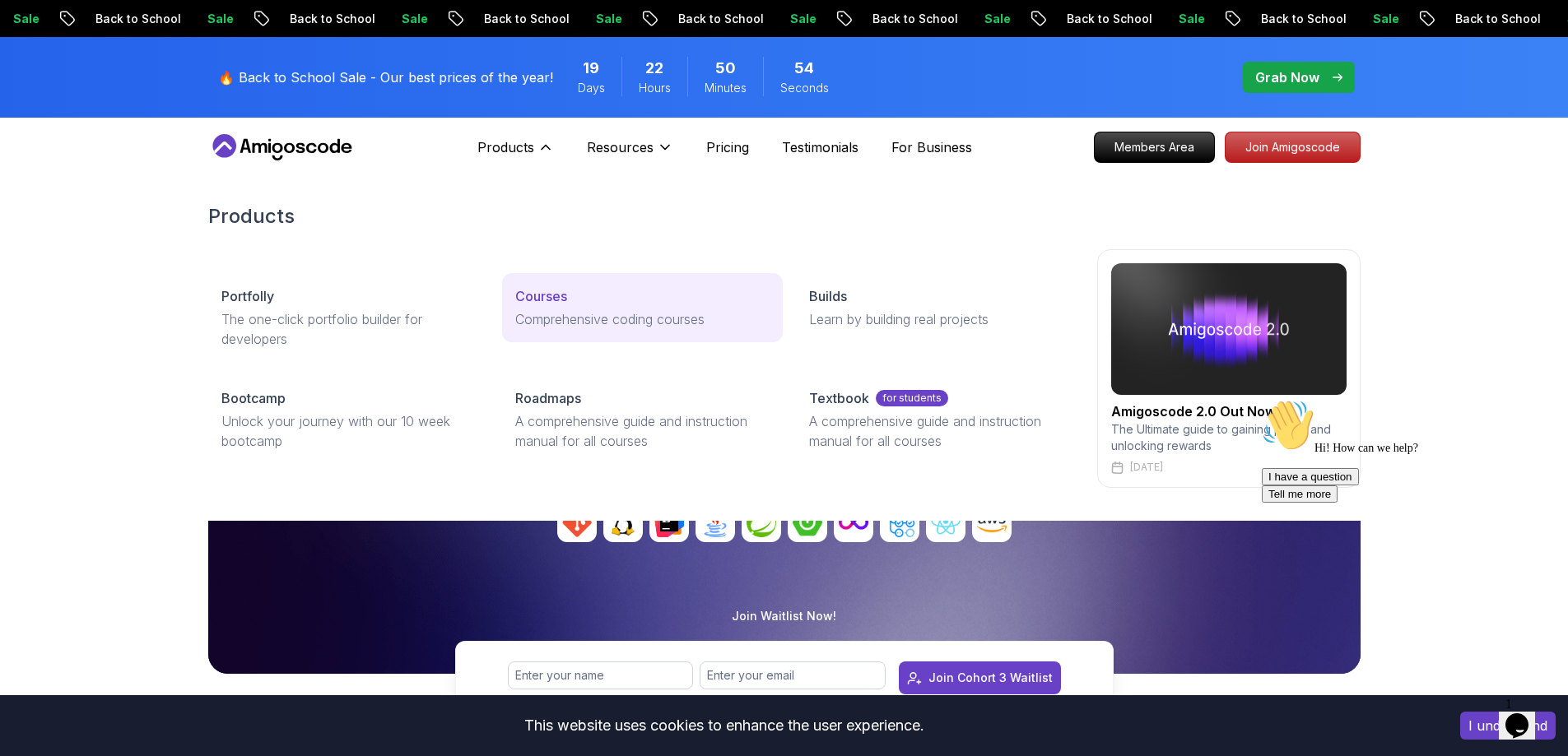
click at [546, 300] on p "Courses" at bounding box center [541, 297] width 52 height 20
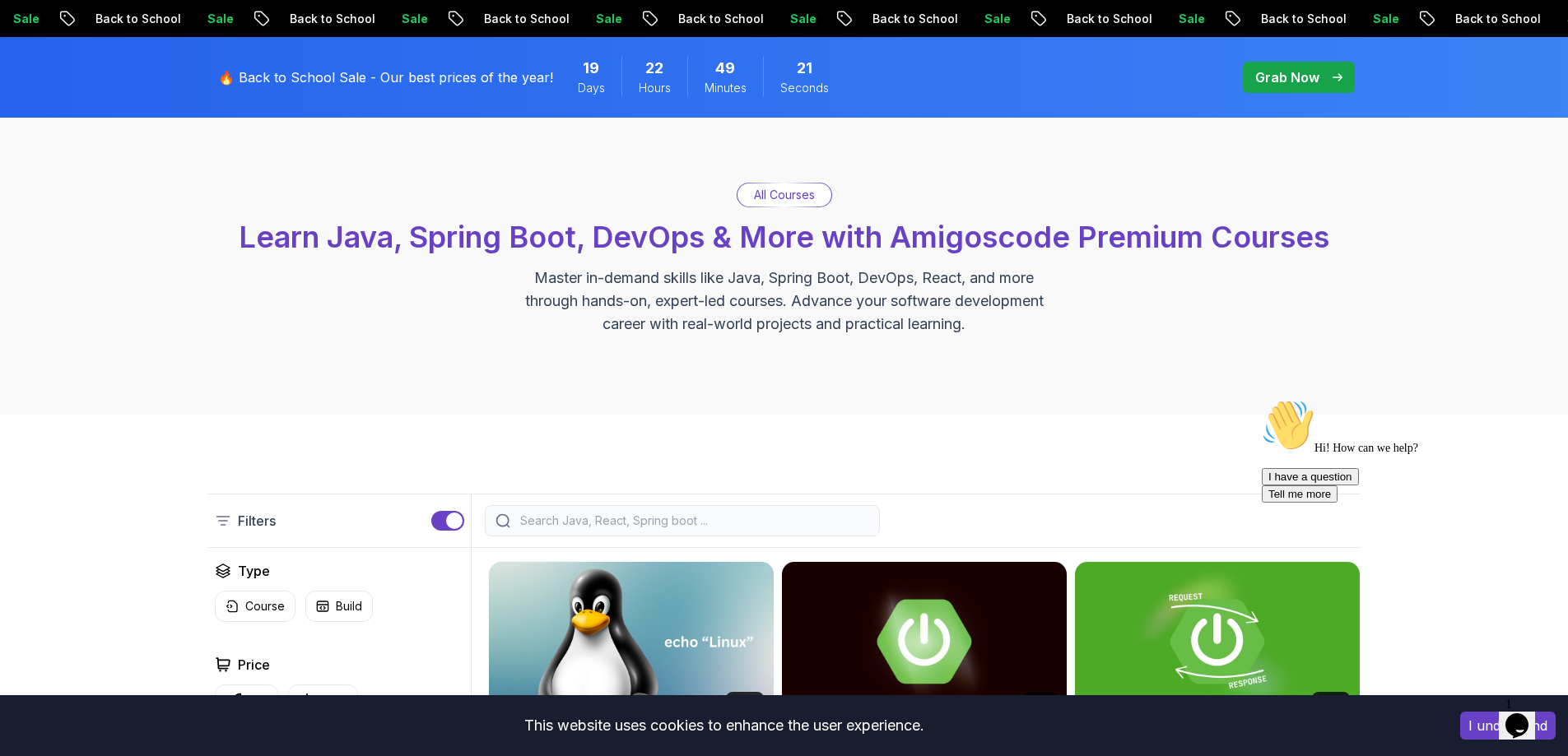
scroll to position [247, 0]
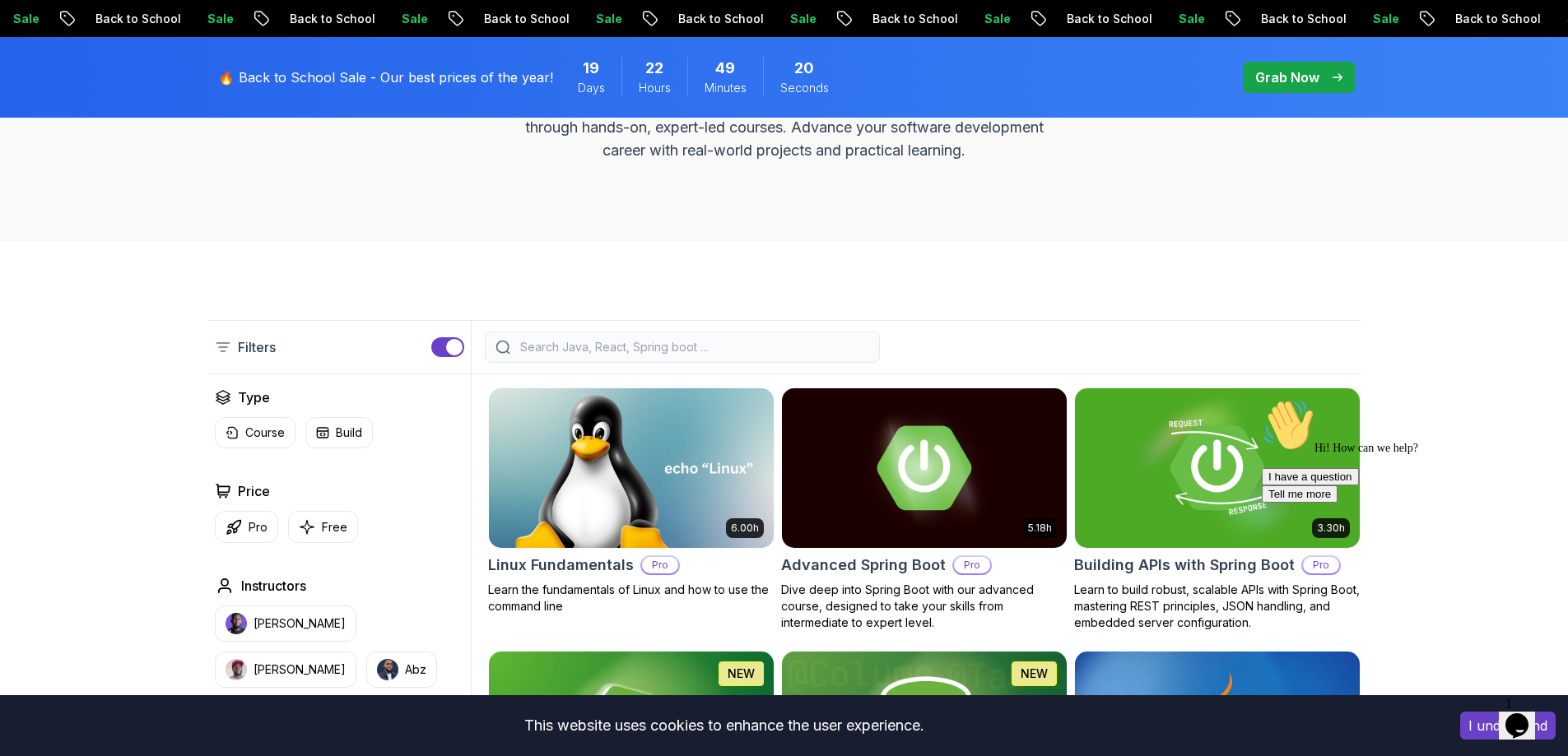
click at [795, 344] on input "search" at bounding box center [693, 347] width 352 height 16
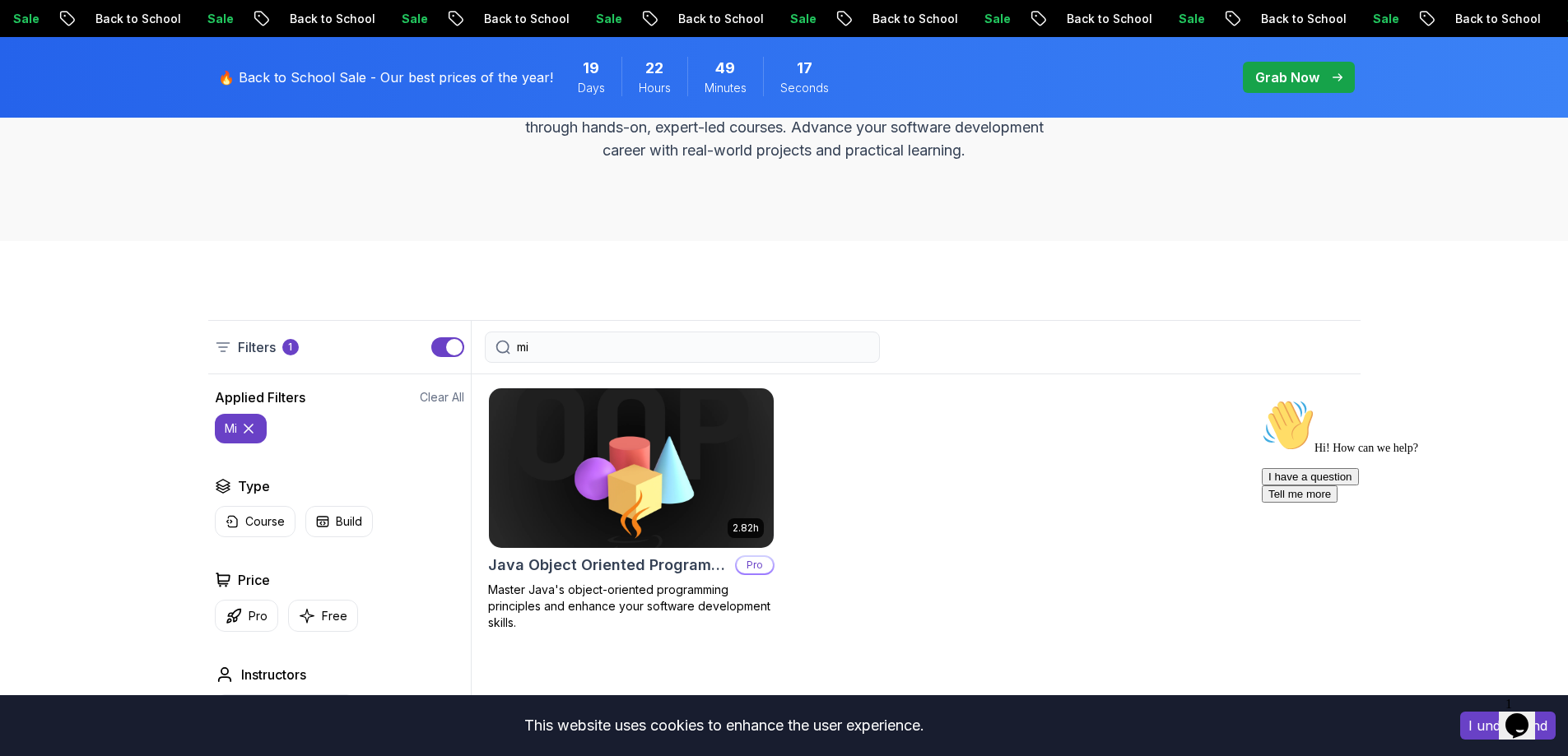
type input "m"
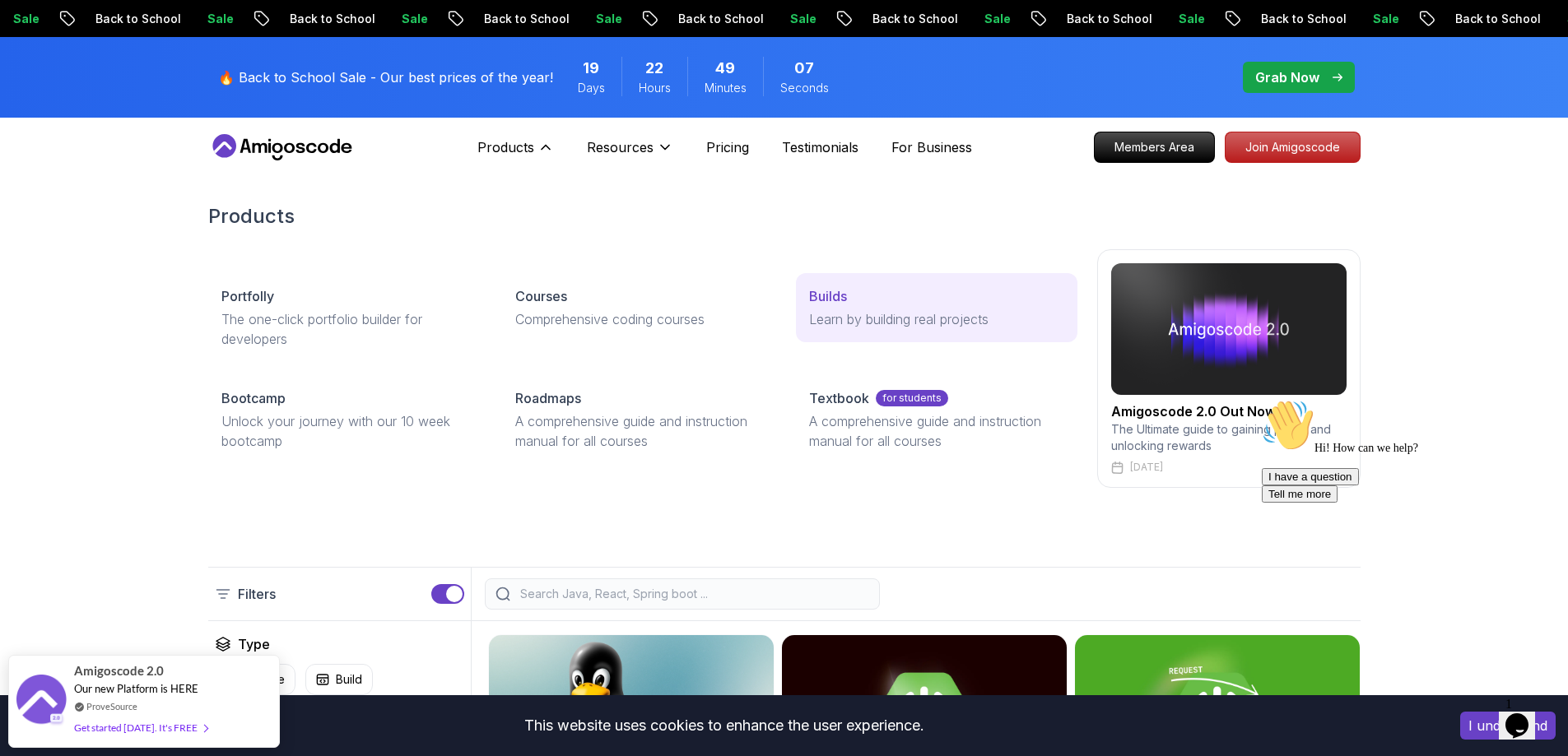
click at [840, 291] on p "Builds" at bounding box center [827, 297] width 38 height 20
